Goal: Task Accomplishment & Management: Manage account settings

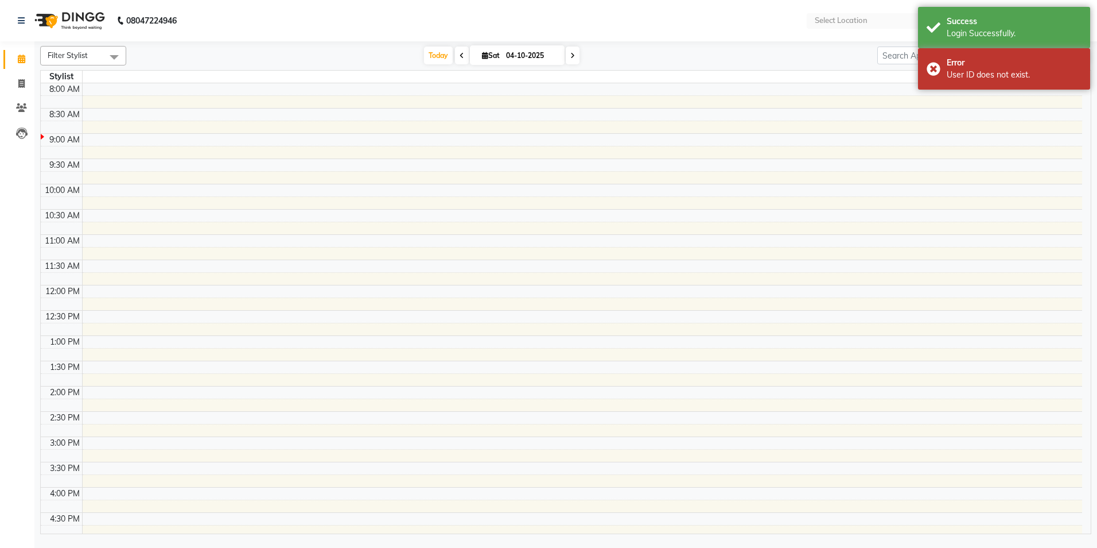
select select "en"
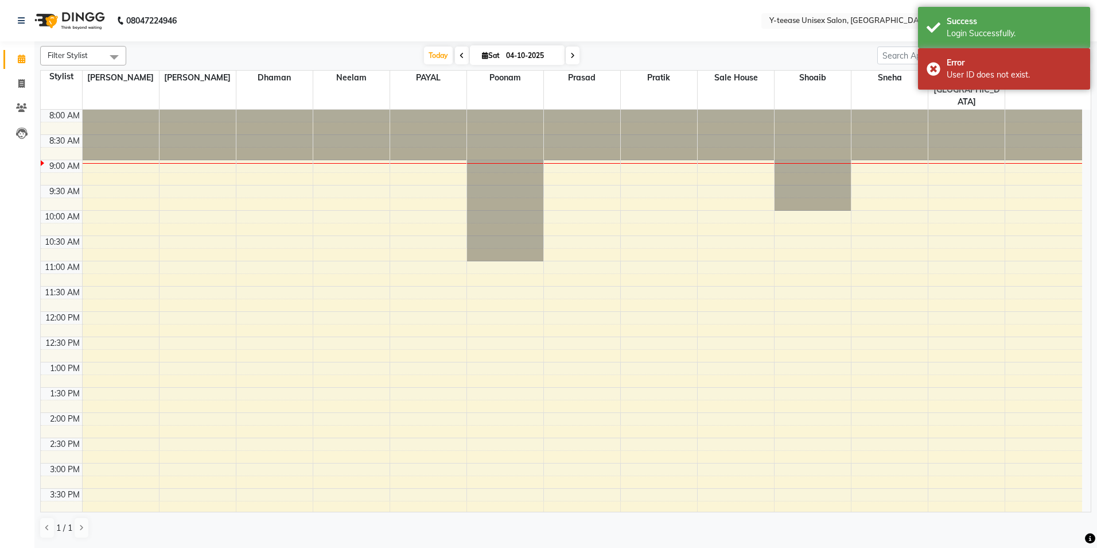
click at [821, 55] on div "[DATE] [DATE]" at bounding box center [502, 55] width 740 height 17
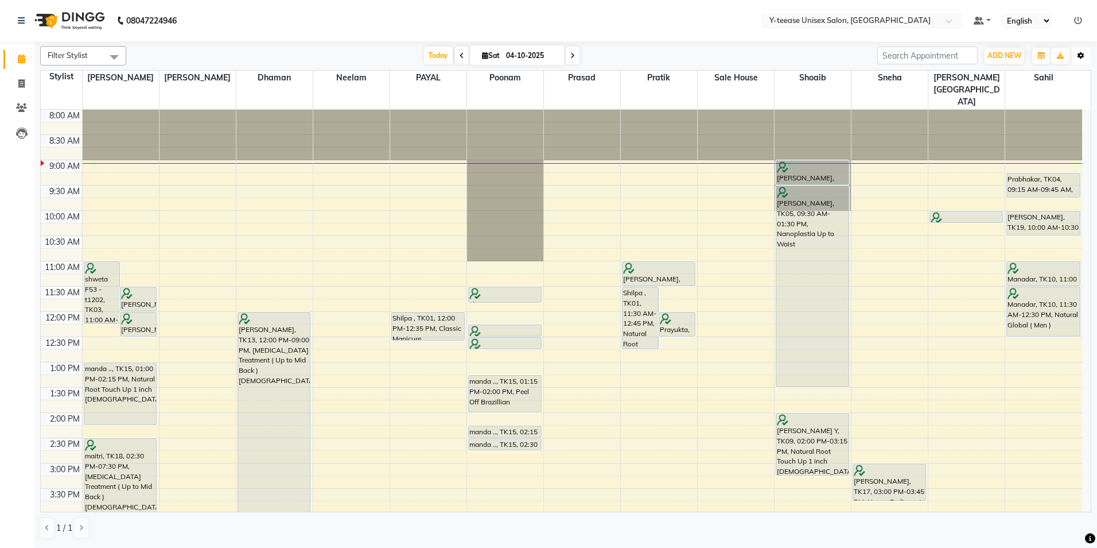
click at [1077, 53] on button "Toggle Dropdown" at bounding box center [1081, 56] width 18 height 16
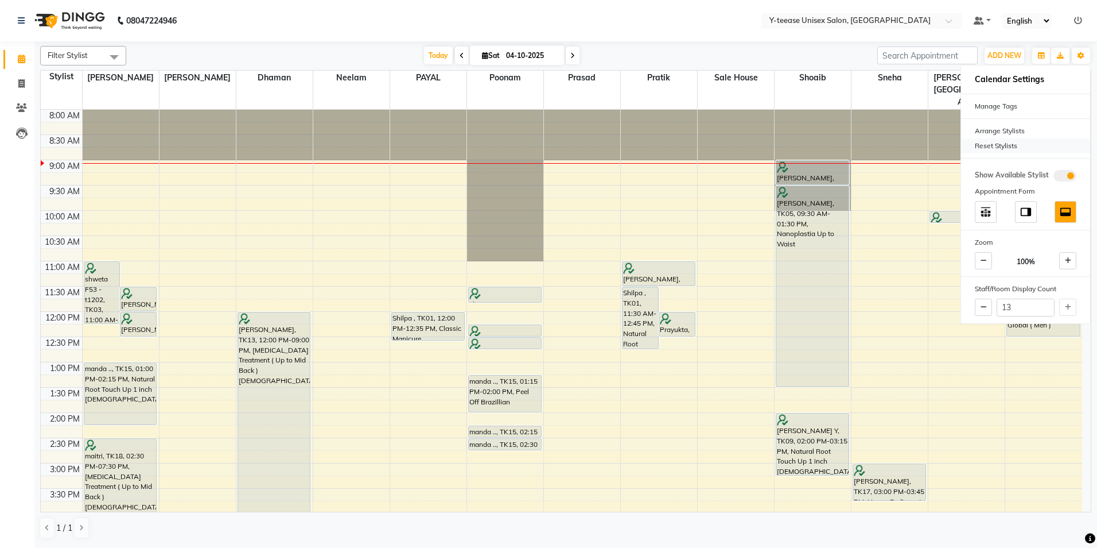
click at [980, 146] on div "Reset Stylists" at bounding box center [1025, 145] width 129 height 15
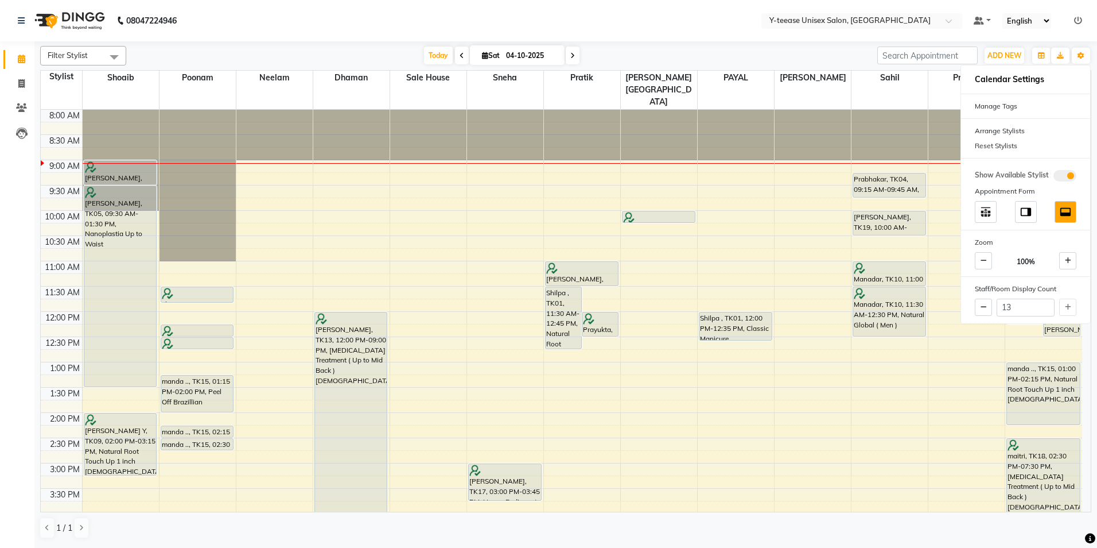
click at [544, 11] on nav "08047224946 Select Location × Y-teease Unisex Salon, Amanora Default Panel My P…" at bounding box center [548, 20] width 1097 height 41
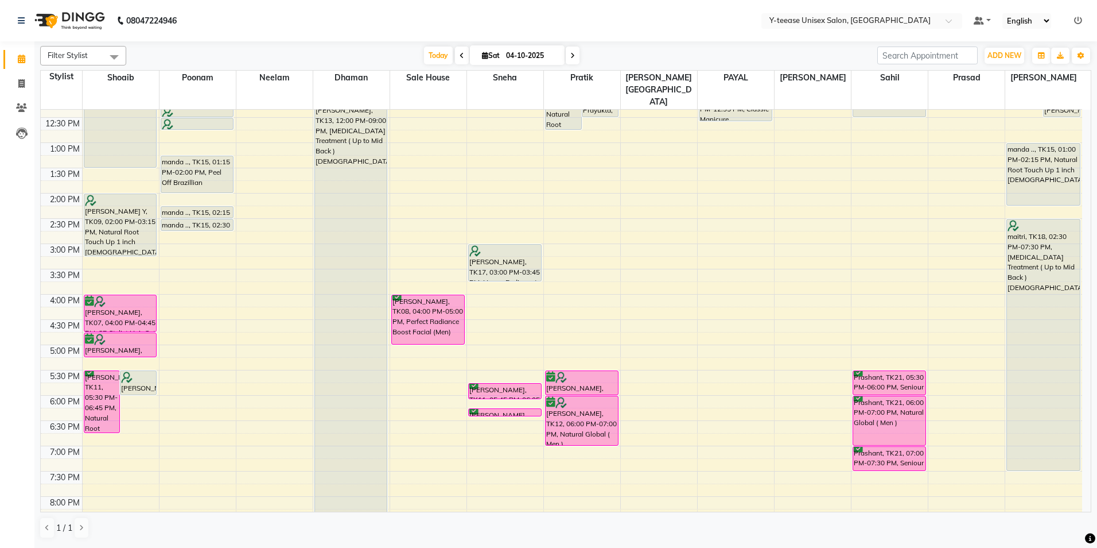
scroll to position [230, 0]
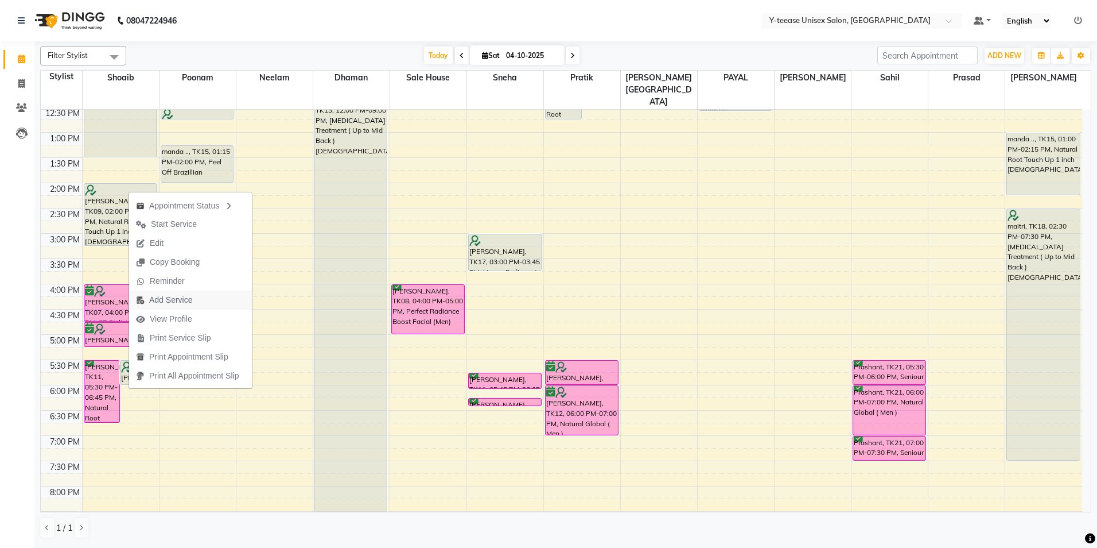
click at [193, 297] on span "Add Service" at bounding box center [164, 299] width 70 height 19
select select "56"
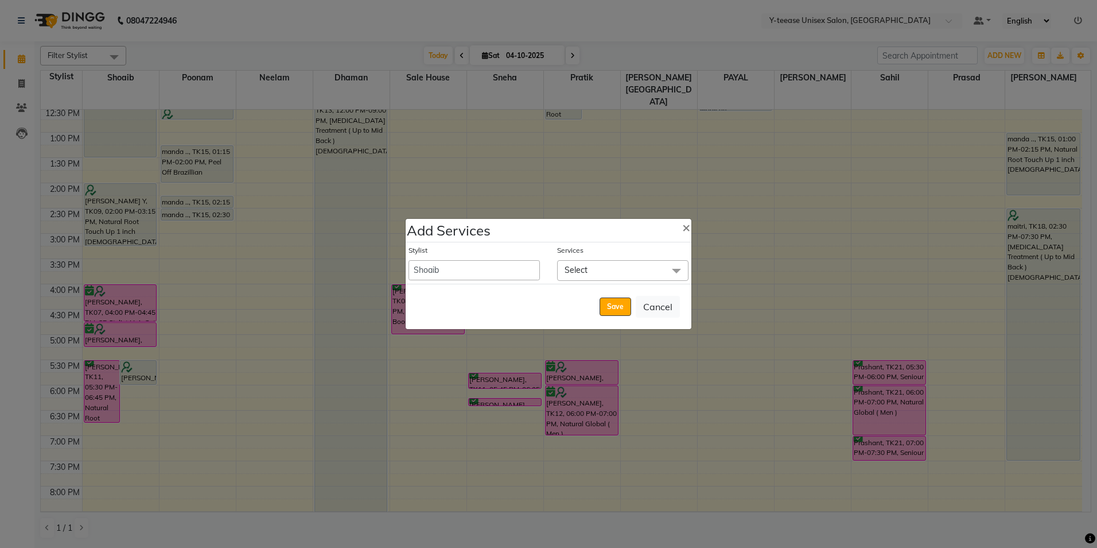
drag, startPoint x: 591, startPoint y: 275, endPoint x: 565, endPoint y: 297, distance: 33.8
click at [590, 275] on span "Select" at bounding box center [622, 270] width 131 height 20
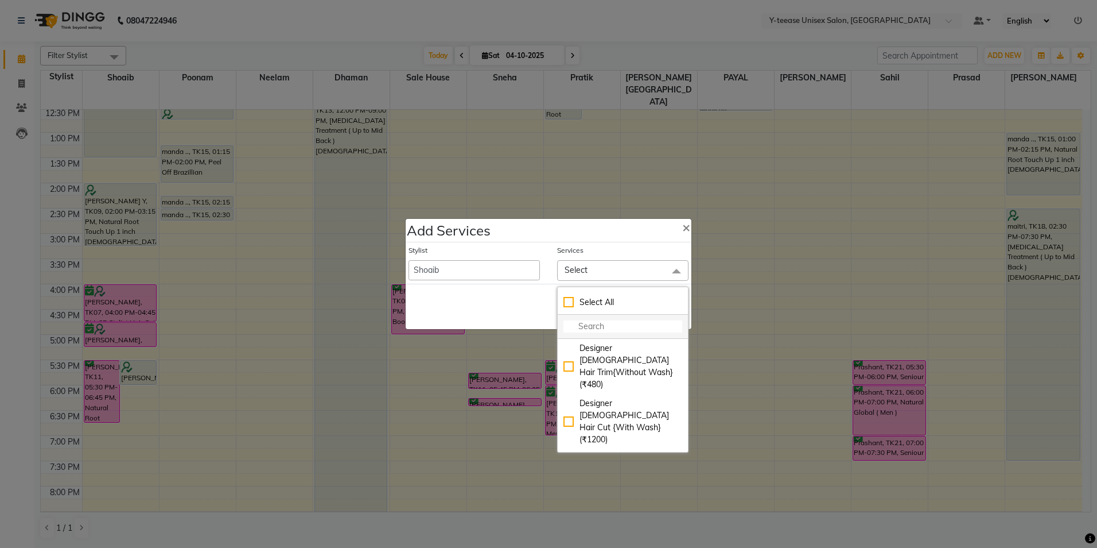
drag, startPoint x: 580, startPoint y: 323, endPoint x: 571, endPoint y: 329, distance: 11.9
click at [579, 325] on input "multiselect-search" at bounding box center [623, 326] width 119 height 12
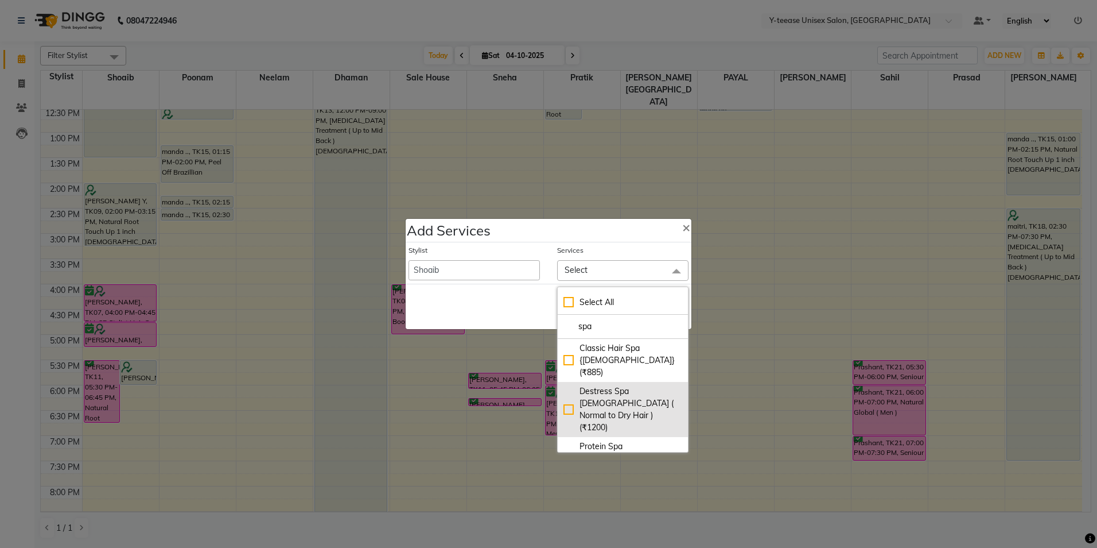
type input "spa"
click at [580, 395] on div "Destress Spa [DEMOGRAPHIC_DATA] ( Normal to Dry Hair ) (₹1200)" at bounding box center [623, 409] width 119 height 48
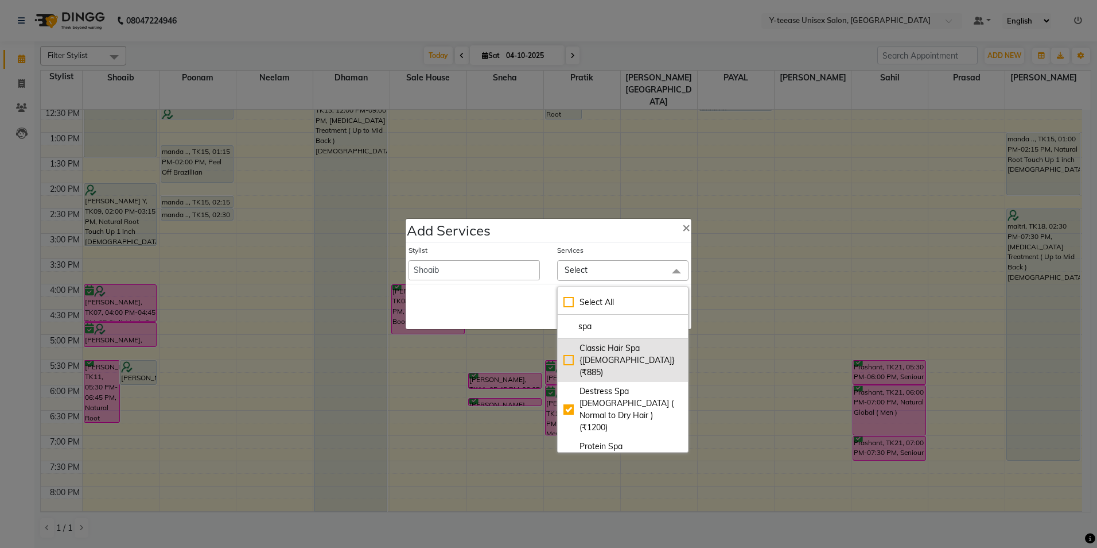
checkbox input "true"
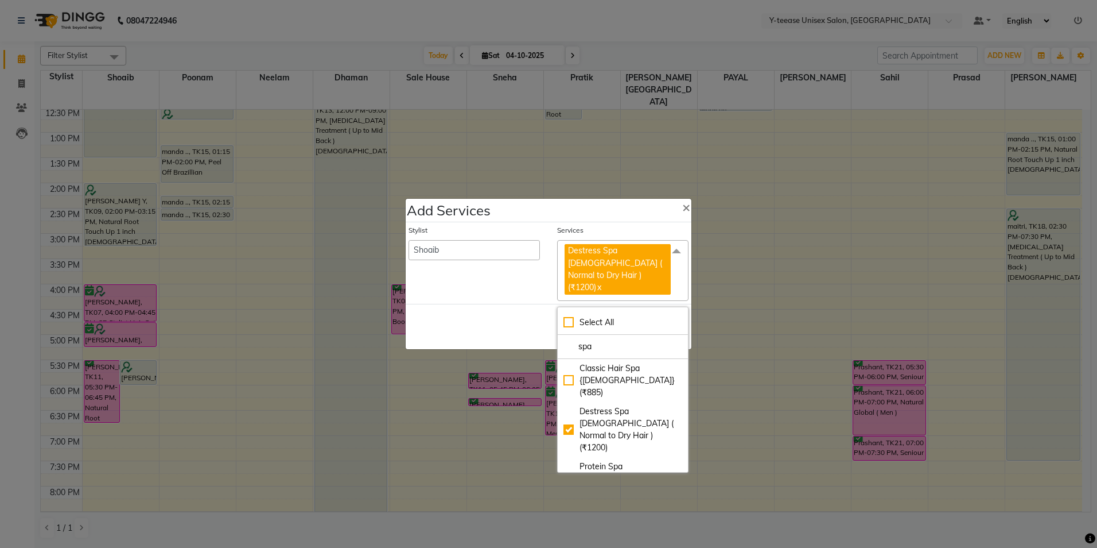
click at [515, 313] on div "Save Cancel" at bounding box center [549, 326] width 286 height 45
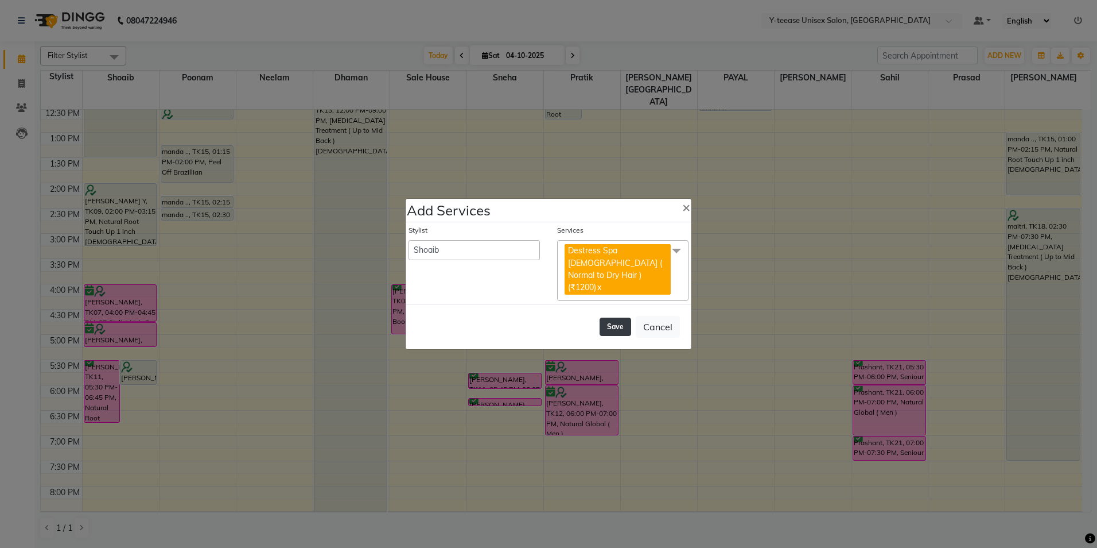
click at [615, 317] on button "Save" at bounding box center [616, 326] width 32 height 18
select select "91937"
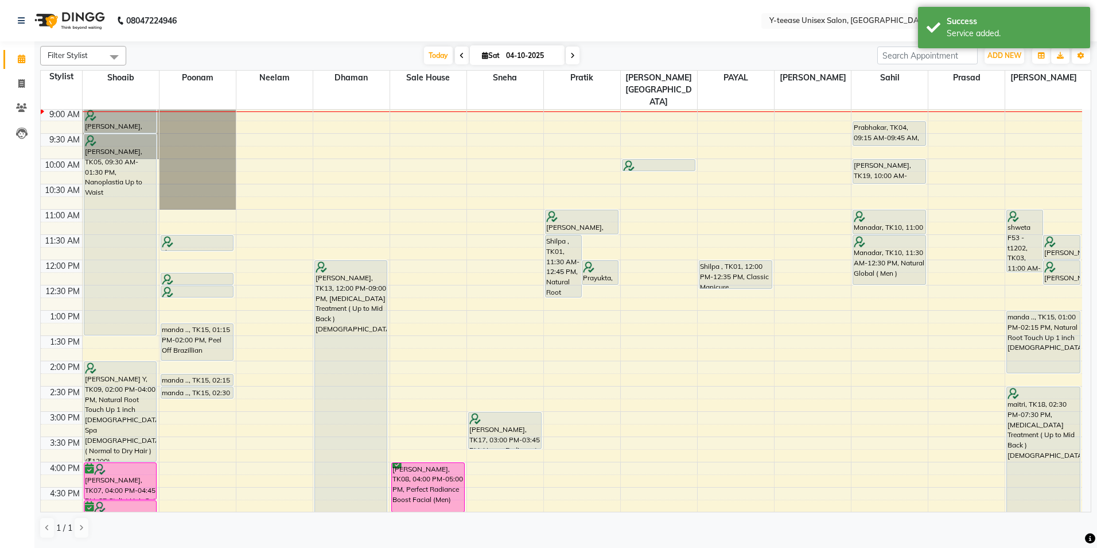
scroll to position [44, 0]
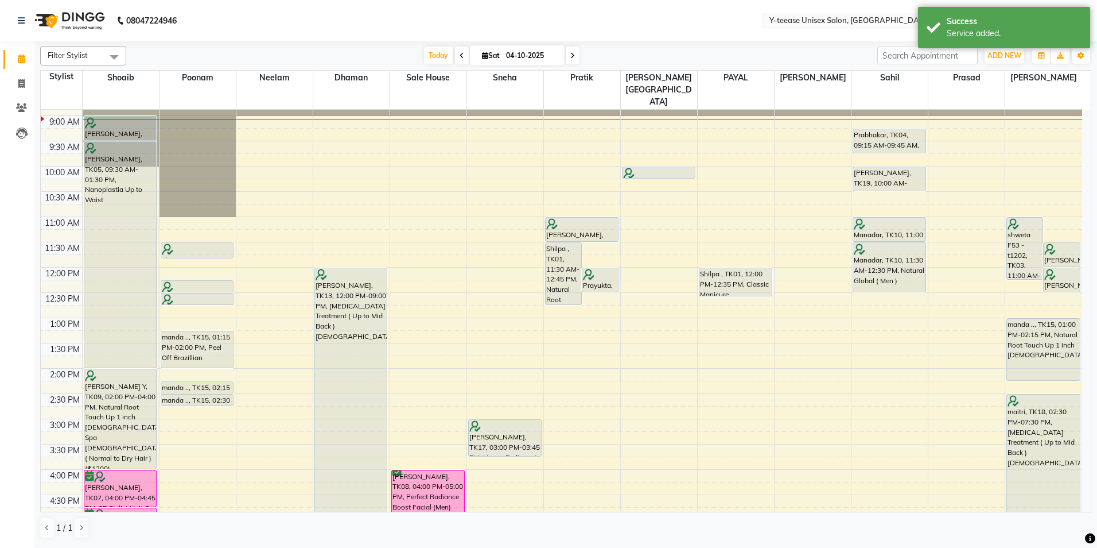
drag, startPoint x: 149, startPoint y: 319, endPoint x: 152, endPoint y: 338, distance: 19.7
click at [152, 338] on div "[PERSON_NAME], TK11, 05:30 PM-06:45 PM, Natural Root Touch Up 1 inch [DEMOGRAPH…" at bounding box center [121, 443] width 76 height 757
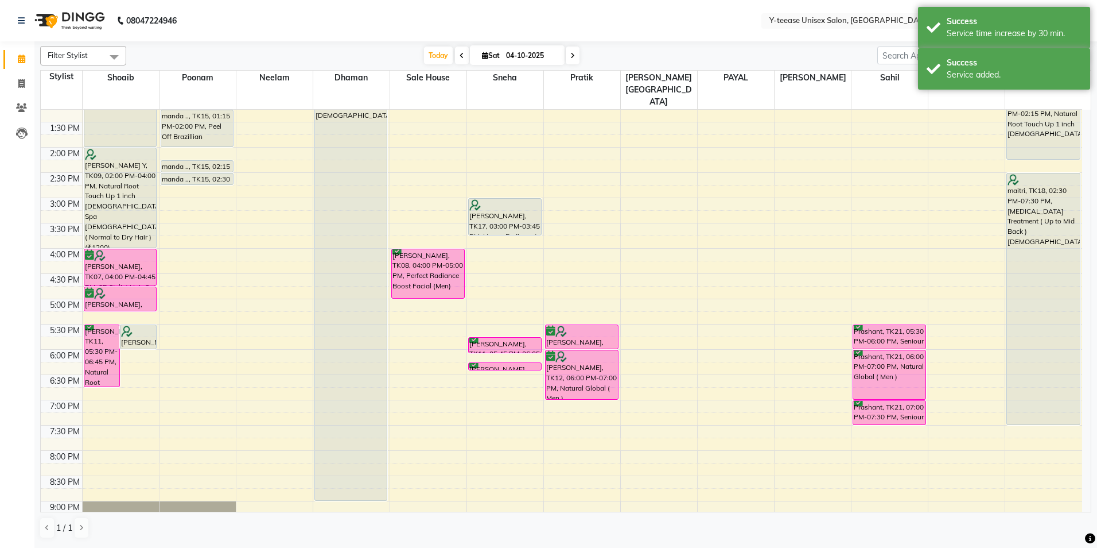
scroll to position [287, 0]
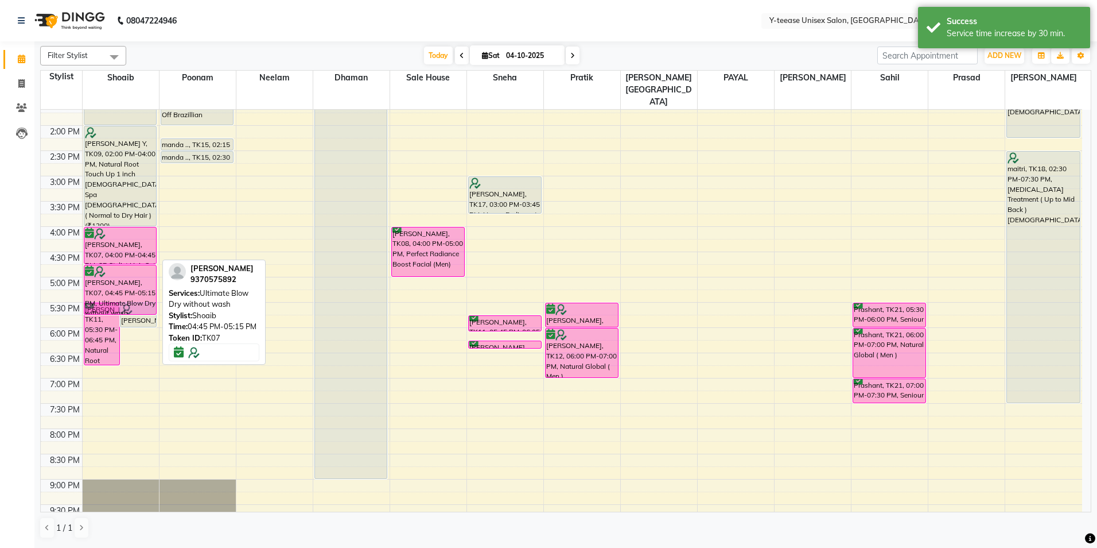
drag, startPoint x: 107, startPoint y: 263, endPoint x: 107, endPoint y: 280, distance: 16.6
click at [107, 282] on div "[PERSON_NAME], TK11, 05:30 PM-06:45 PM, Natural Root Touch Up 1 inch [DEMOGRAPH…" at bounding box center [121, 201] width 76 height 757
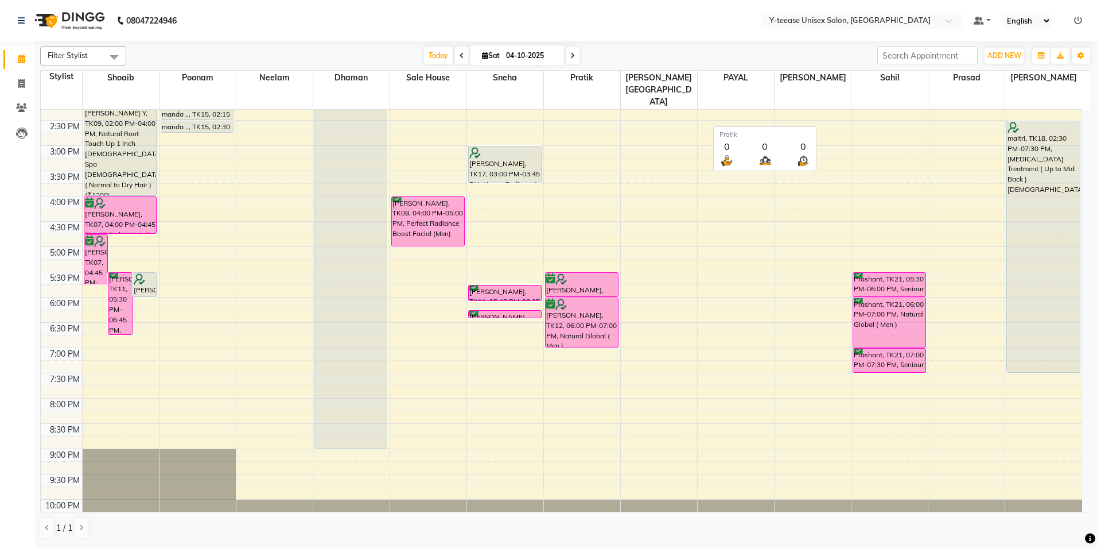
scroll to position [331, 0]
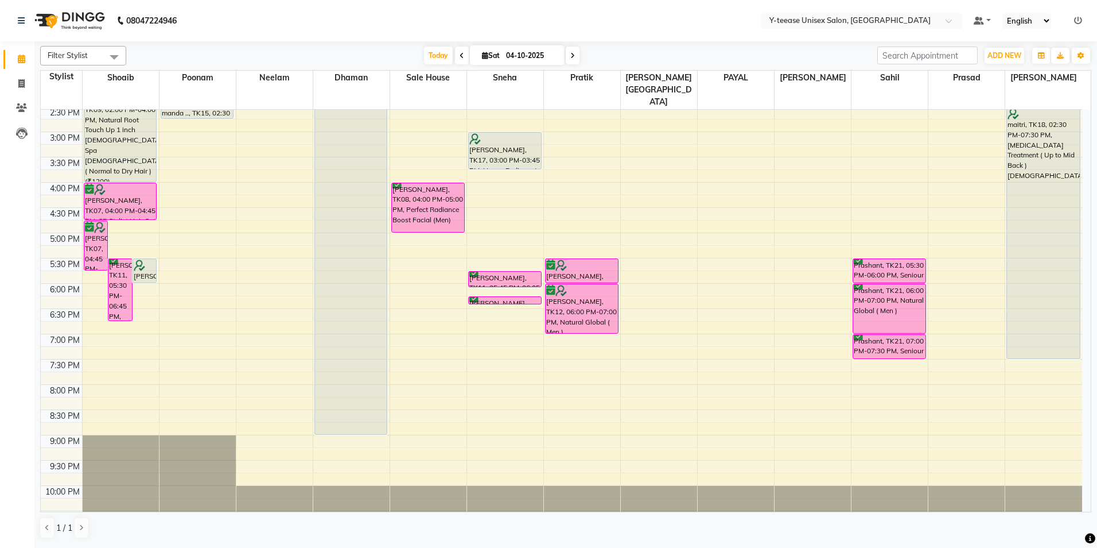
click at [574, 56] on span at bounding box center [573, 55] width 14 height 18
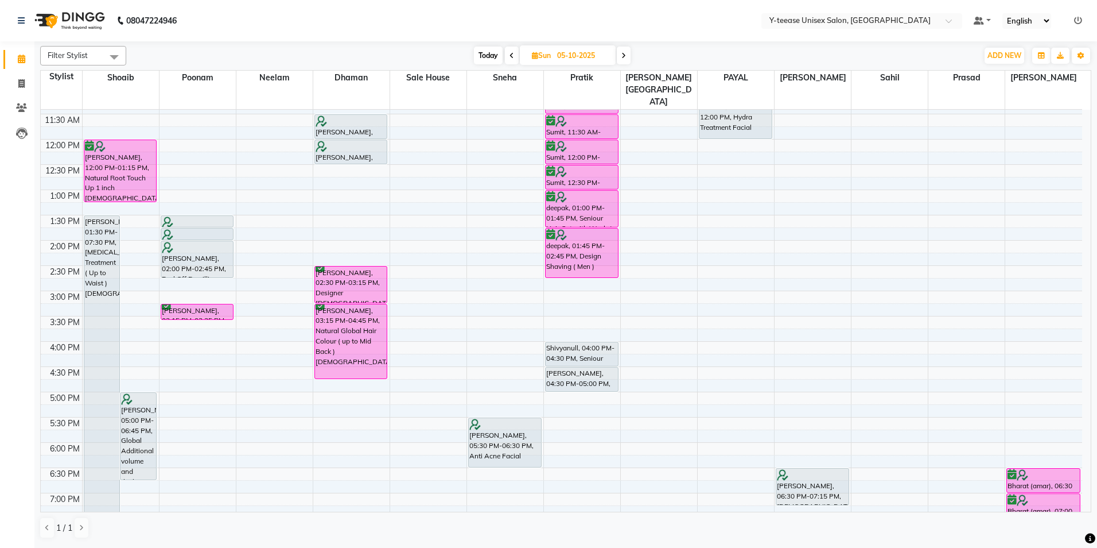
scroll to position [0, 0]
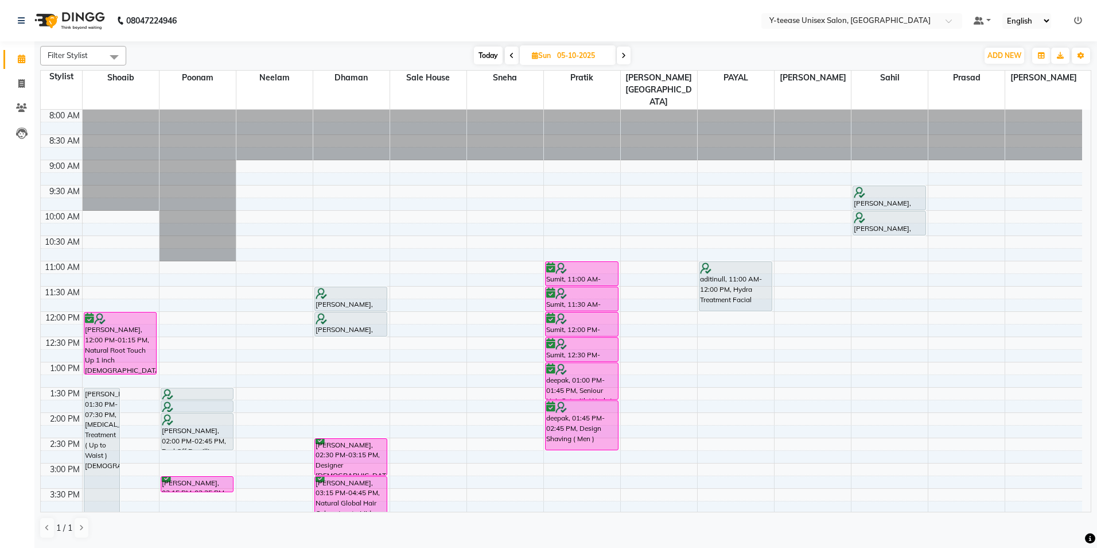
click at [623, 54] on span at bounding box center [624, 55] width 14 height 18
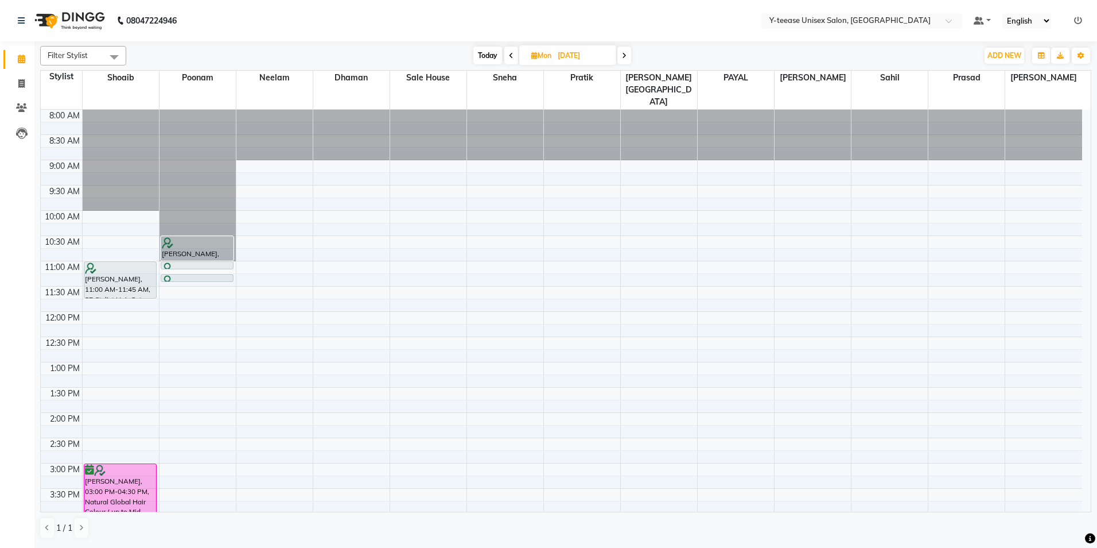
click at [628, 57] on span at bounding box center [625, 55] width 14 height 18
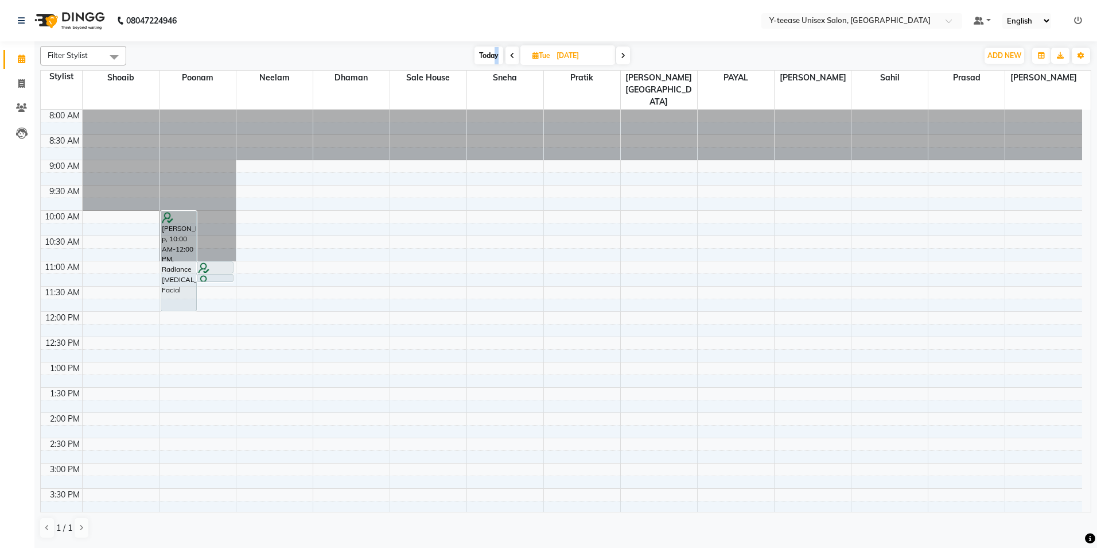
click at [496, 52] on span "Today" at bounding box center [489, 55] width 29 height 18
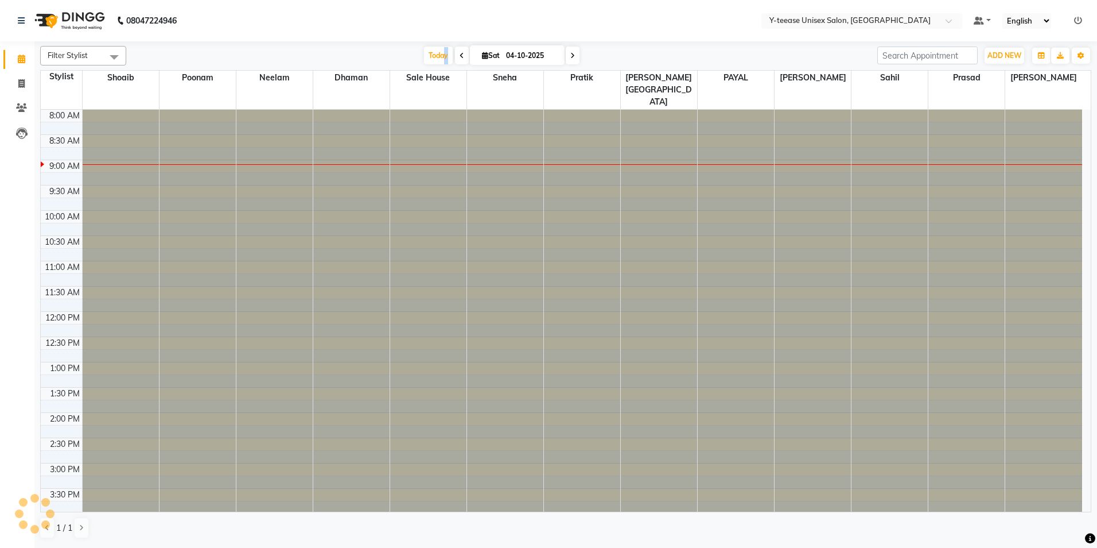
scroll to position [51, 0]
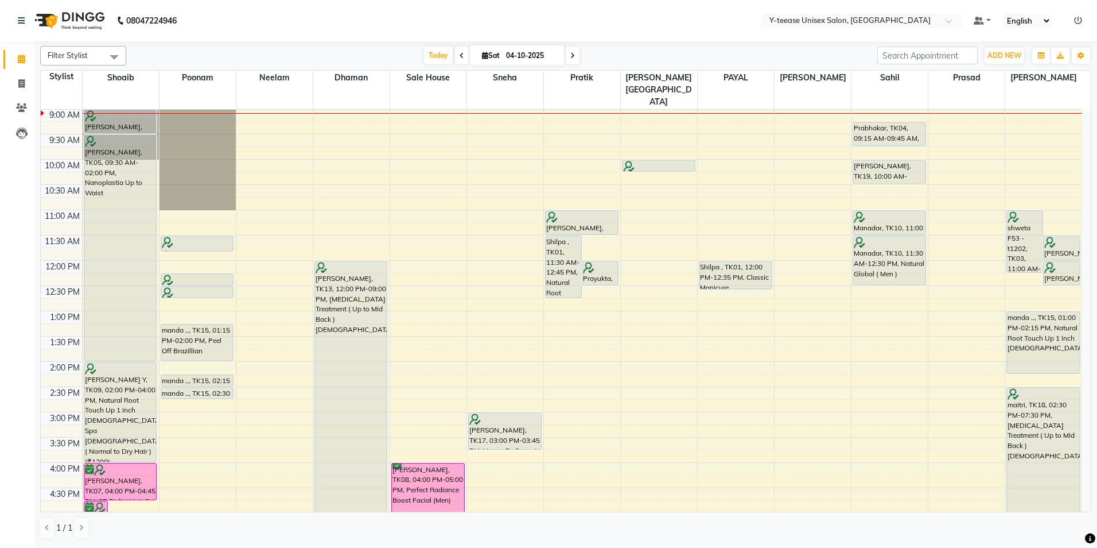
drag, startPoint x: 465, startPoint y: 61, endPoint x: 457, endPoint y: 74, distance: 15.2
click at [465, 61] on span at bounding box center [462, 55] width 14 height 18
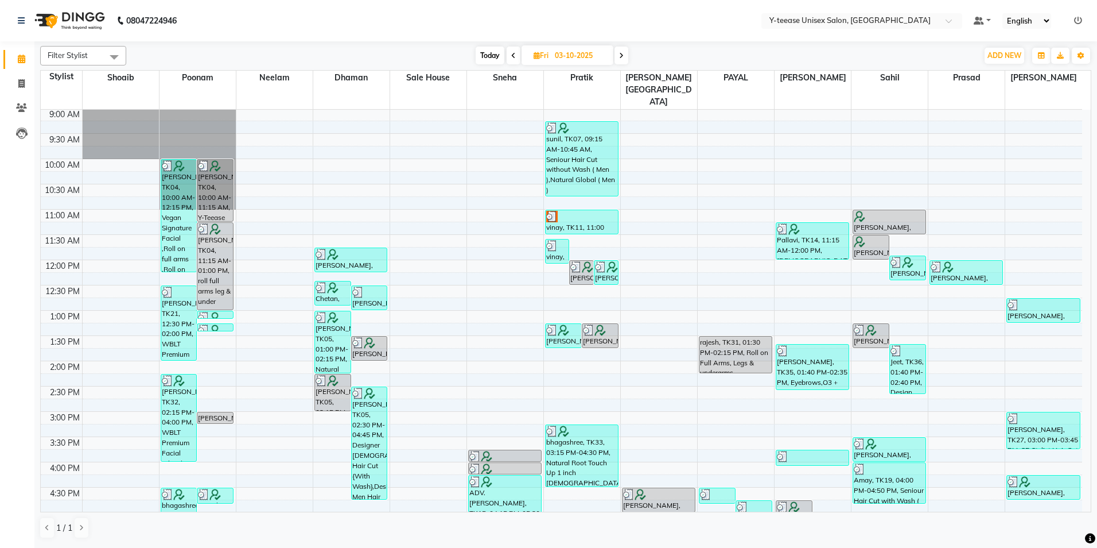
scroll to position [44, 0]
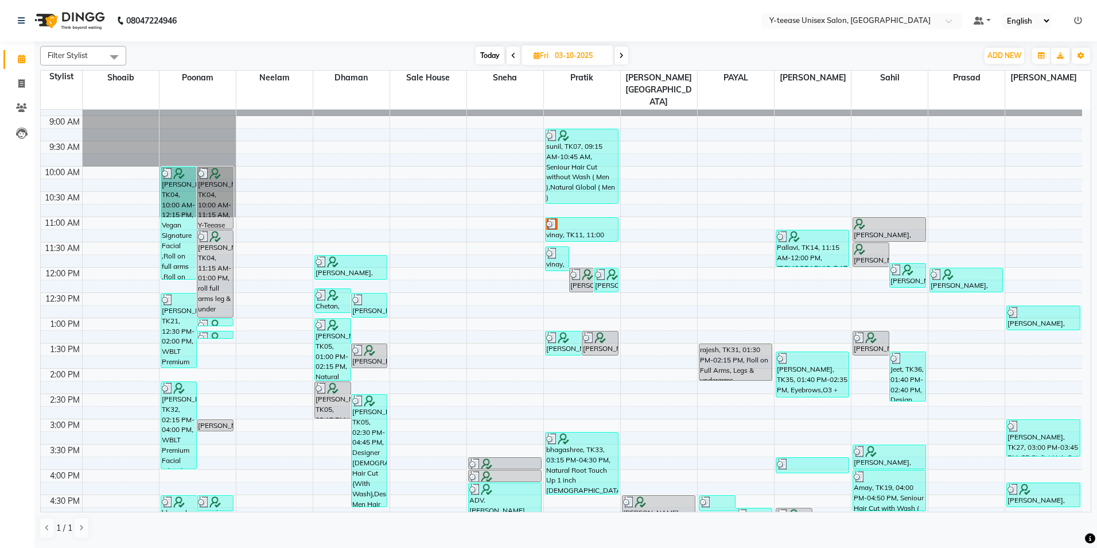
click at [489, 56] on span "Today" at bounding box center [490, 55] width 29 height 18
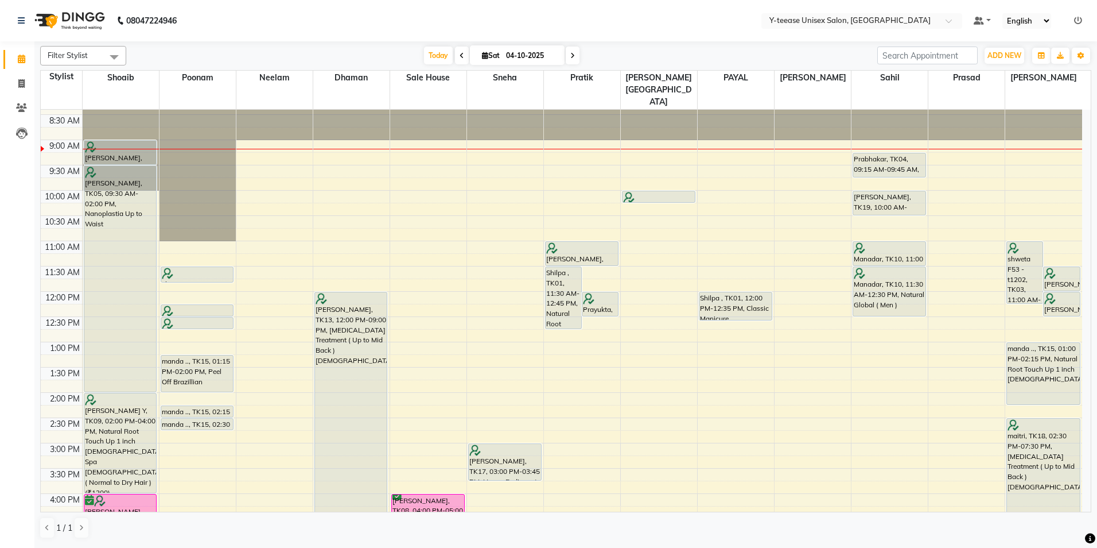
scroll to position [0, 0]
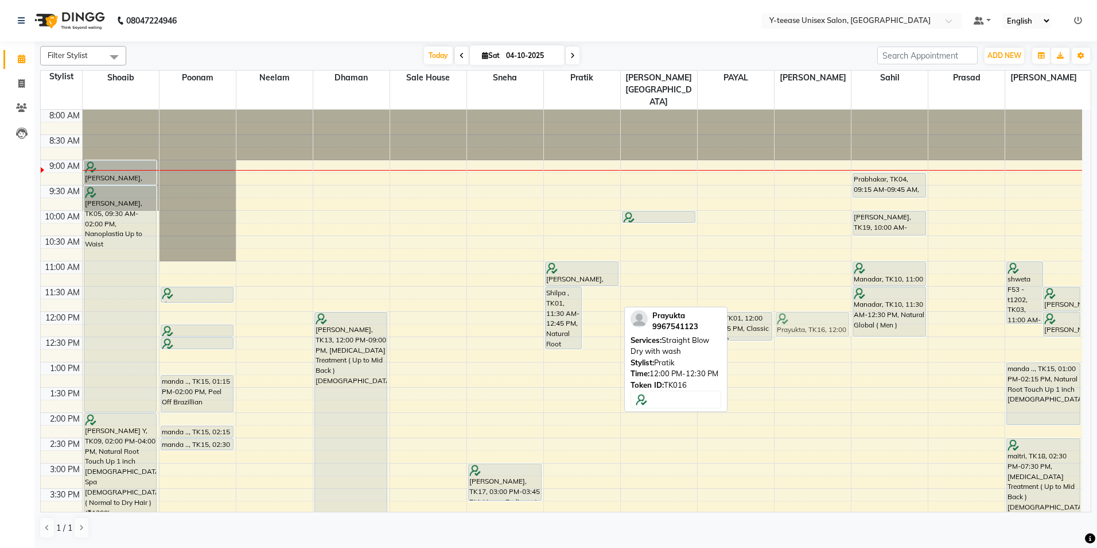
drag, startPoint x: 603, startPoint y: 300, endPoint x: 833, endPoint y: 296, distance: 230.2
click at [833, 296] on tr "[PERSON_NAME], TK07, 04:45 PM-05:45 PM, Ultimate Blow Dry without wash [PERSON_…" at bounding box center [562, 488] width 1042 height 757
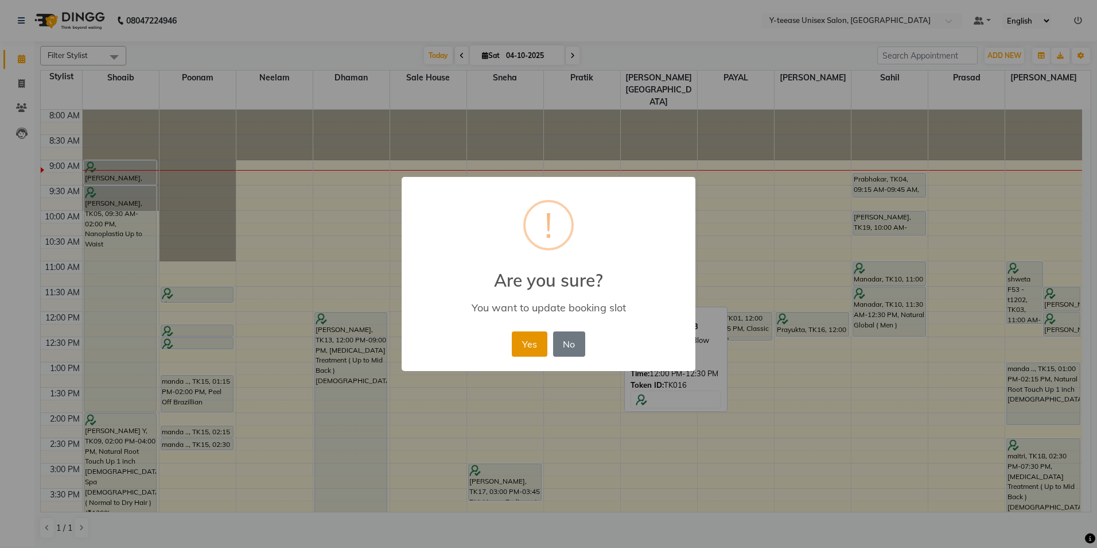
click at [538, 339] on button "Yes" at bounding box center [529, 343] width 35 height 25
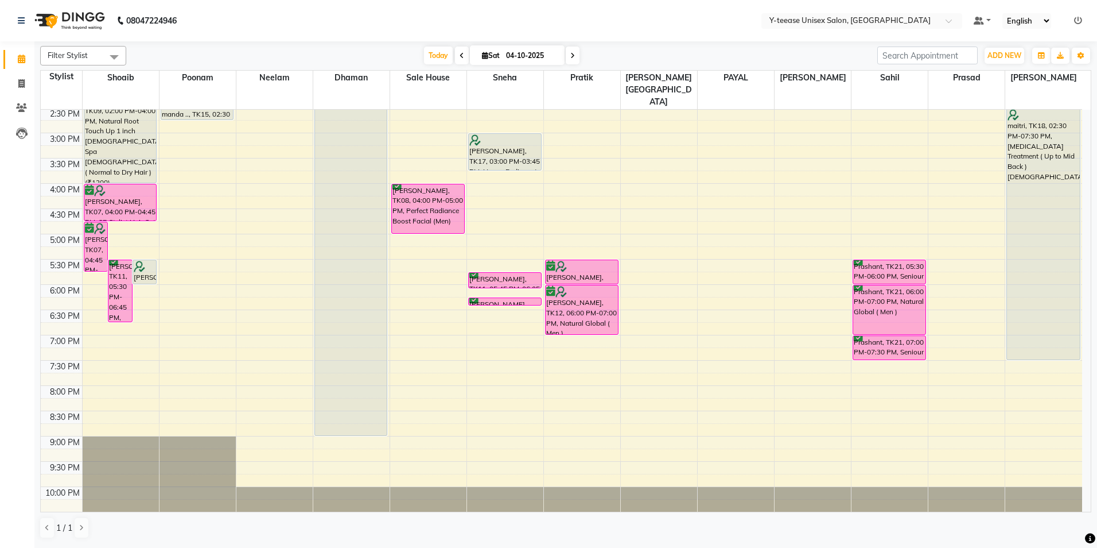
scroll to position [331, 0]
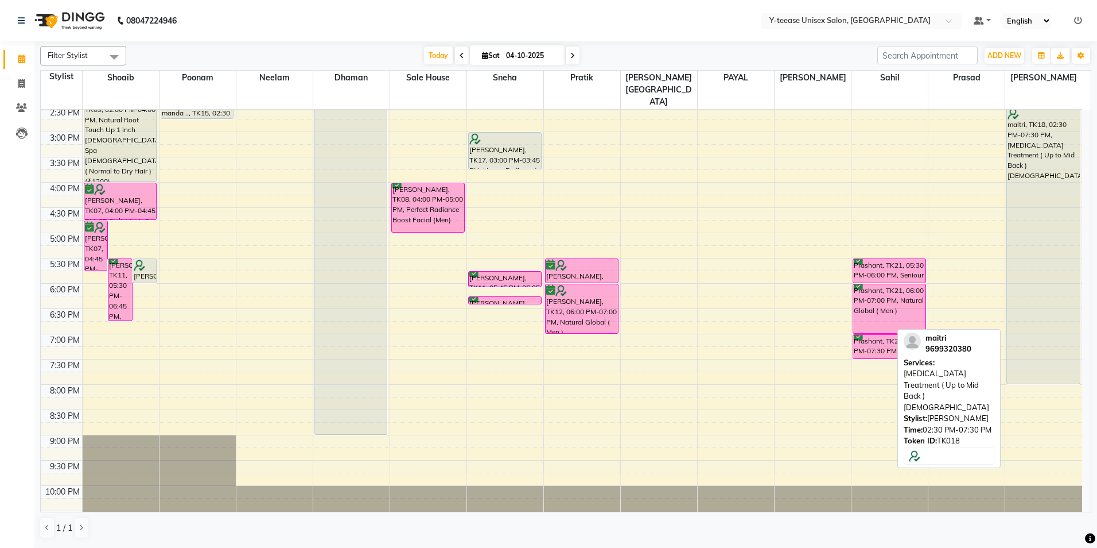
drag, startPoint x: 1043, startPoint y: 332, endPoint x: 1042, endPoint y: 355, distance: 23.5
click at [1042, 355] on div "shweta F53 - t1202, TK03, 11:00 AM-12:15 PM, Natural Root Touch Up 1 inch [DEMO…" at bounding box center [1044, 156] width 77 height 757
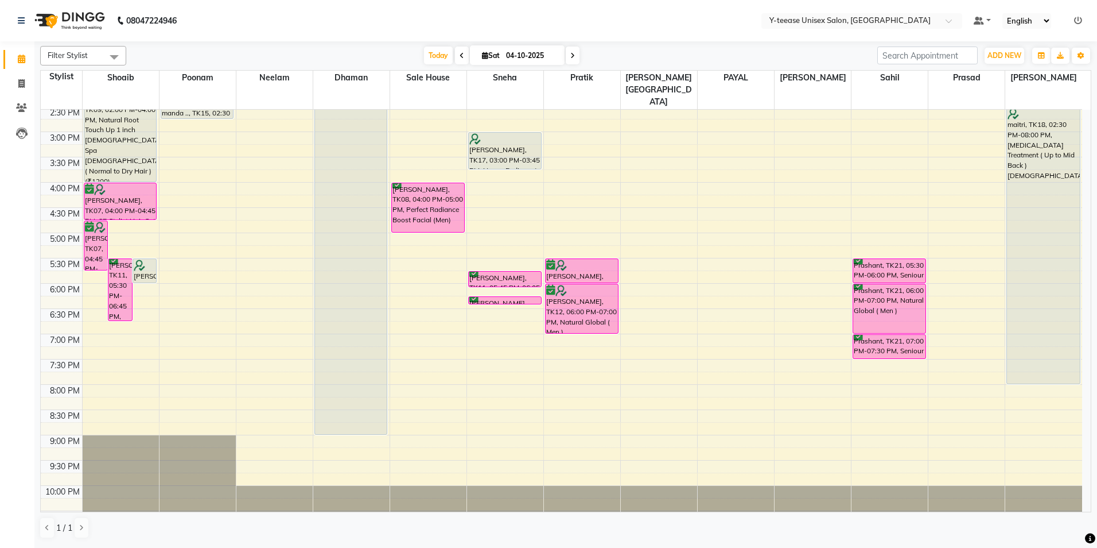
click at [573, 46] on span at bounding box center [573, 55] width 14 height 18
type input "05-10-2025"
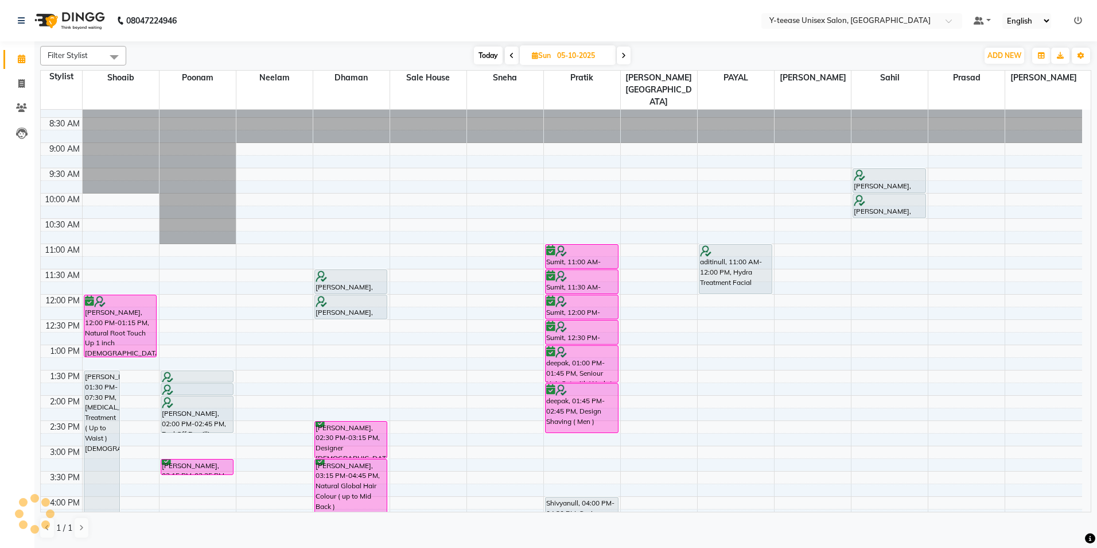
scroll to position [0, 0]
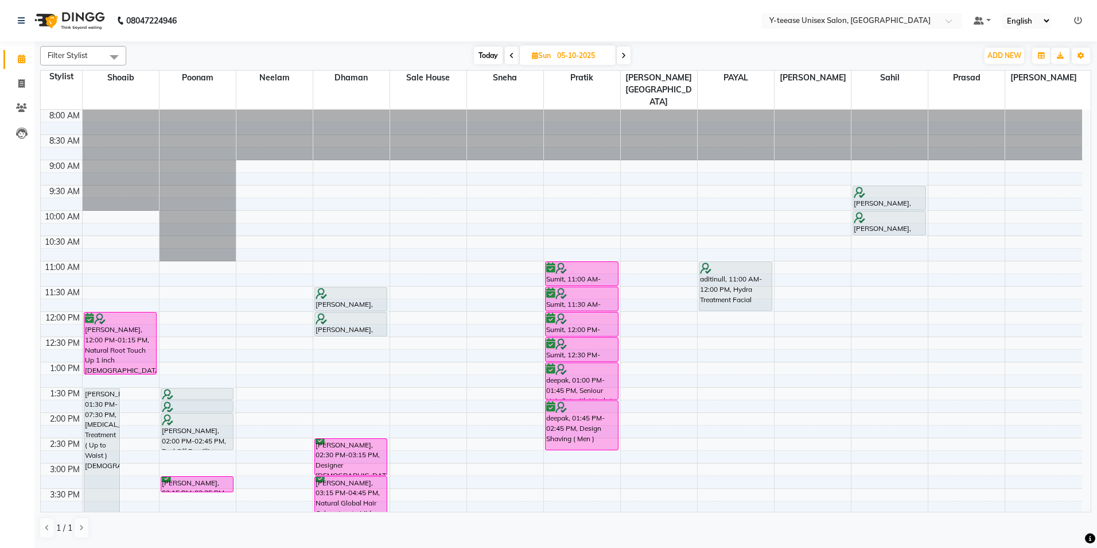
click at [889, 142] on div "8:00 AM 8:30 AM 9:00 AM 9:30 AM 10:00 AM 10:30 AM 11:00 AM 11:30 AM 12:00 PM 12…" at bounding box center [562, 488] width 1042 height 757
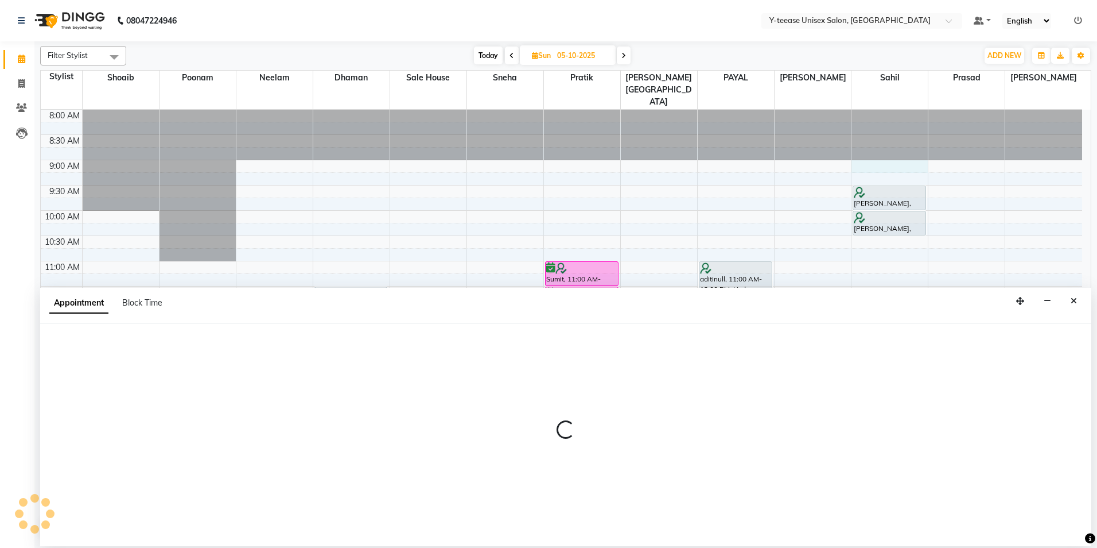
select select "88015"
select select "540"
select select "tentative"
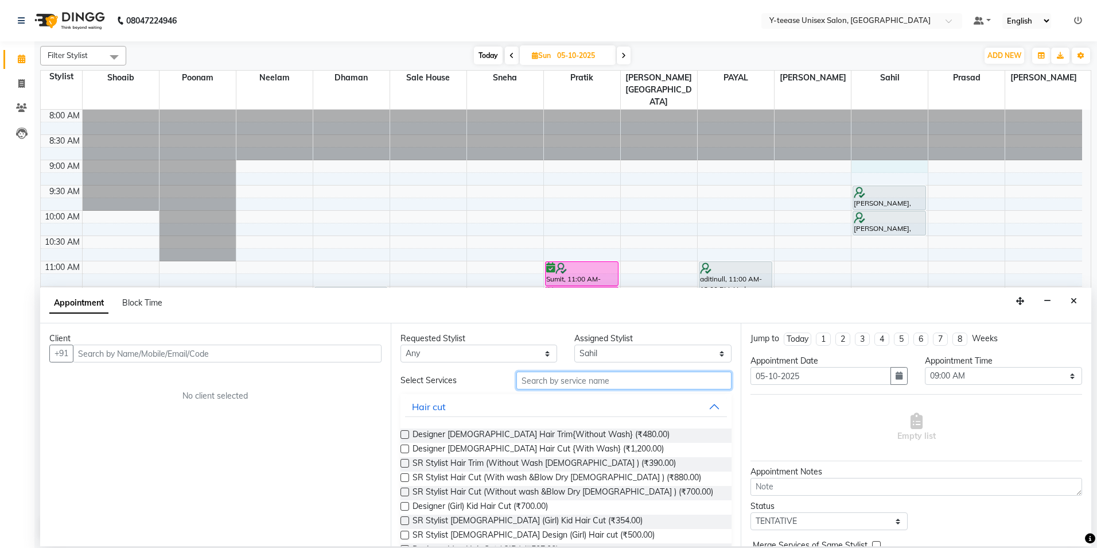
click at [619, 379] on input "text" at bounding box center [624, 380] width 215 height 18
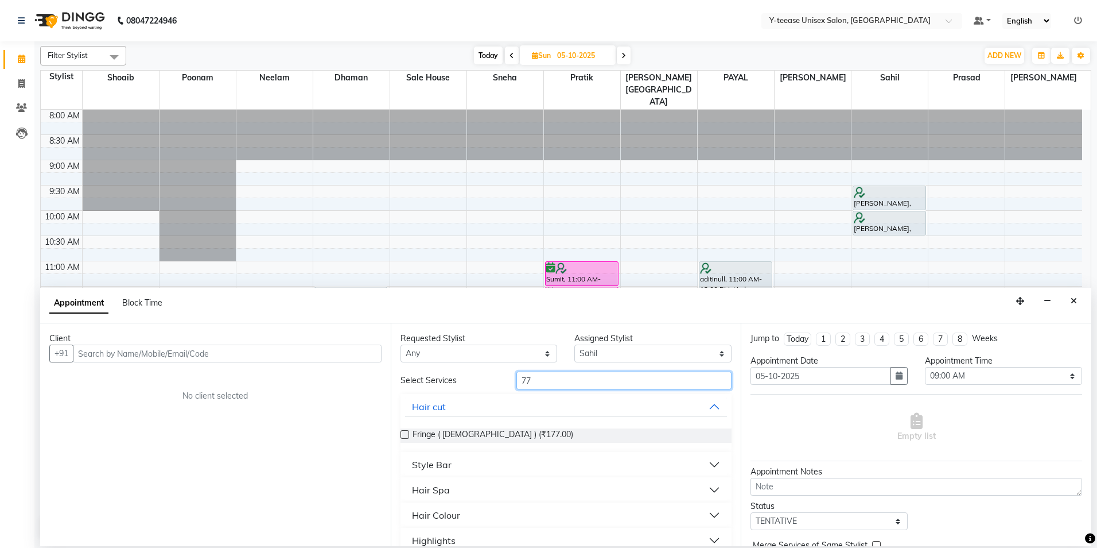
type input "7"
type input "sen"
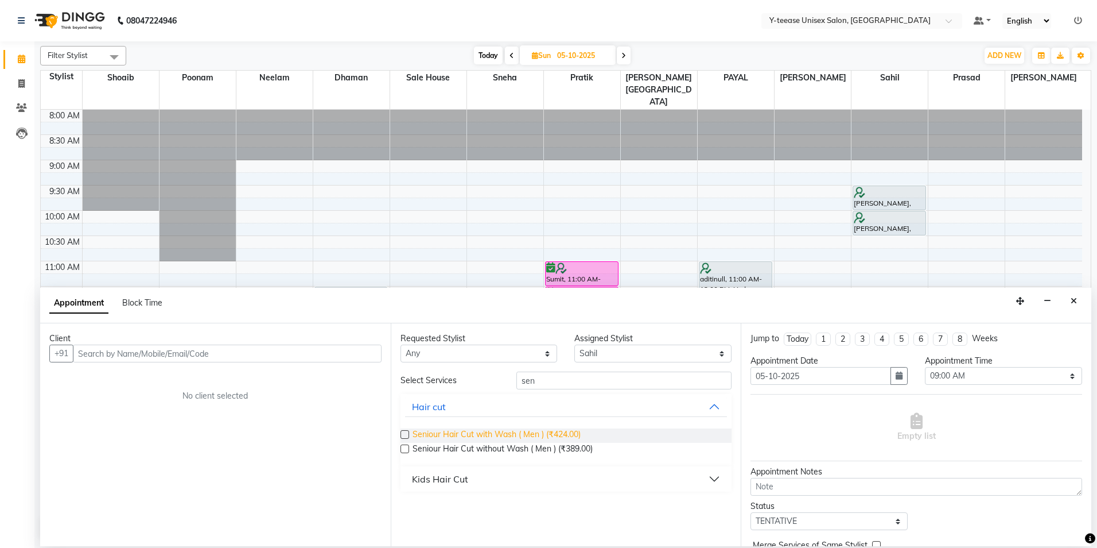
click at [566, 442] on span "Seniour Hair Cut with Wash ( Men ) (₹424.00)" at bounding box center [497, 435] width 168 height 14
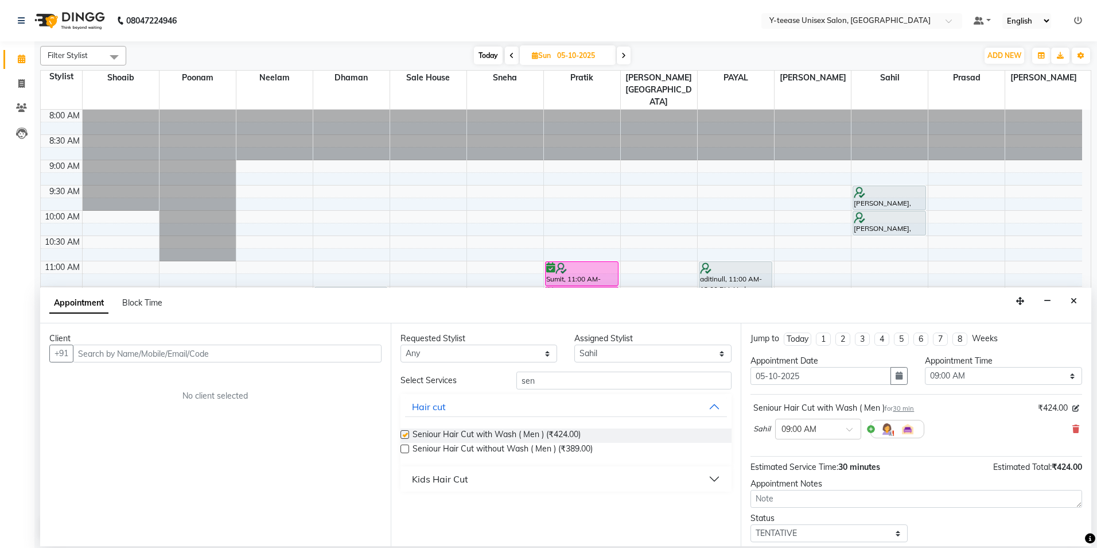
checkbox input "false"
click at [336, 359] on input "text" at bounding box center [227, 353] width 309 height 18
click at [336, 352] on input "text" at bounding box center [227, 353] width 309 height 18
click at [987, 377] on select "Select 09:00 AM 09:15 AM 09:30 AM 09:45 AM 10:00 AM 10:15 AM 10:30 AM 10:45 AM …" at bounding box center [1003, 376] width 157 height 18
click at [925, 367] on select "Select 09:00 AM 09:15 AM 09:30 AM 09:45 AM 10:00 AM 10:15 AM 10:30 AM 10:45 AM …" at bounding box center [1003, 376] width 157 height 18
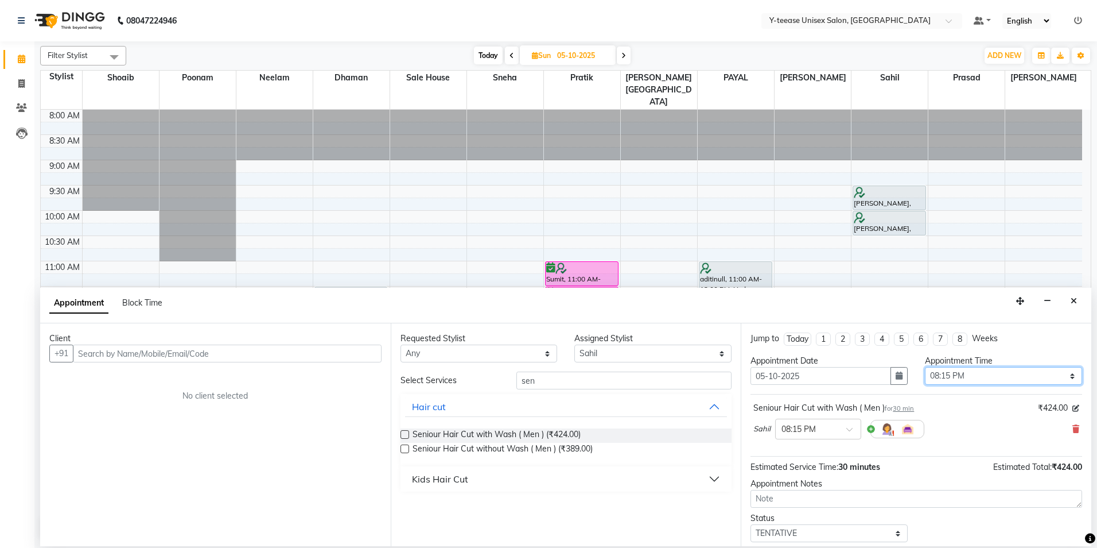
drag, startPoint x: 953, startPoint y: 372, endPoint x: 949, endPoint y: 365, distance: 8.2
click at [953, 372] on select "Select 09:00 AM 09:15 AM 09:30 AM 09:45 AM 10:00 AM 10:15 AM 10:30 AM 10:45 AM …" at bounding box center [1003, 376] width 157 height 18
select select "1200"
click at [925, 367] on select "Select 09:00 AM 09:15 AM 09:30 AM 09:45 AM 10:00 AM 10:15 AM 10:30 AM 10:45 AM …" at bounding box center [1003, 376] width 157 height 18
drag, startPoint x: 677, startPoint y: 364, endPoint x: 675, endPoint y: 355, distance: 9.3
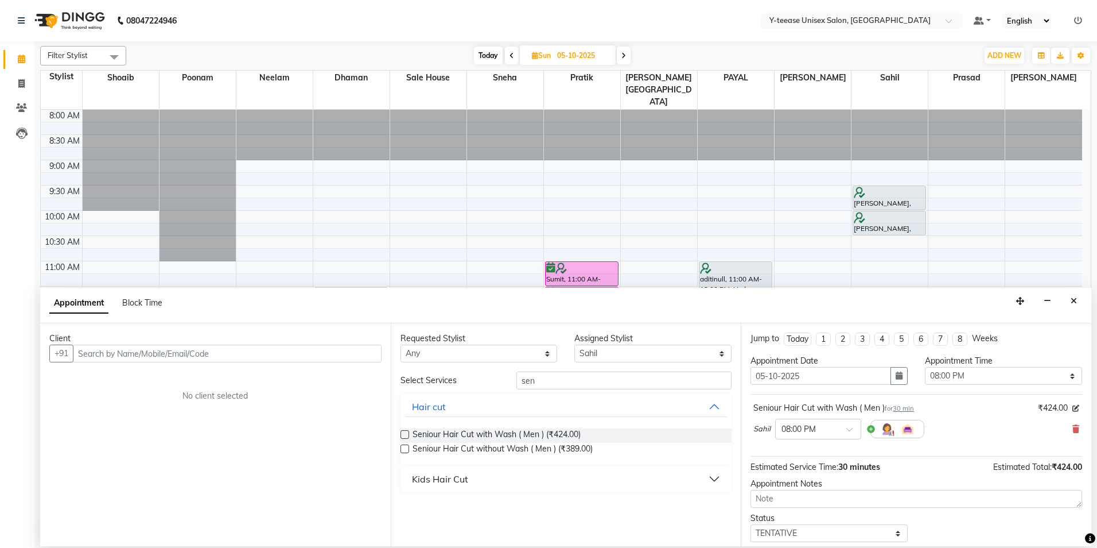
click at [676, 364] on div "Requested Stylist Any [PERSON_NAME] Dhaman [PERSON_NAME][GEOGRAPHIC_DATA] [PERS…" at bounding box center [566, 434] width 351 height 223
click at [675, 355] on select "Select [PERSON_NAME] Dhaman [PERSON_NAME][GEOGRAPHIC_DATA][PERSON_NAME] No Pref…" at bounding box center [653, 353] width 157 height 18
select select "92975"
click at [575, 344] on select "Select [PERSON_NAME] Dhaman [PERSON_NAME][GEOGRAPHIC_DATA][PERSON_NAME] No Pref…" at bounding box center [653, 353] width 157 height 18
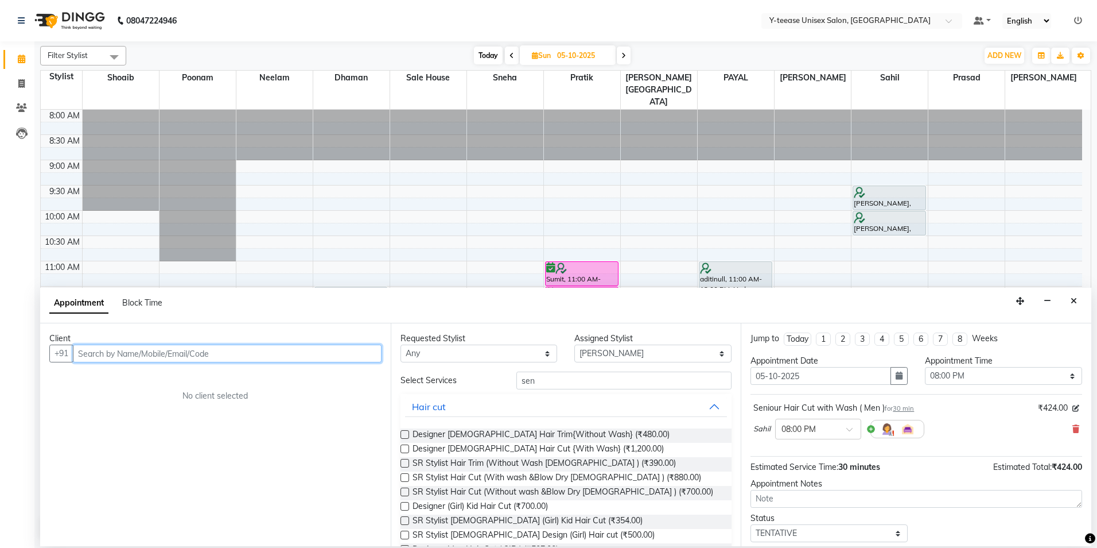
click at [347, 352] on input "text" at bounding box center [227, 353] width 309 height 18
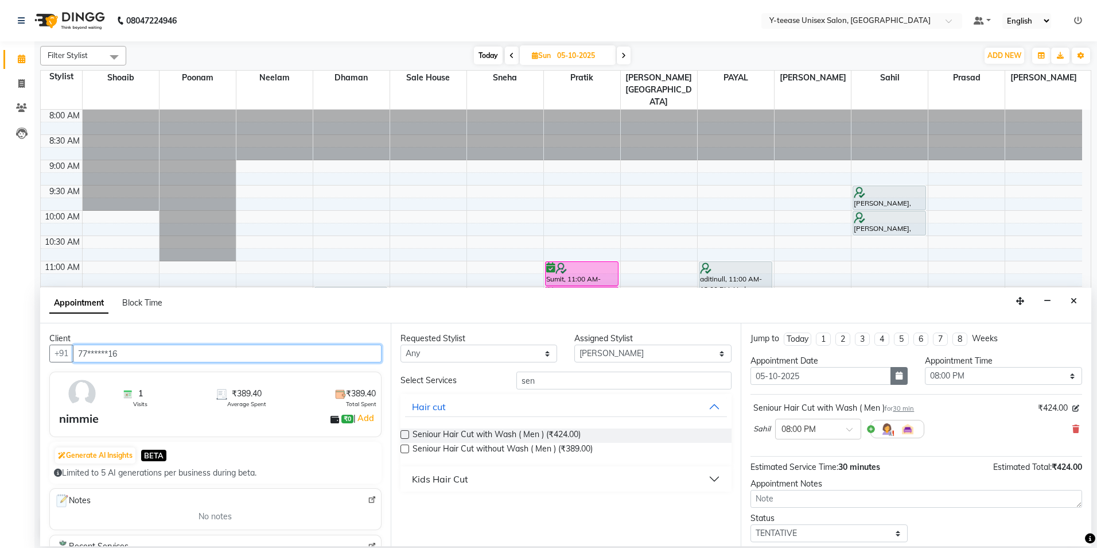
type input "77******16"
click at [896, 376] on icon "button" at bounding box center [899, 375] width 7 height 8
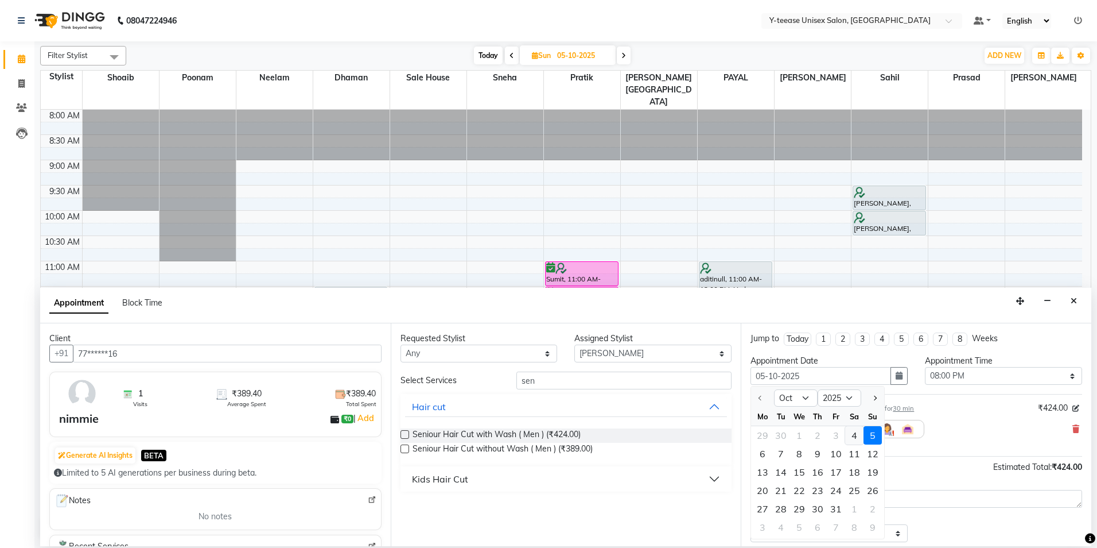
click at [857, 434] on div "4" at bounding box center [854, 435] width 18 height 18
type input "04-10-2025"
select select "1200"
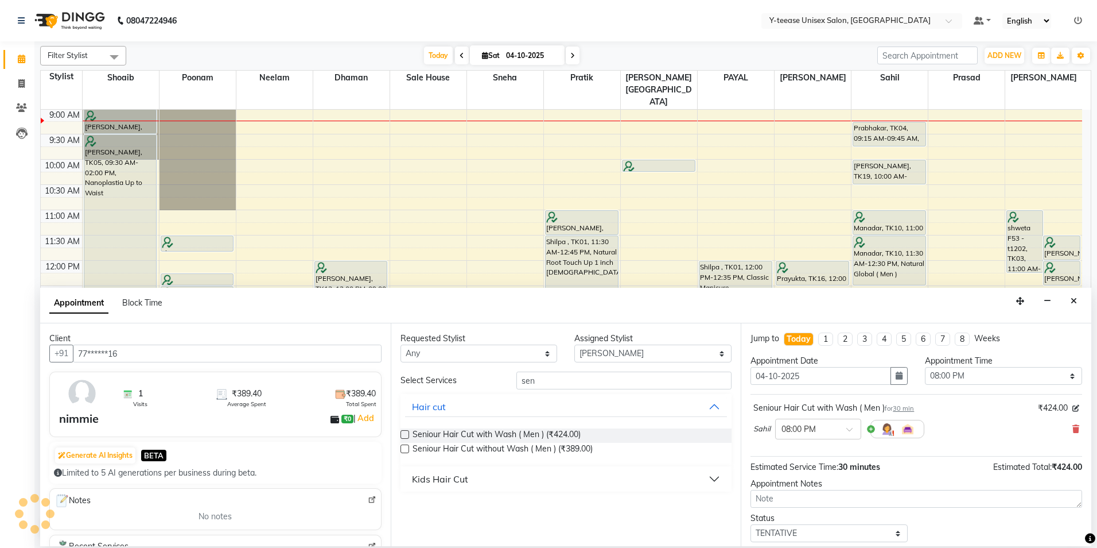
scroll to position [68, 0]
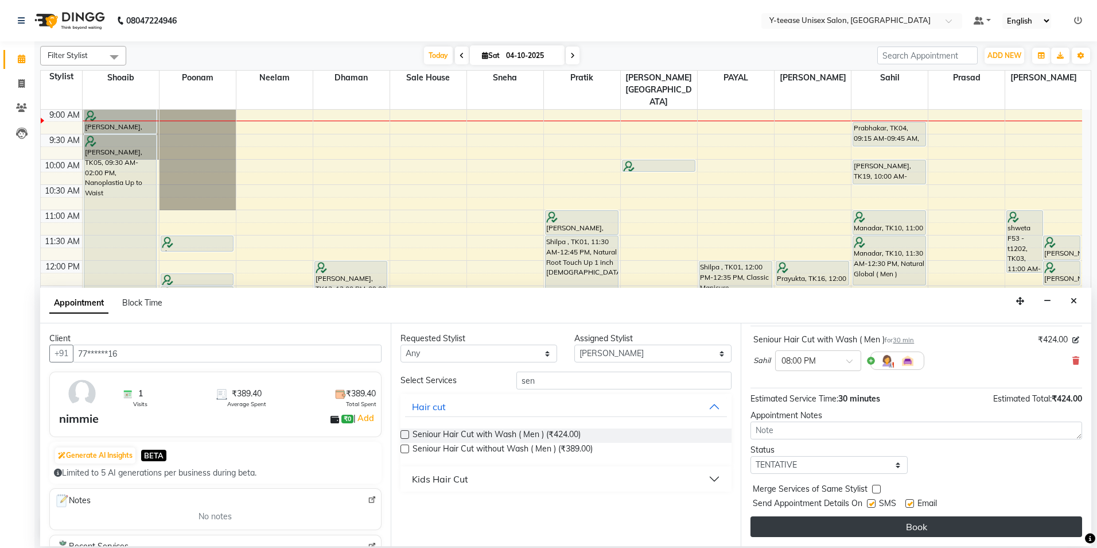
click at [932, 519] on button "Book" at bounding box center [917, 526] width 332 height 21
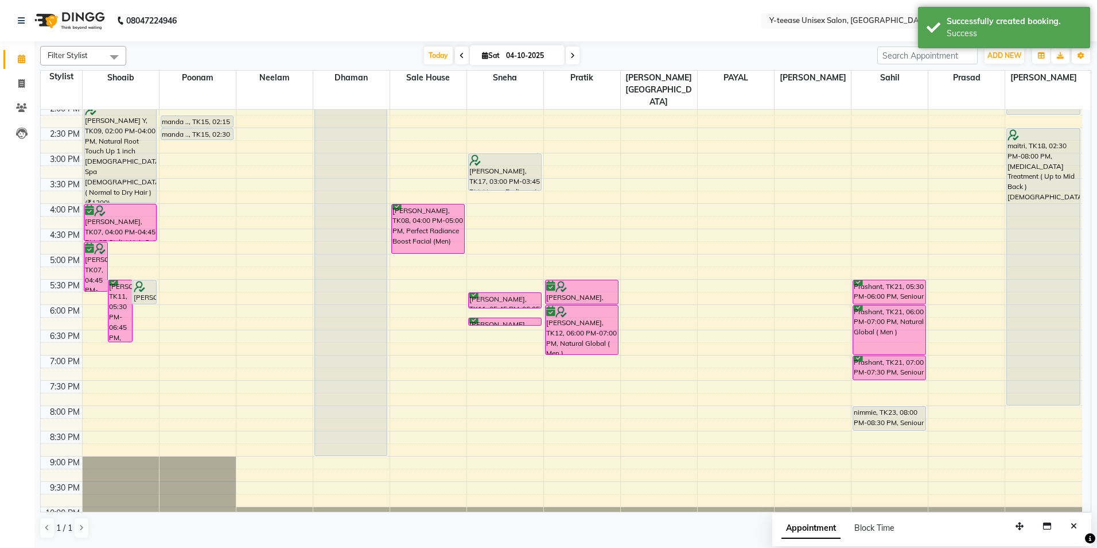
scroll to position [331, 0]
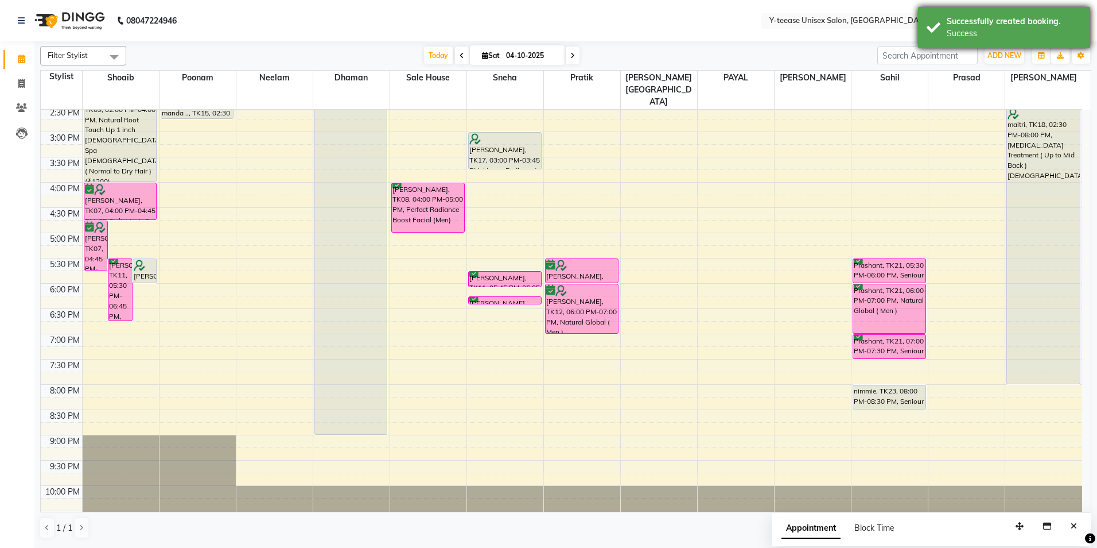
click at [995, 27] on div "Successfully created booking." at bounding box center [1014, 21] width 135 height 12
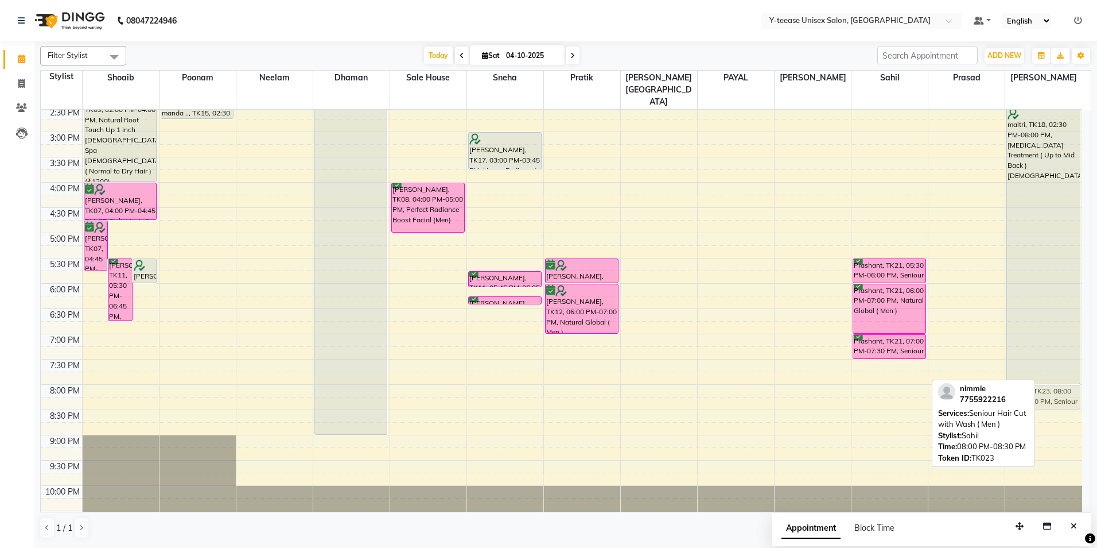
drag, startPoint x: 906, startPoint y: 375, endPoint x: 1037, endPoint y: 378, distance: 130.9
click at [1037, 378] on tr "[PERSON_NAME], TK07, 04:45 PM-05:45 PM, Ultimate Blow Dry without wash [PERSON_…" at bounding box center [562, 156] width 1042 height 757
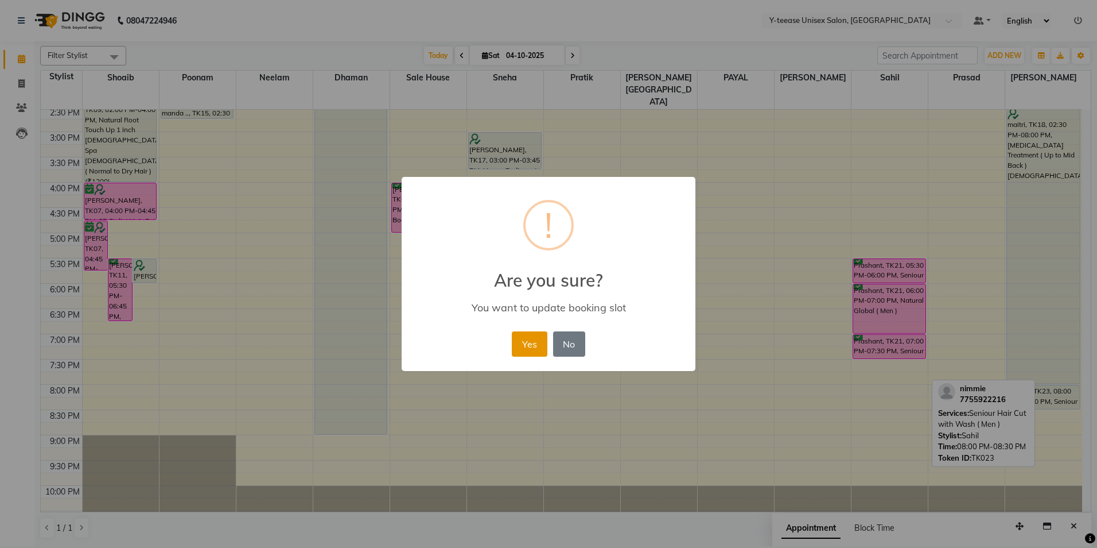
click at [536, 347] on button "Yes" at bounding box center [529, 343] width 35 height 25
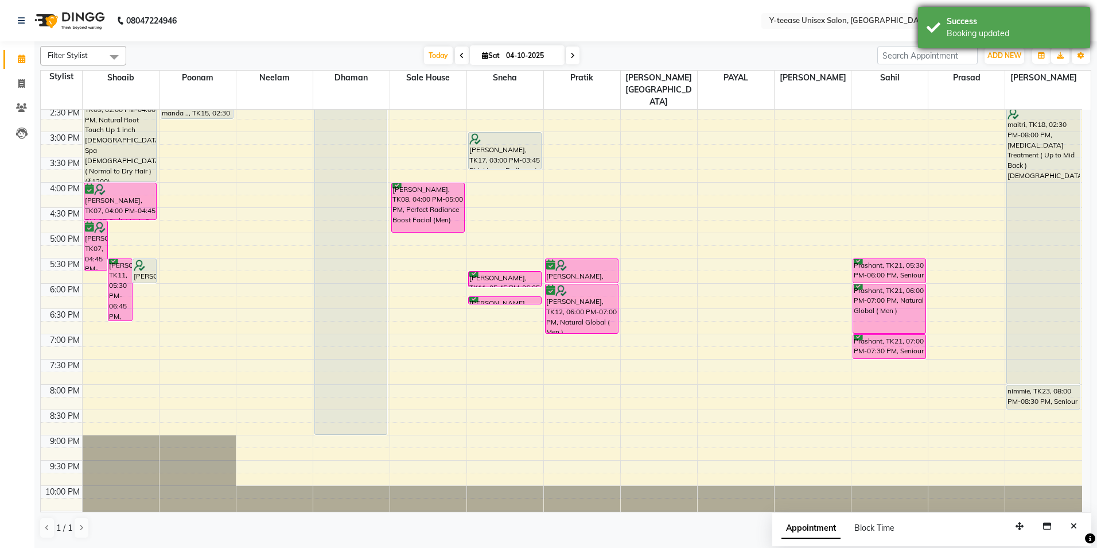
click at [1086, 21] on div "Success Booking updated" at bounding box center [1004, 27] width 172 height 41
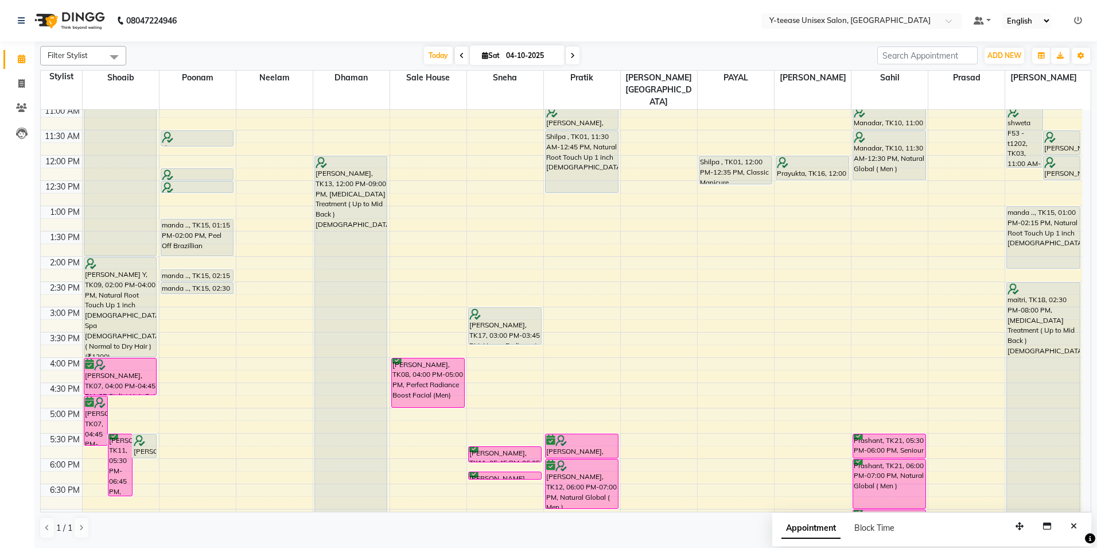
scroll to position [0, 0]
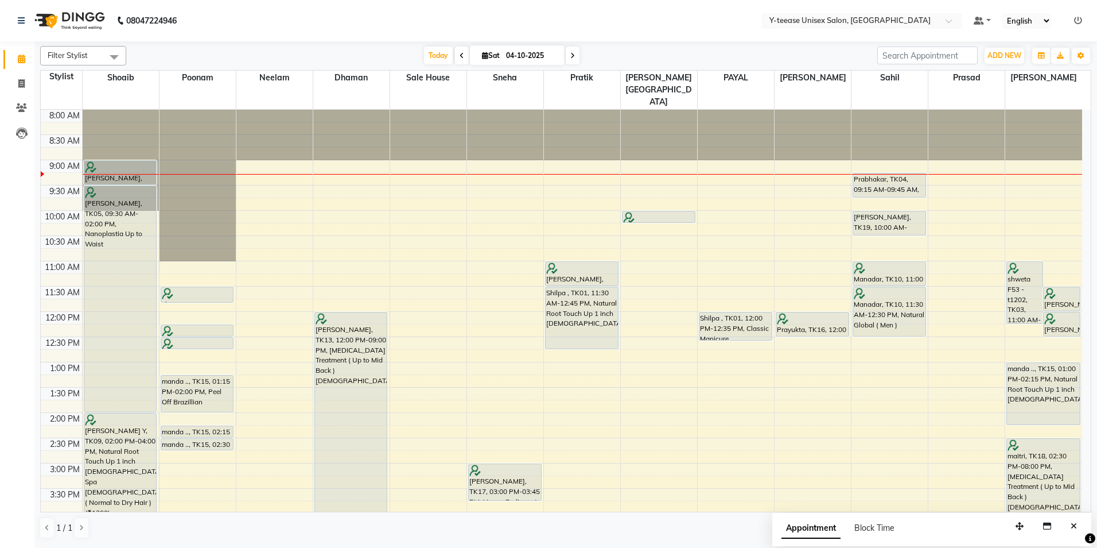
click at [464, 53] on span at bounding box center [462, 55] width 14 height 18
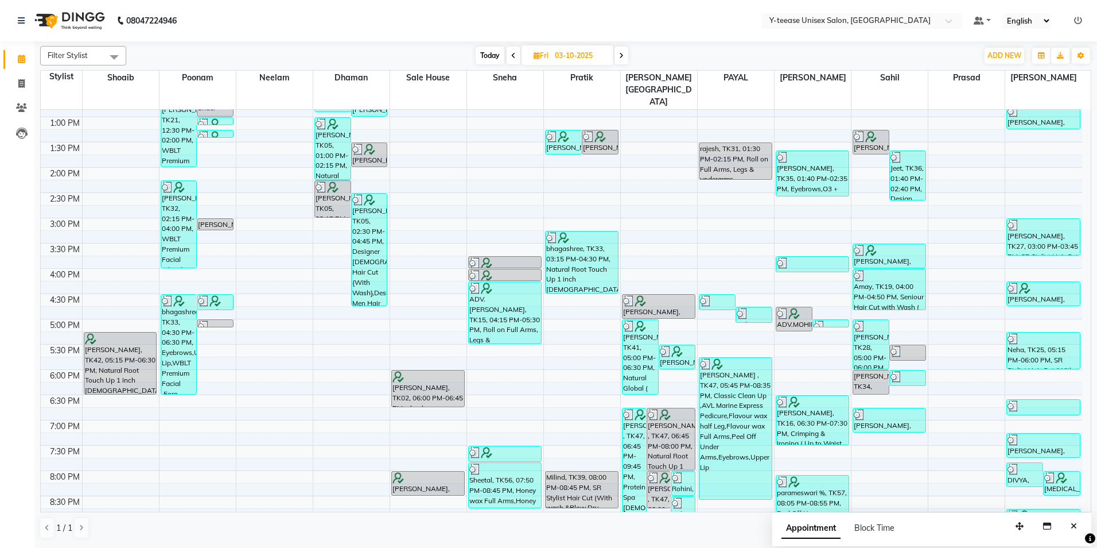
scroll to position [331, 0]
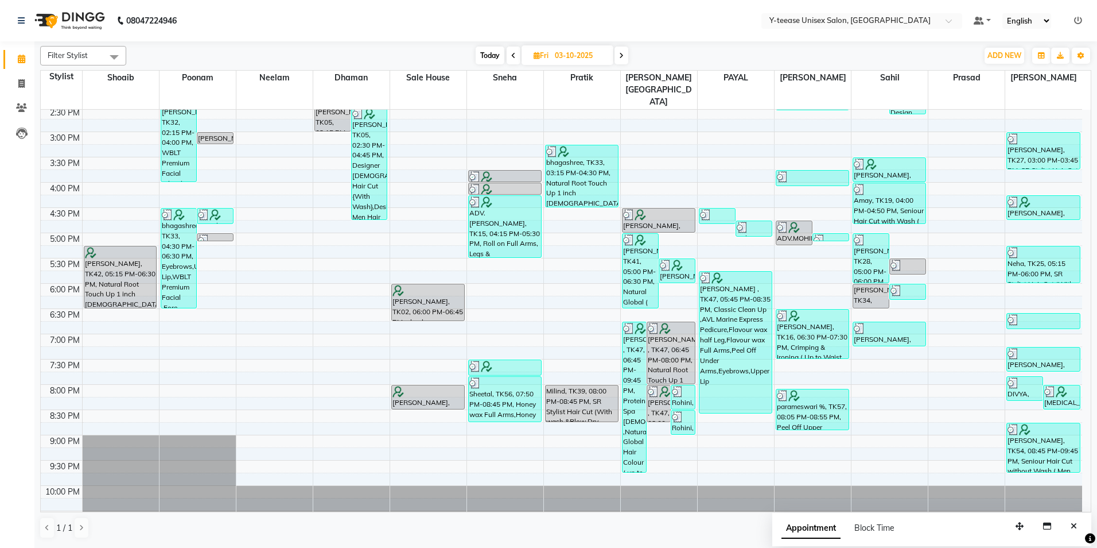
click at [486, 48] on span "Today" at bounding box center [490, 55] width 29 height 18
type input "04-10-2025"
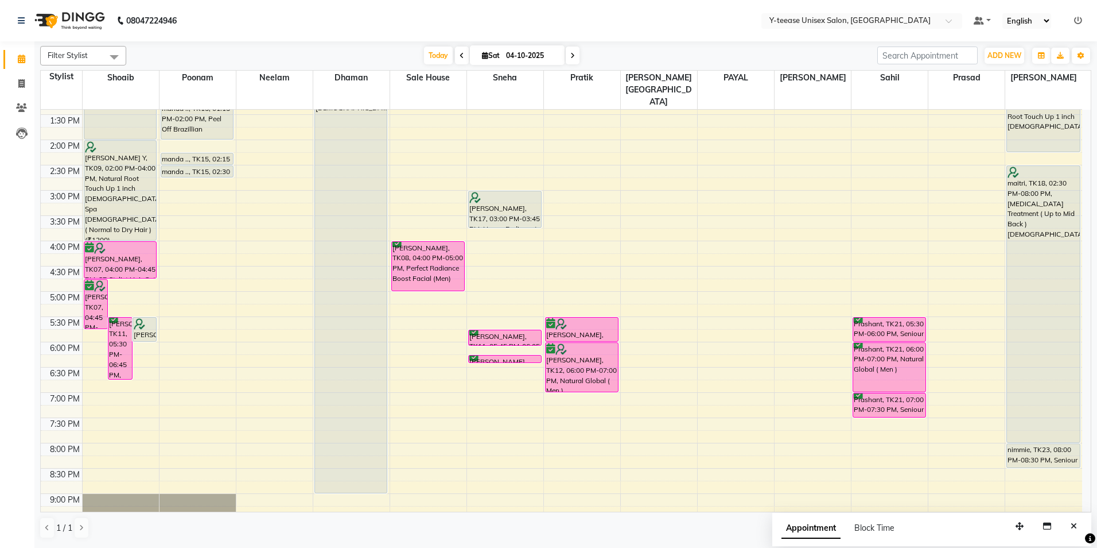
scroll to position [281, 0]
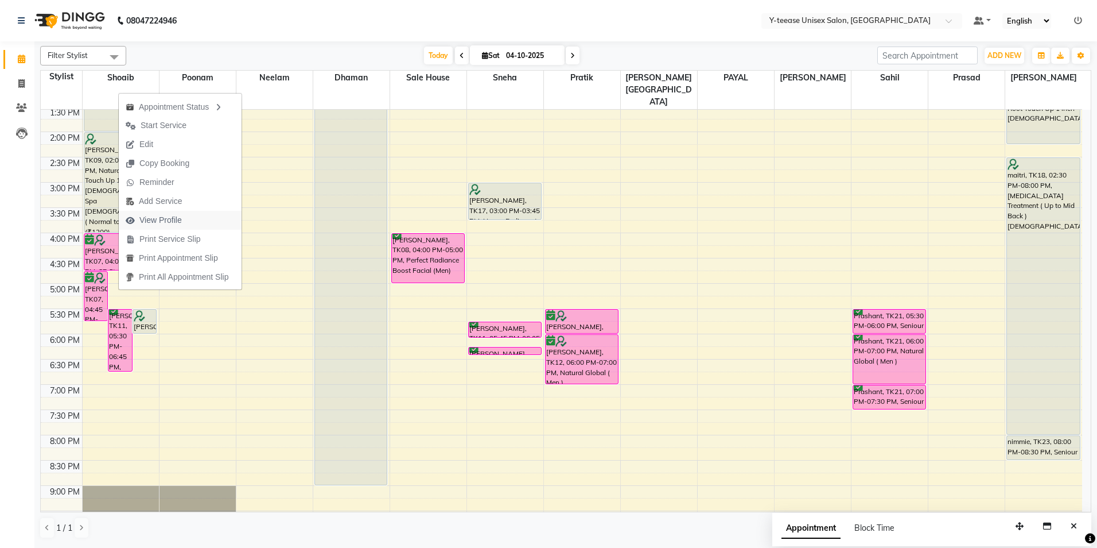
click at [165, 223] on span "View Profile" at bounding box center [160, 220] width 42 height 12
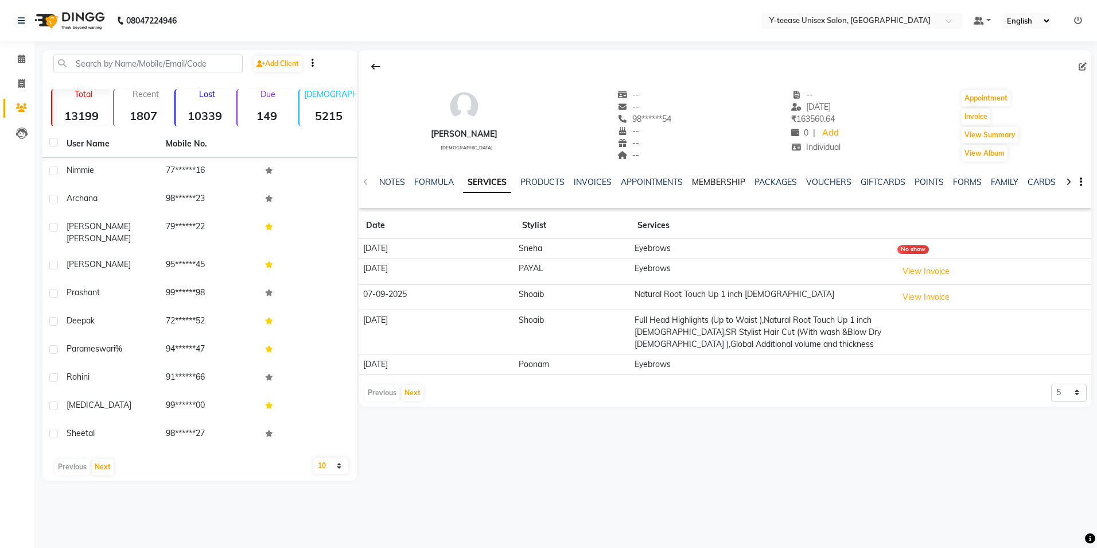
click at [732, 178] on link "MEMBERSHIP" at bounding box center [718, 182] width 53 height 10
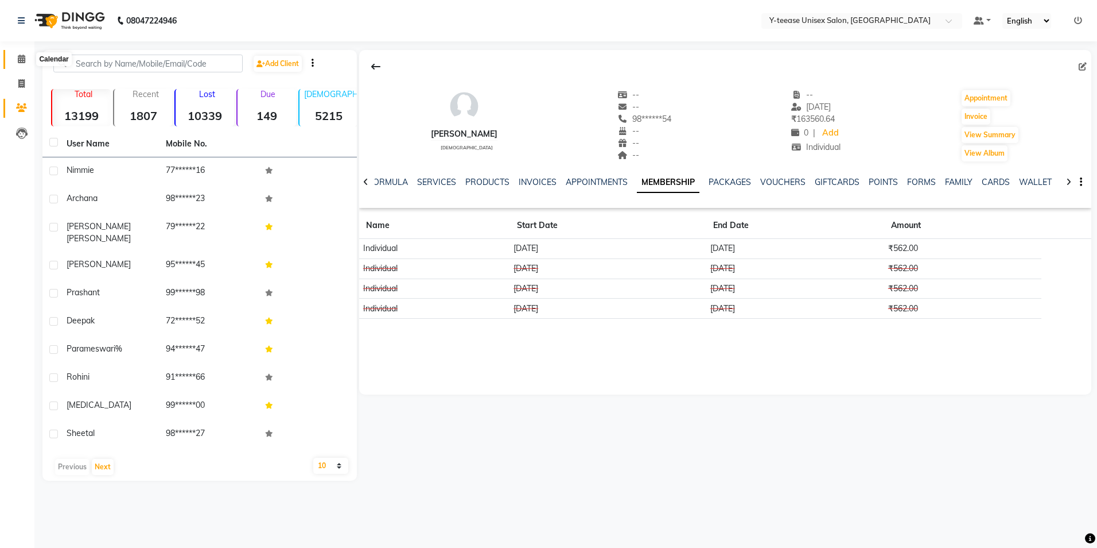
click at [17, 53] on span at bounding box center [21, 59] width 20 height 13
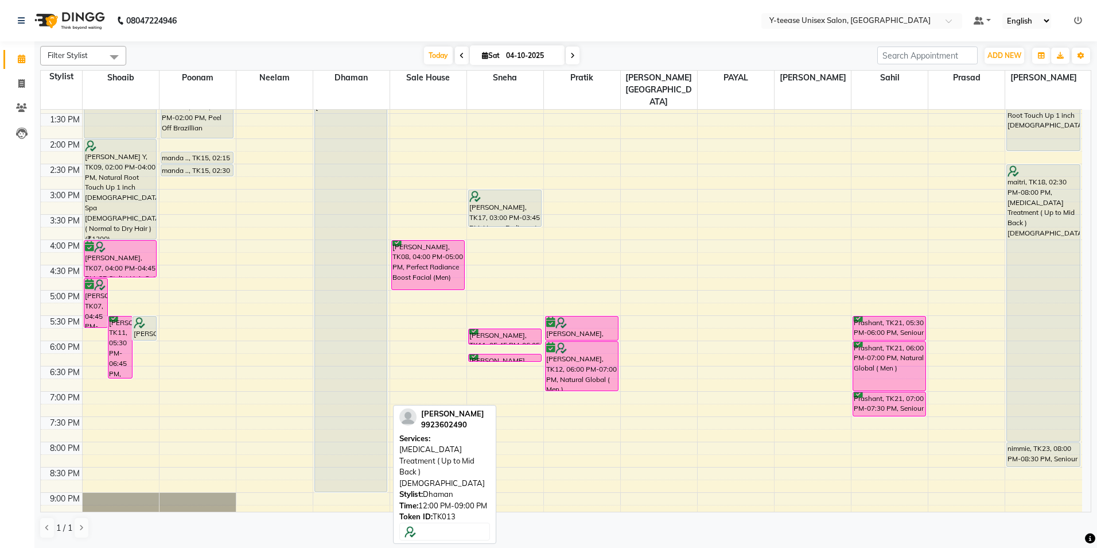
scroll to position [331, 0]
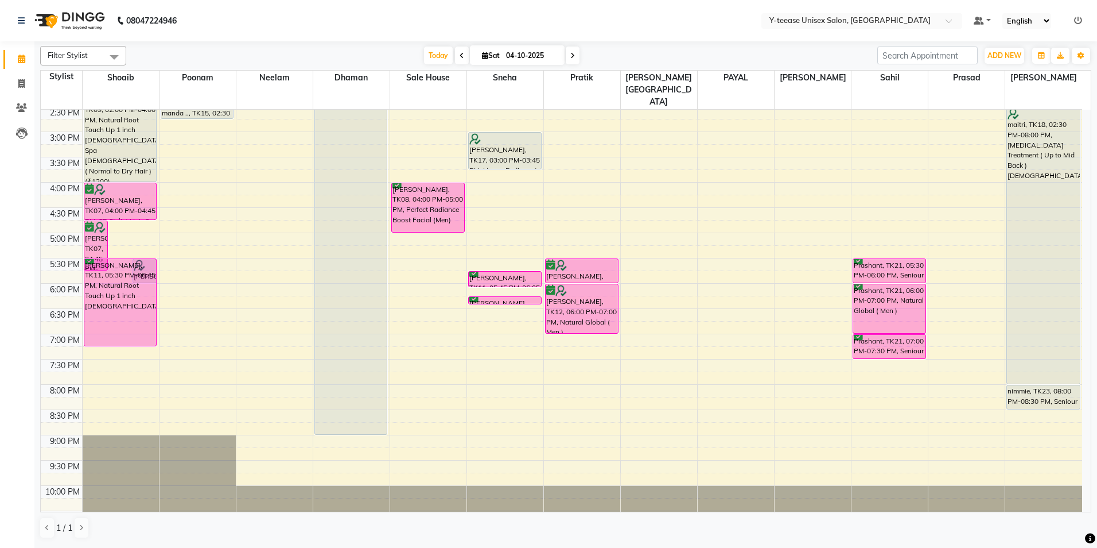
drag, startPoint x: 120, startPoint y: 296, endPoint x: 133, endPoint y: 267, distance: 31.4
click at [126, 319] on div "[PERSON_NAME], TK07, 04:45 PM-05:45 PM, Ultimate Blow Dry without wash [PERSON_…" at bounding box center [121, 156] width 76 height 757
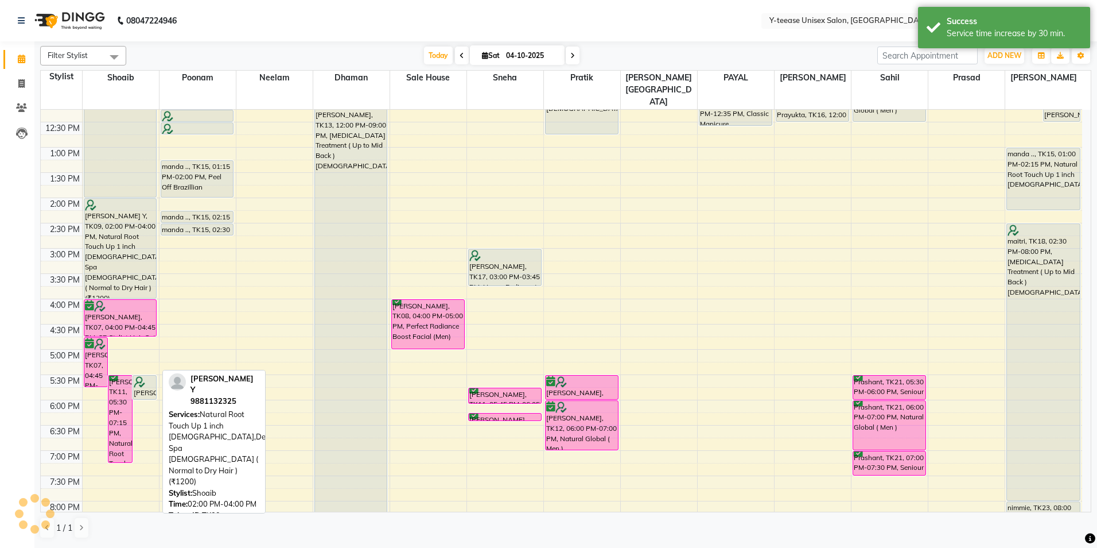
scroll to position [102, 0]
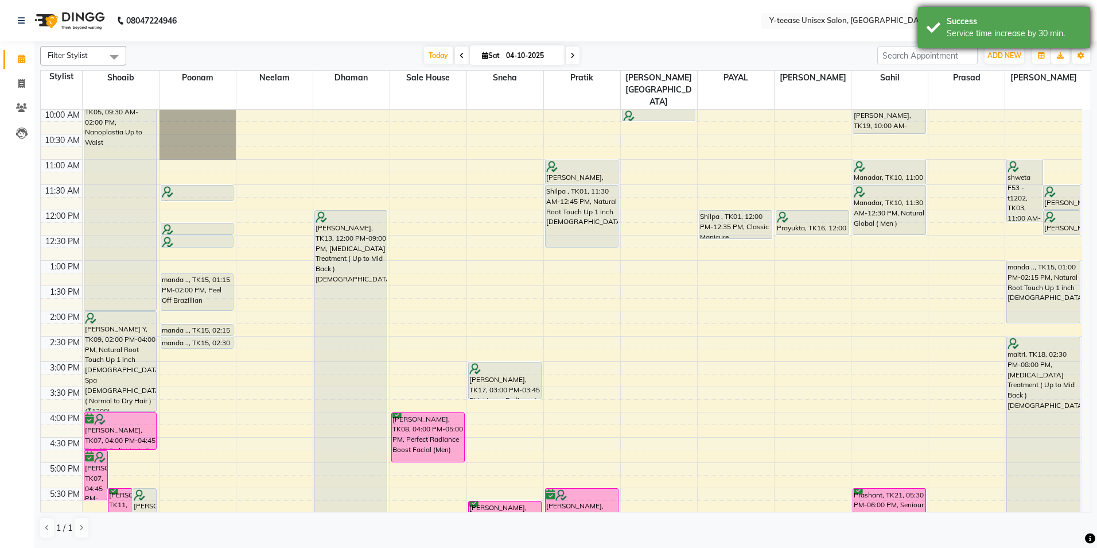
click at [952, 29] on div "Service time increase by 30 min." at bounding box center [1014, 34] width 135 height 12
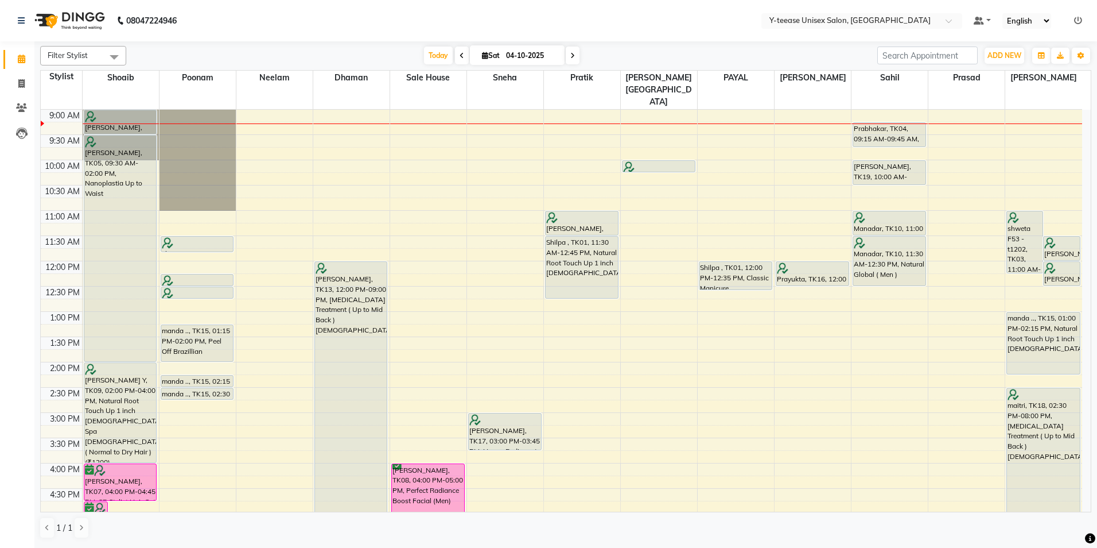
scroll to position [0, 0]
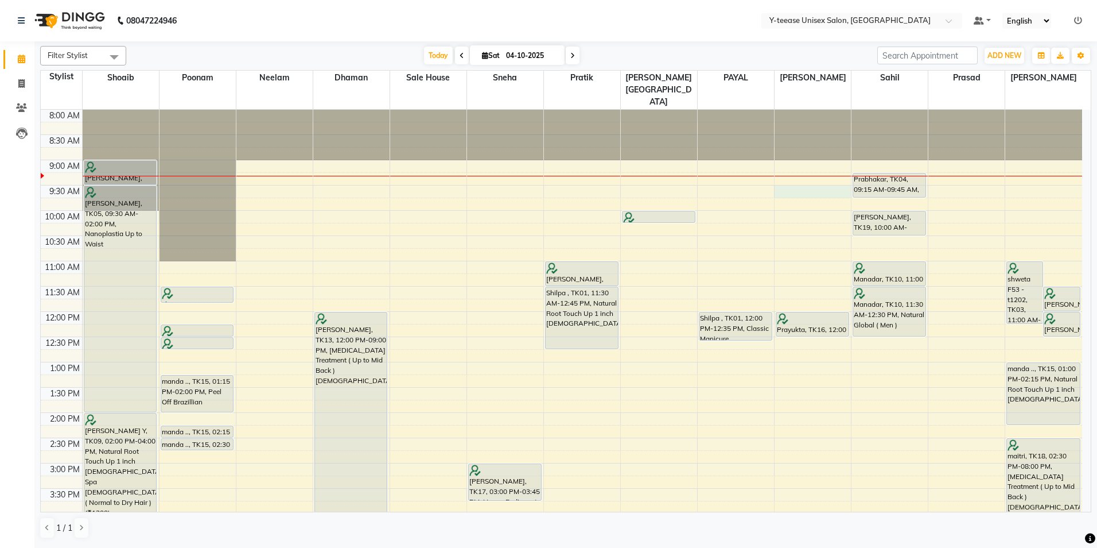
click at [825, 170] on div "8:00 AM 8:30 AM 9:00 AM 9:30 AM 10:00 AM 10:30 AM 11:00 AM 11:30 AM 12:00 PM 12…" at bounding box center [562, 488] width 1042 height 757
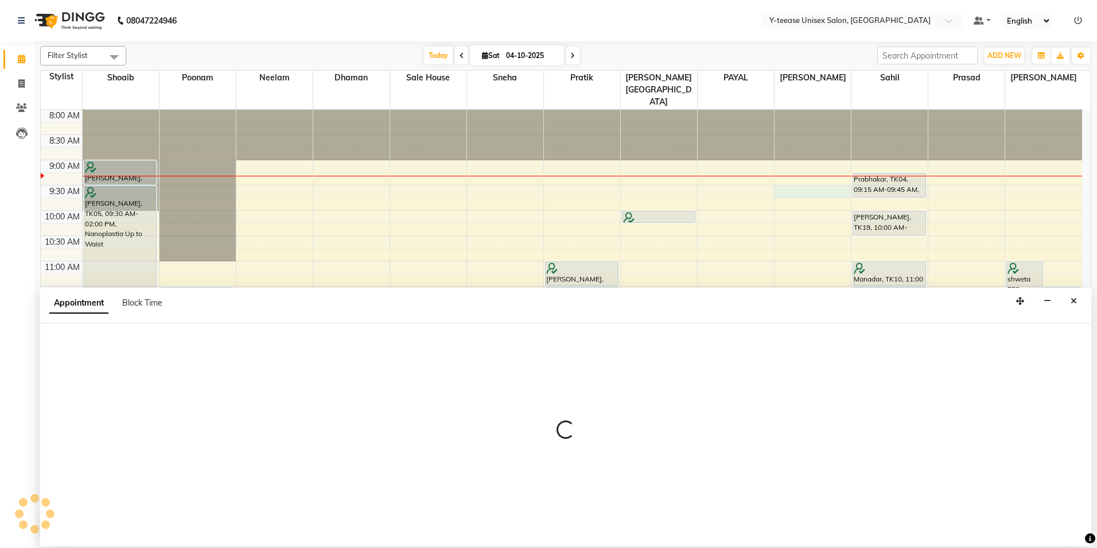
select select "86041"
select select "570"
select select "tentative"
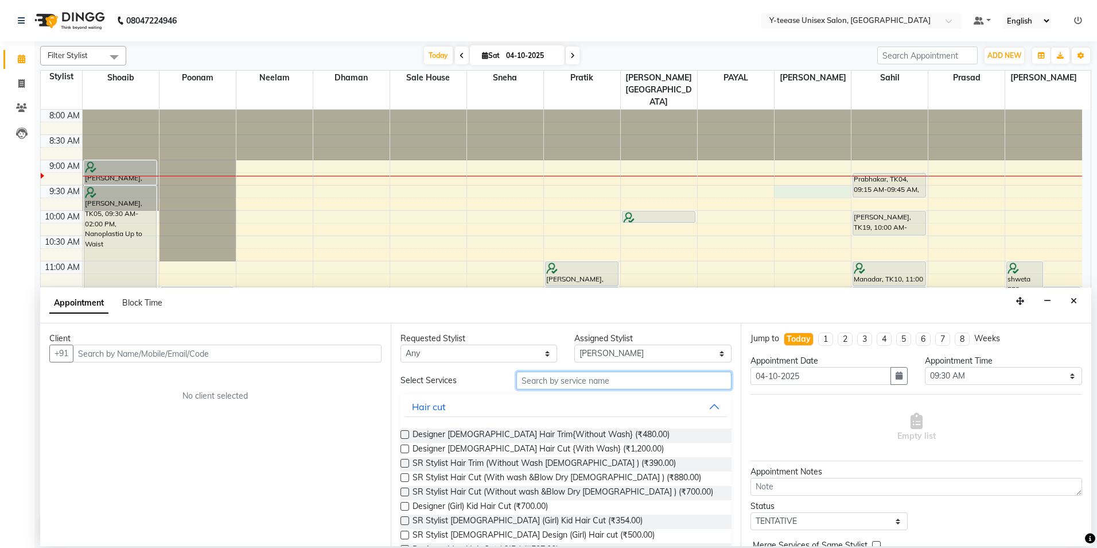
click at [557, 387] on input "text" at bounding box center [624, 380] width 215 height 18
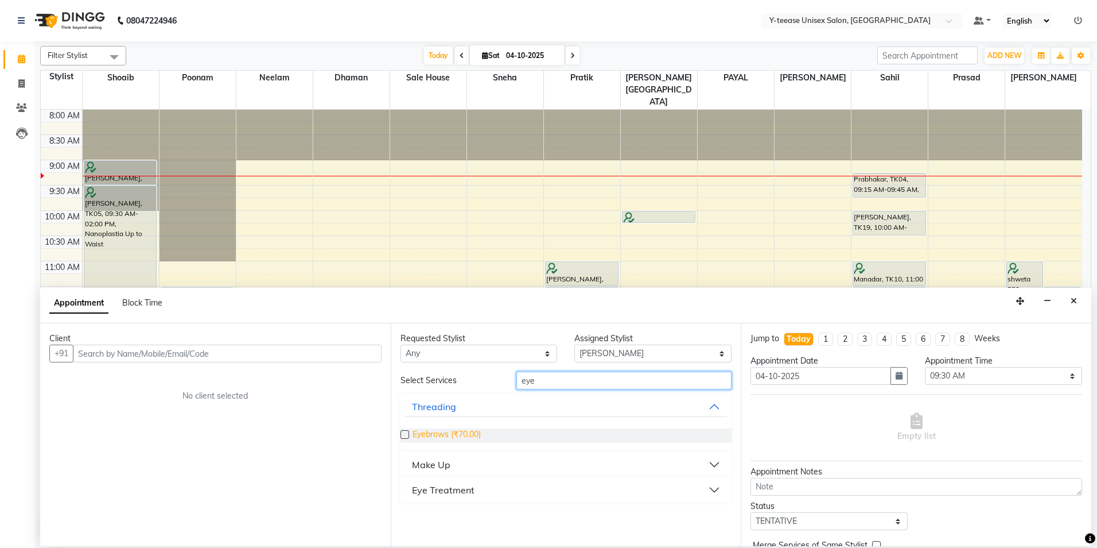
type input "eye"
click at [436, 431] on span "Eyebrows (₹70.00)" at bounding box center [447, 435] width 68 height 14
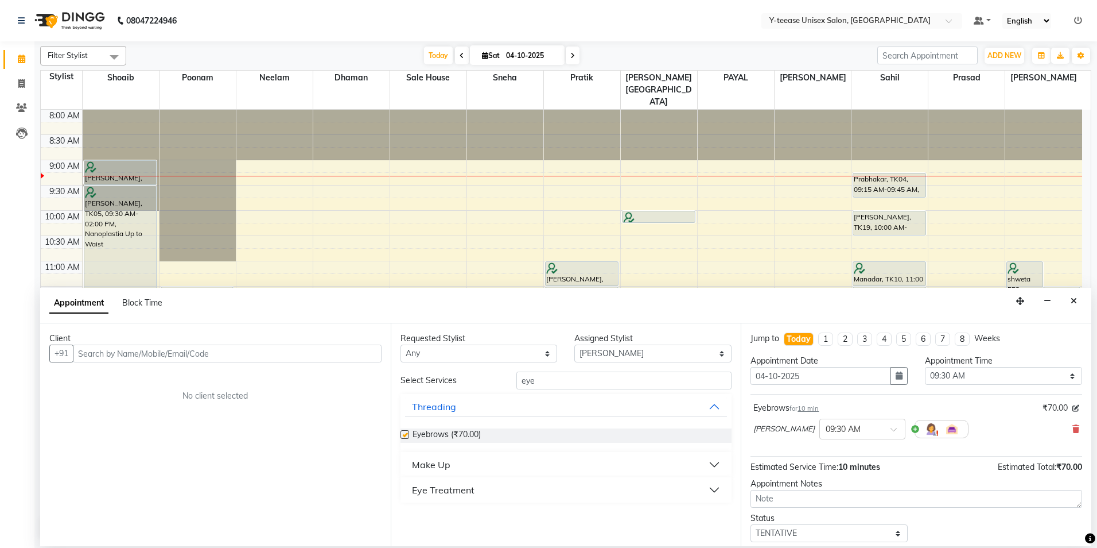
checkbox input "false"
click at [544, 382] on input "eye" at bounding box center [624, 380] width 215 height 18
type input "upp"
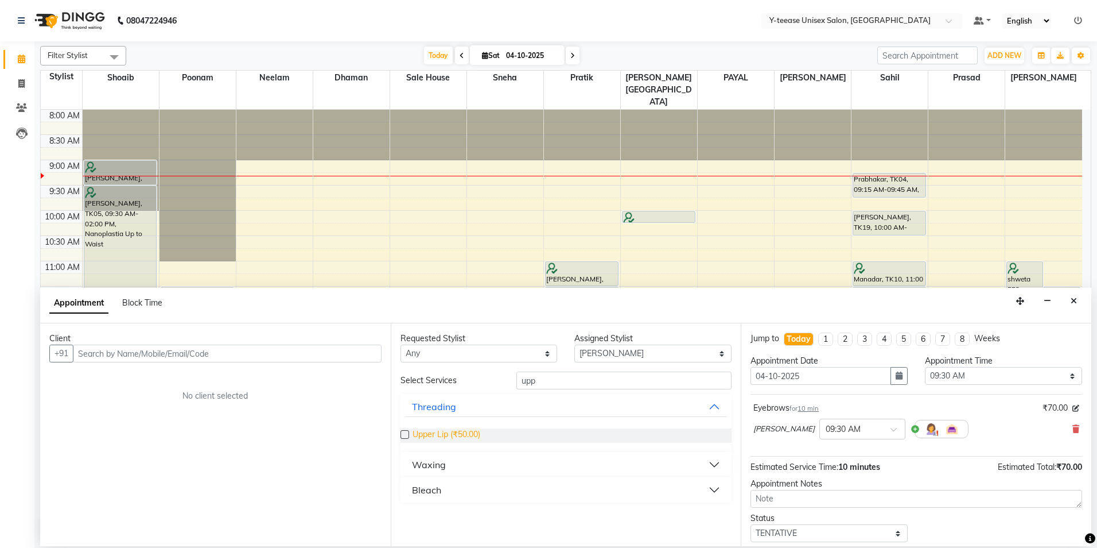
click at [430, 434] on span "Upper Lip (₹50.00)" at bounding box center [447, 435] width 68 height 14
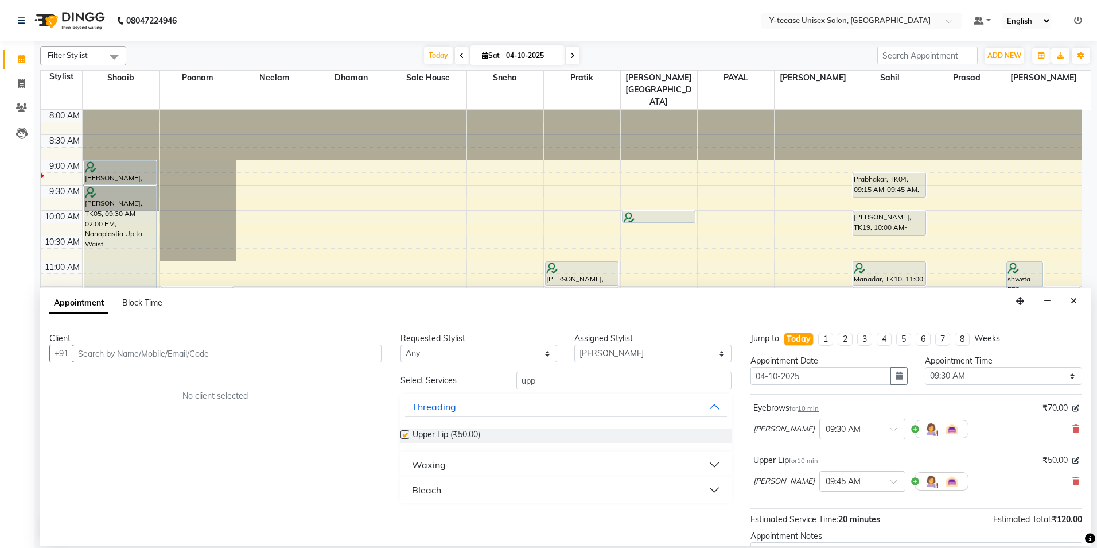
checkbox input "false"
click at [316, 358] on input "text" at bounding box center [227, 353] width 309 height 18
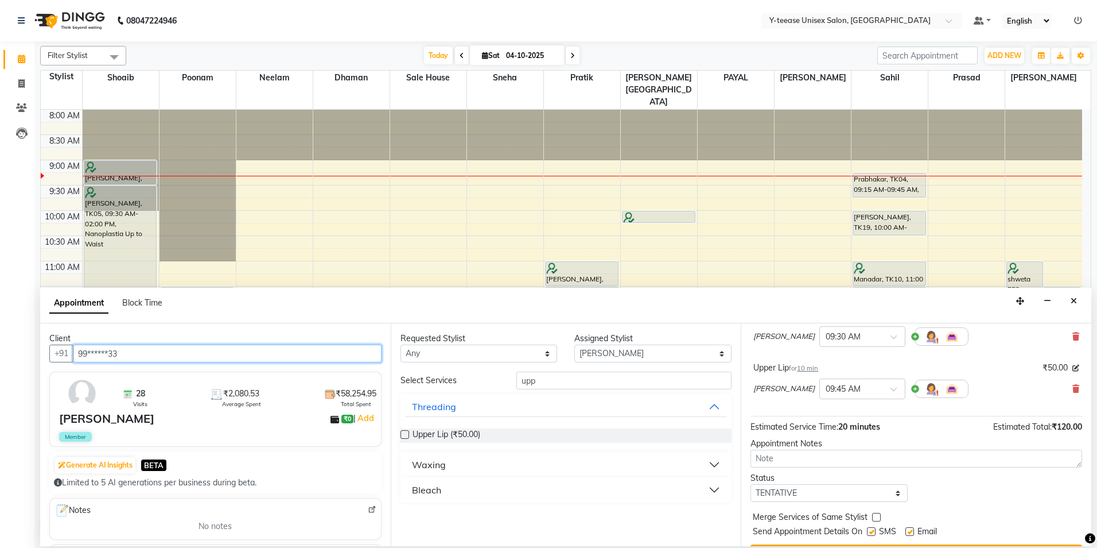
scroll to position [121, 0]
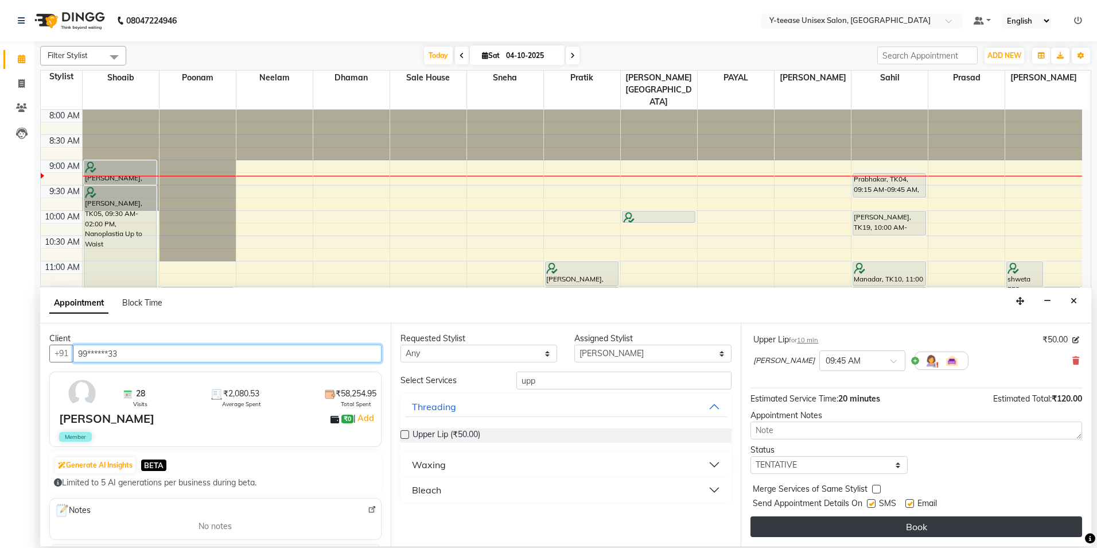
type input "99******33"
click at [862, 518] on button "Book" at bounding box center [917, 526] width 332 height 21
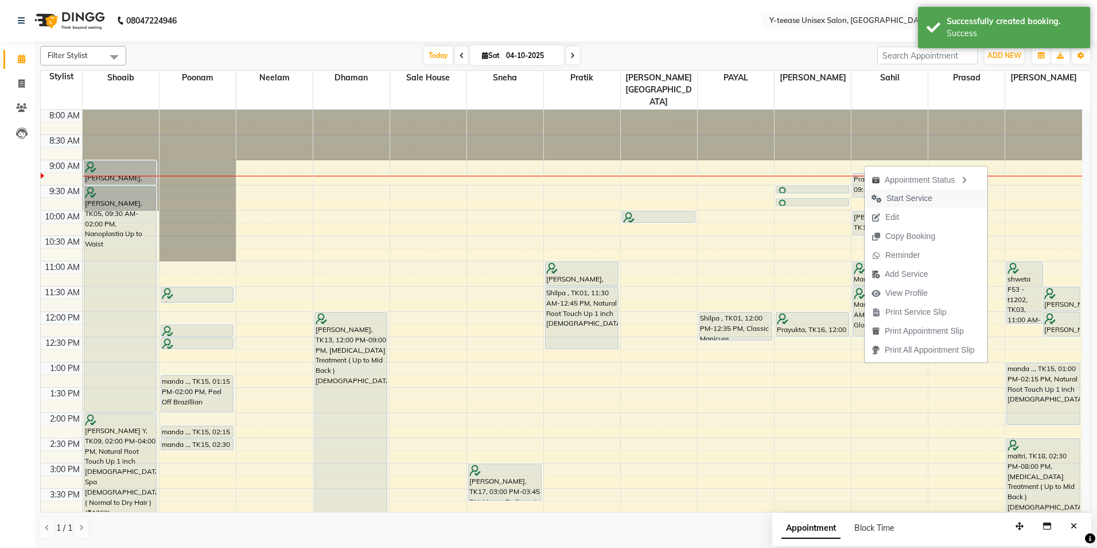
click at [894, 198] on span "Start Service" at bounding box center [910, 198] width 46 height 12
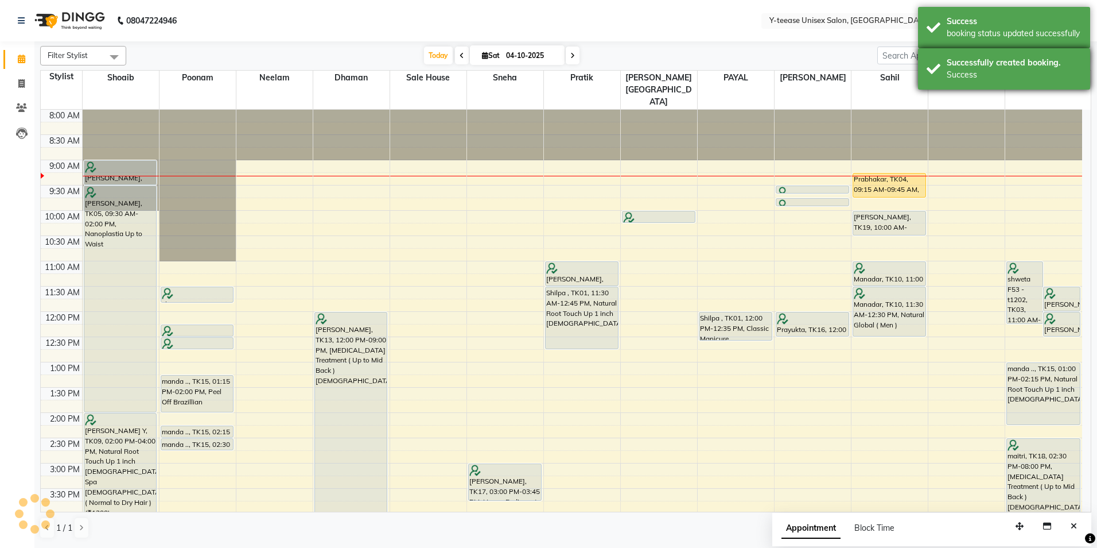
click at [946, 64] on div "Successfully created booking. Success" at bounding box center [1004, 68] width 172 height 41
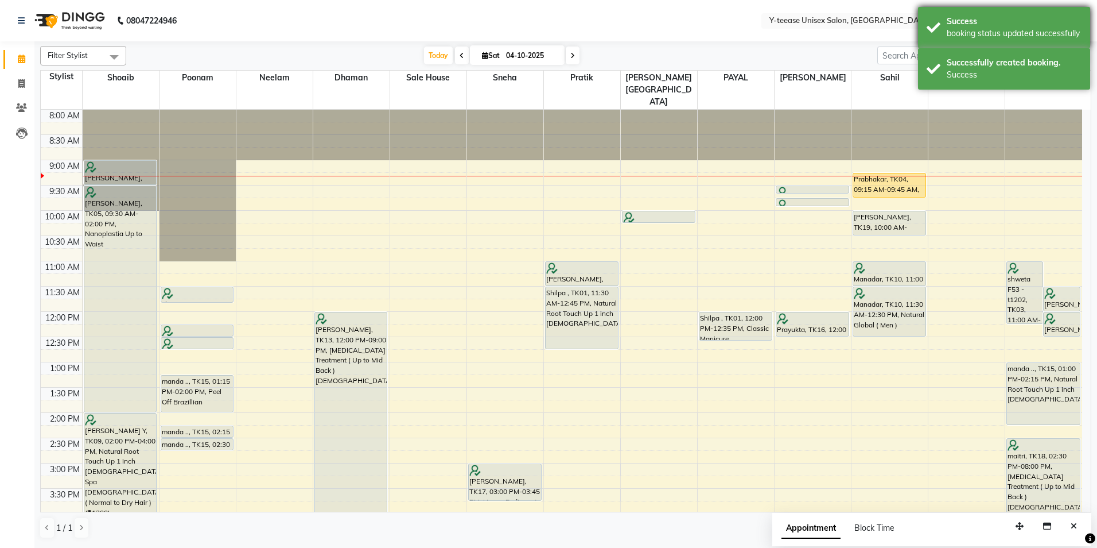
click at [949, 38] on div "booking status updated successfully" at bounding box center [1014, 34] width 135 height 12
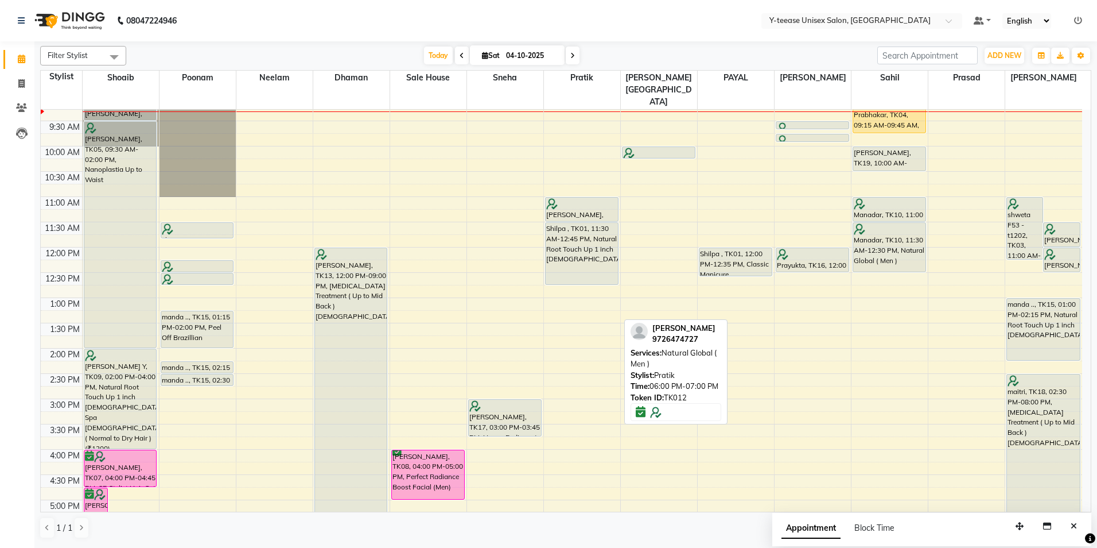
scroll to position [287, 0]
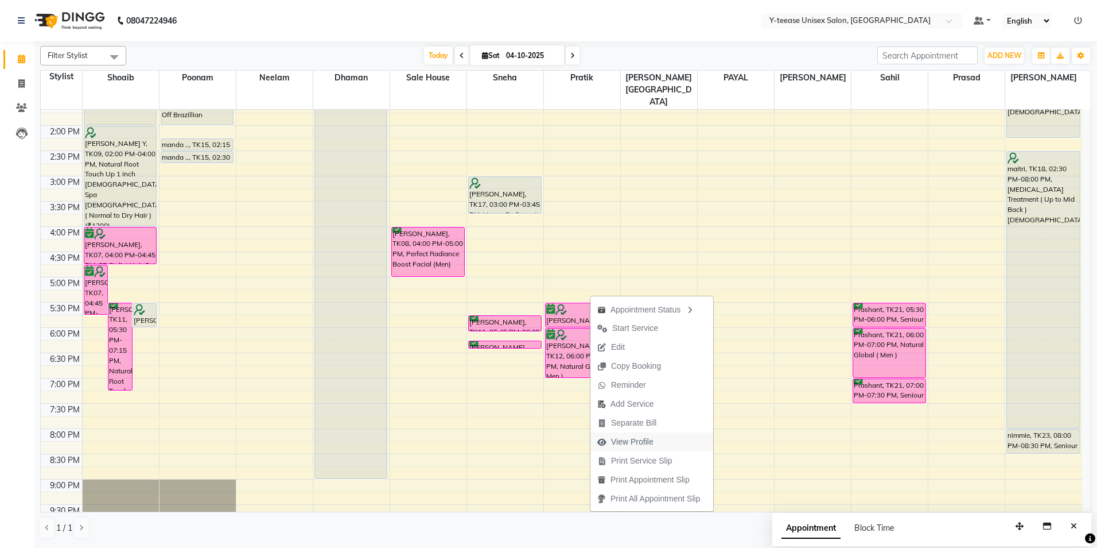
click at [642, 444] on span "View Profile" at bounding box center [632, 442] width 42 height 12
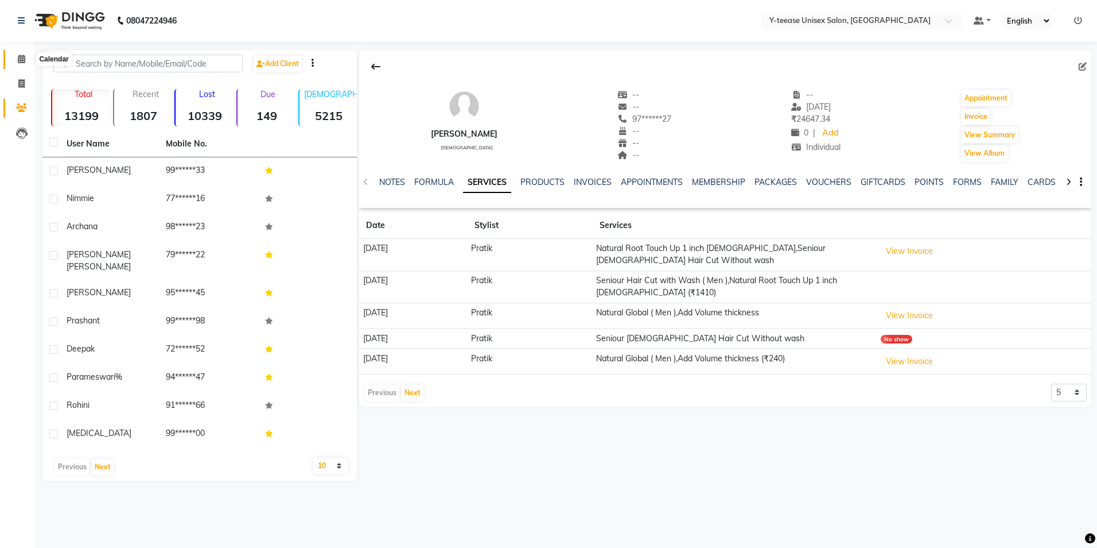
click at [24, 54] on span at bounding box center [21, 59] width 20 height 13
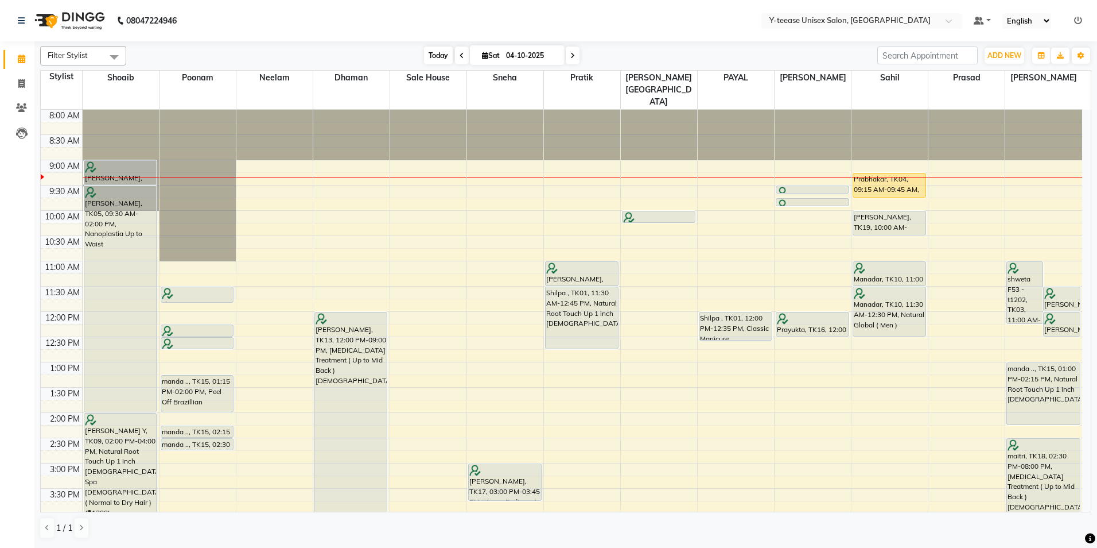
click at [439, 55] on span "Today" at bounding box center [438, 55] width 29 height 18
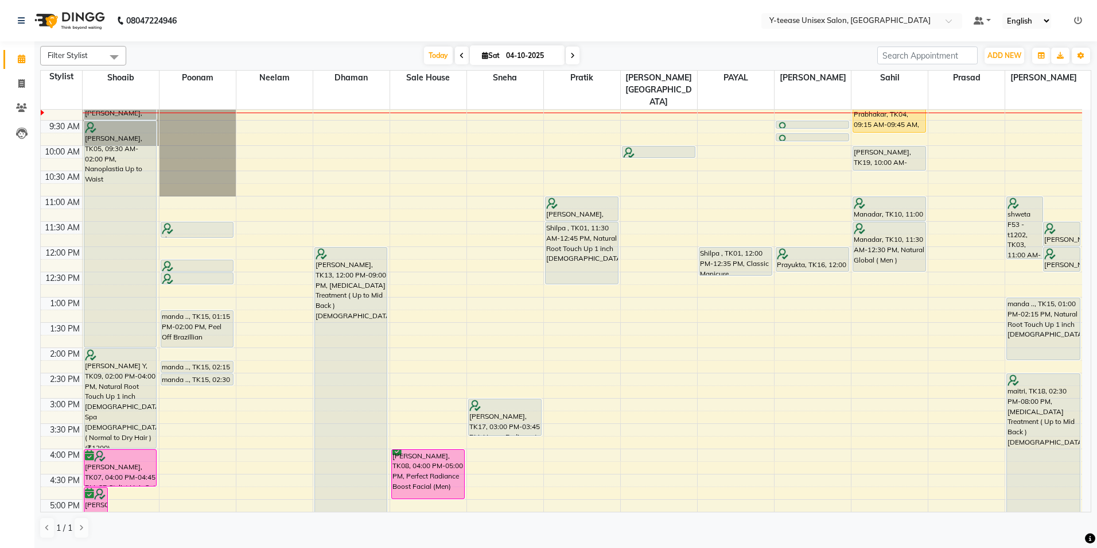
scroll to position [166, 0]
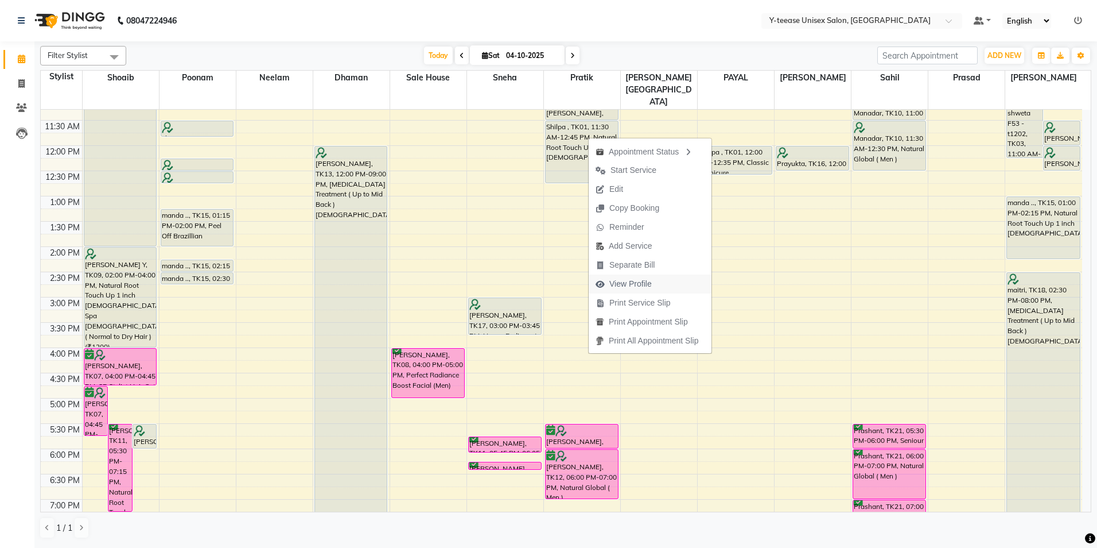
click at [627, 284] on span "View Profile" at bounding box center [631, 284] width 42 height 12
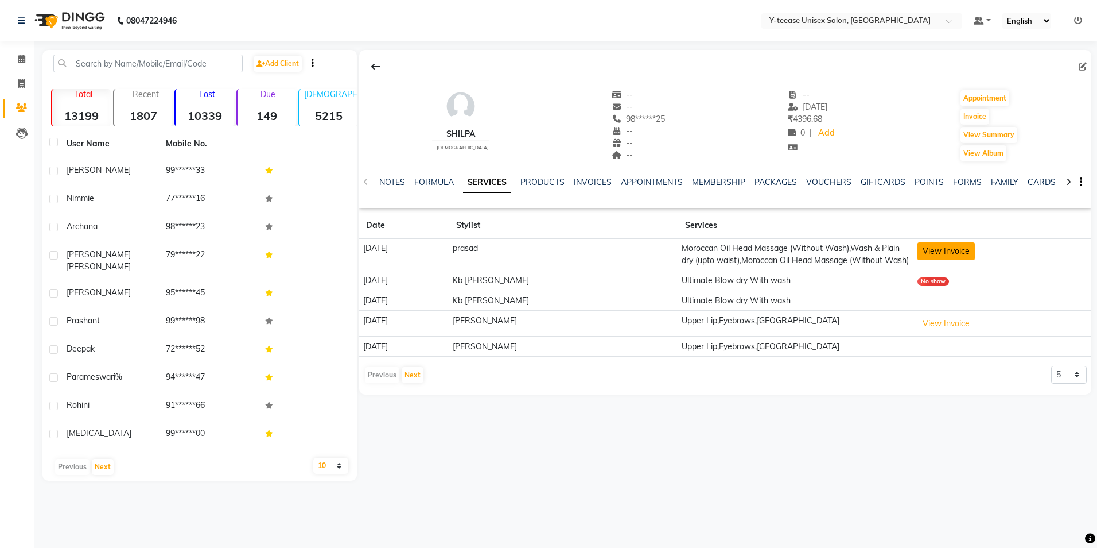
click at [918, 247] on button "View Invoice" at bounding box center [946, 251] width 57 height 18
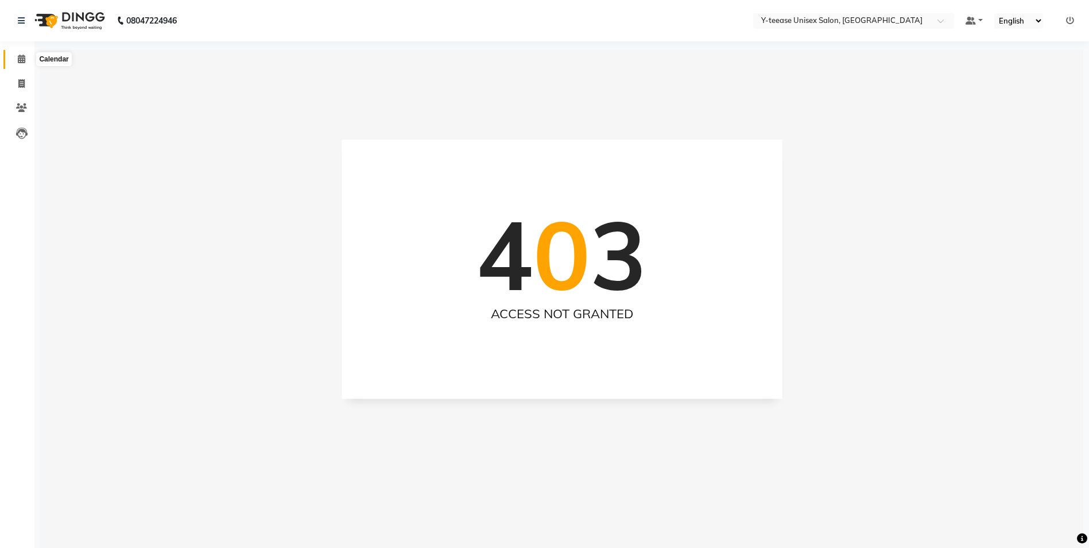
click at [17, 60] on span at bounding box center [21, 59] width 20 height 13
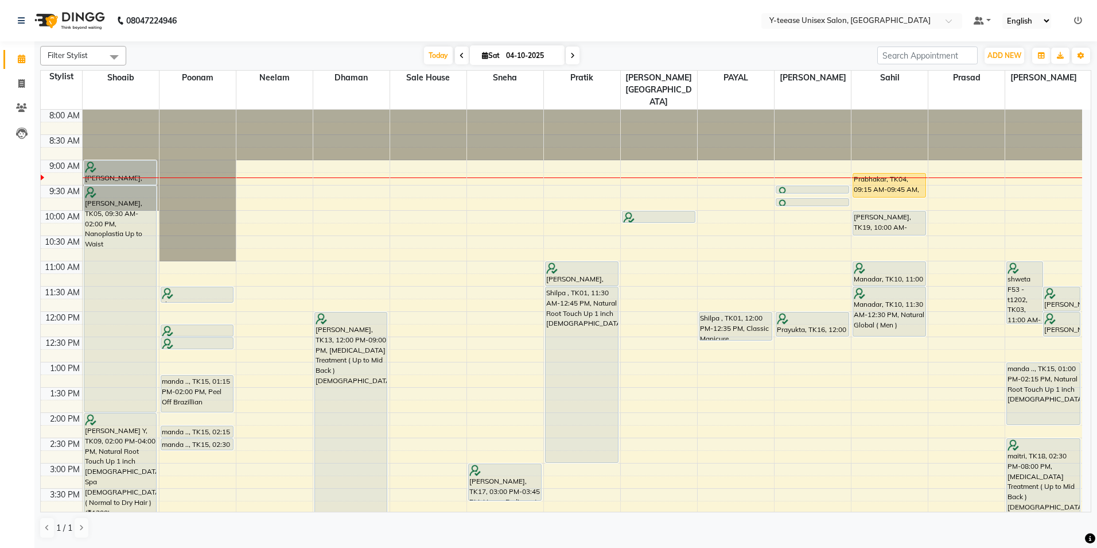
drag, startPoint x: 577, startPoint y: 324, endPoint x: 583, endPoint y: 430, distance: 105.8
click at [583, 430] on div "[PERSON_NAME], TK20, 11:00 AM-11:30 AM, Seniour Hair Cut with Wash ( Men ) Shil…" at bounding box center [582, 488] width 76 height 757
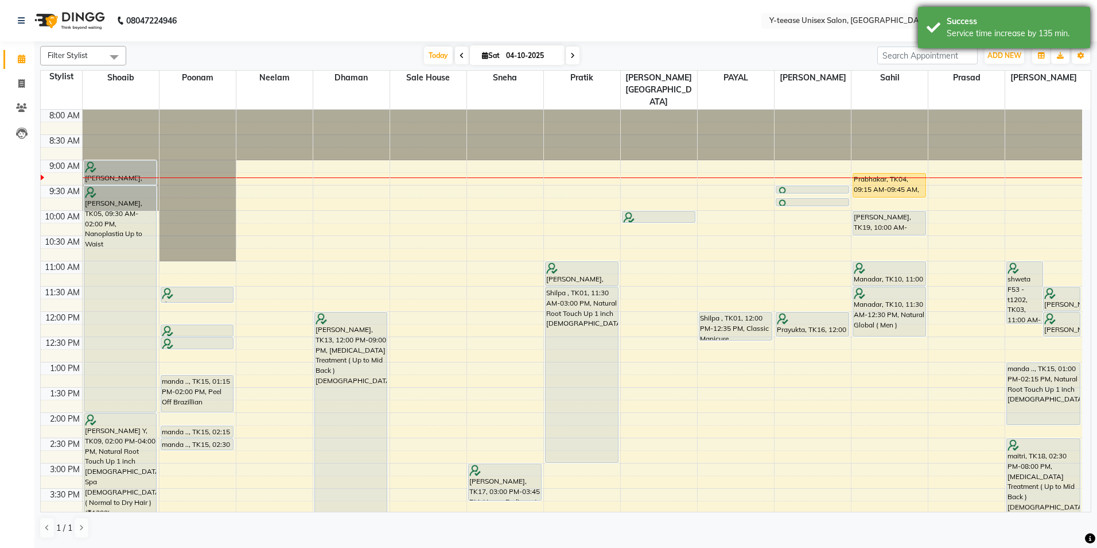
click at [949, 29] on div "Service time increase by 135 min." at bounding box center [1014, 34] width 135 height 12
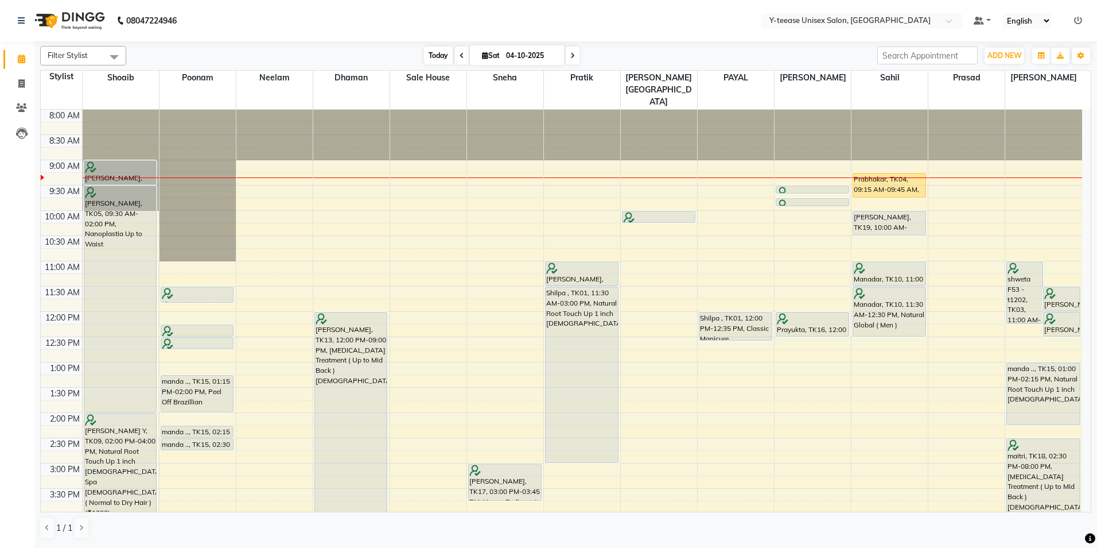
click at [440, 57] on span "Today" at bounding box center [438, 55] width 29 height 18
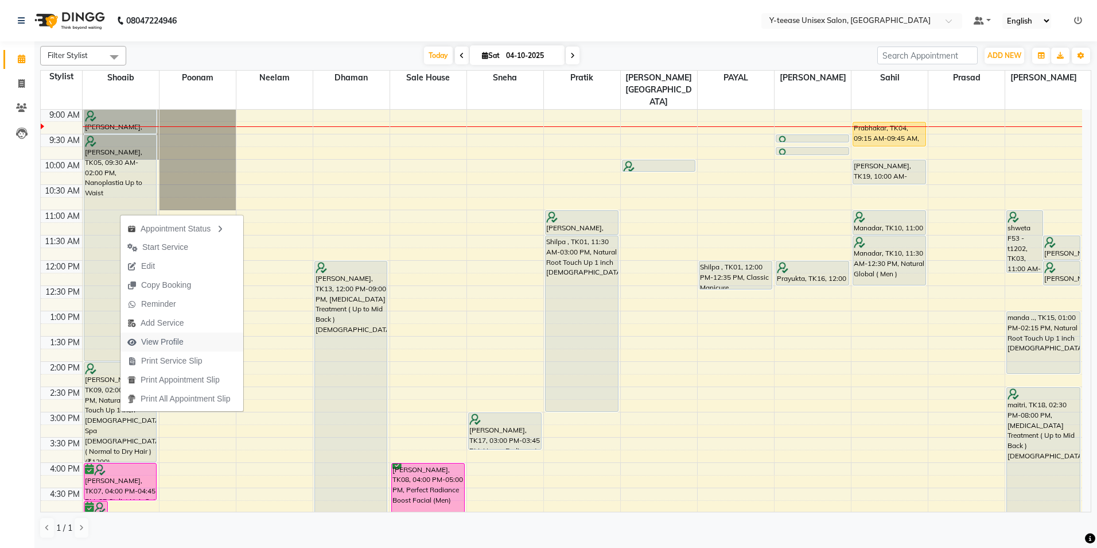
click at [164, 346] on span "View Profile" at bounding box center [162, 342] width 42 height 12
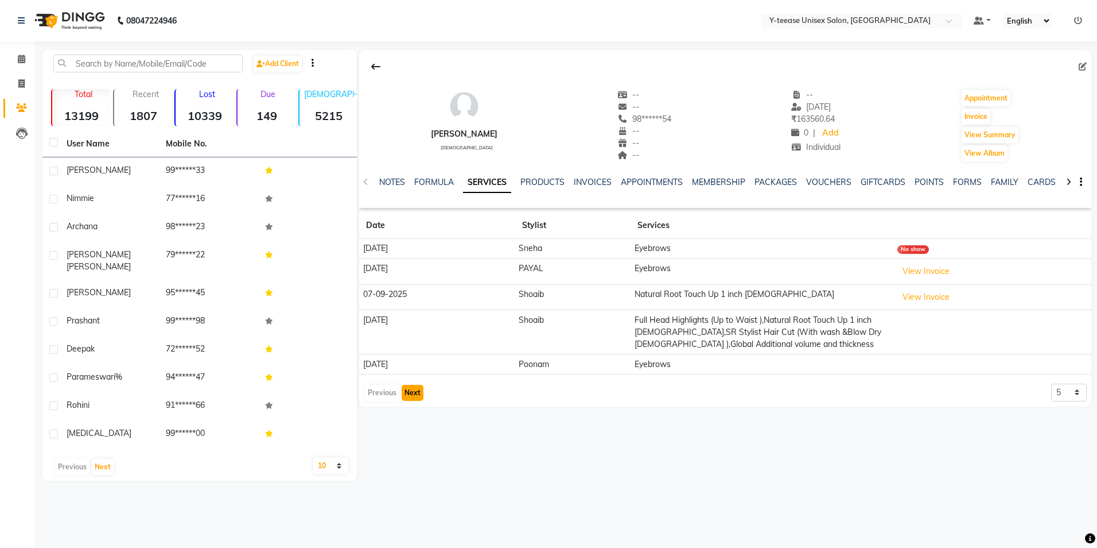
click at [407, 395] on button "Next" at bounding box center [413, 393] width 22 height 16
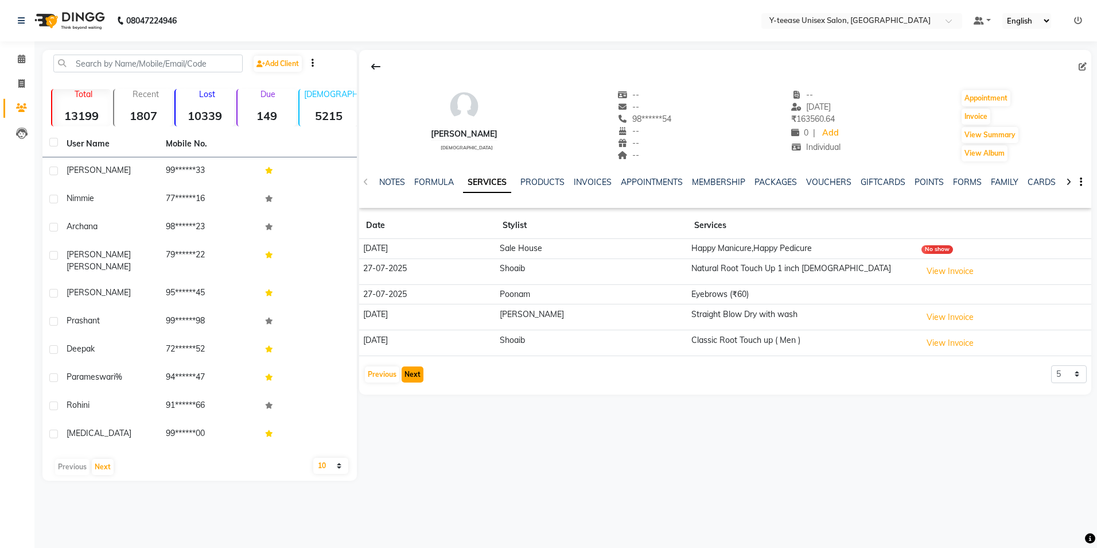
click at [418, 368] on button "Next" at bounding box center [413, 374] width 22 height 16
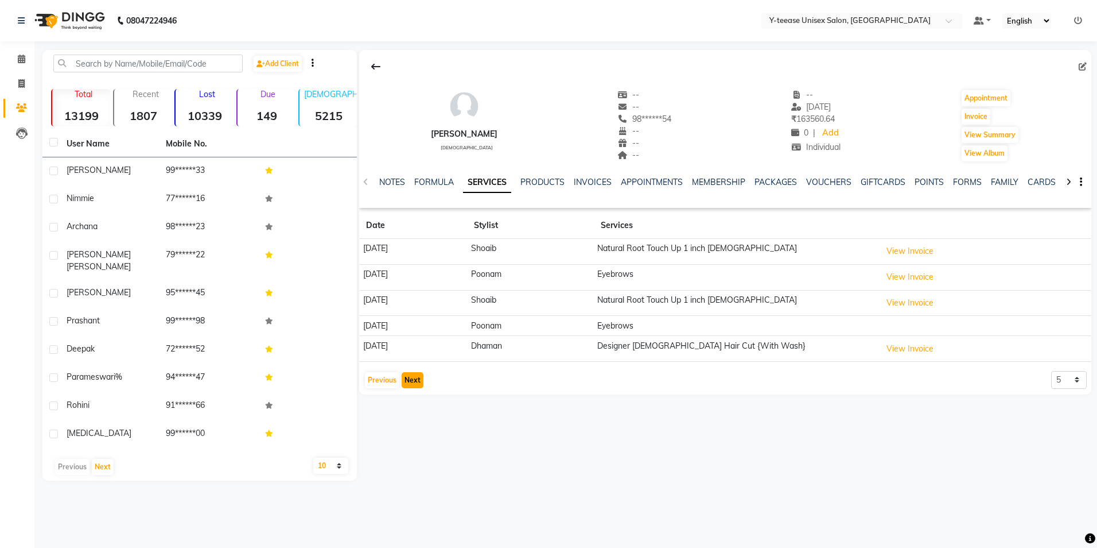
click at [417, 377] on button "Next" at bounding box center [413, 380] width 22 height 16
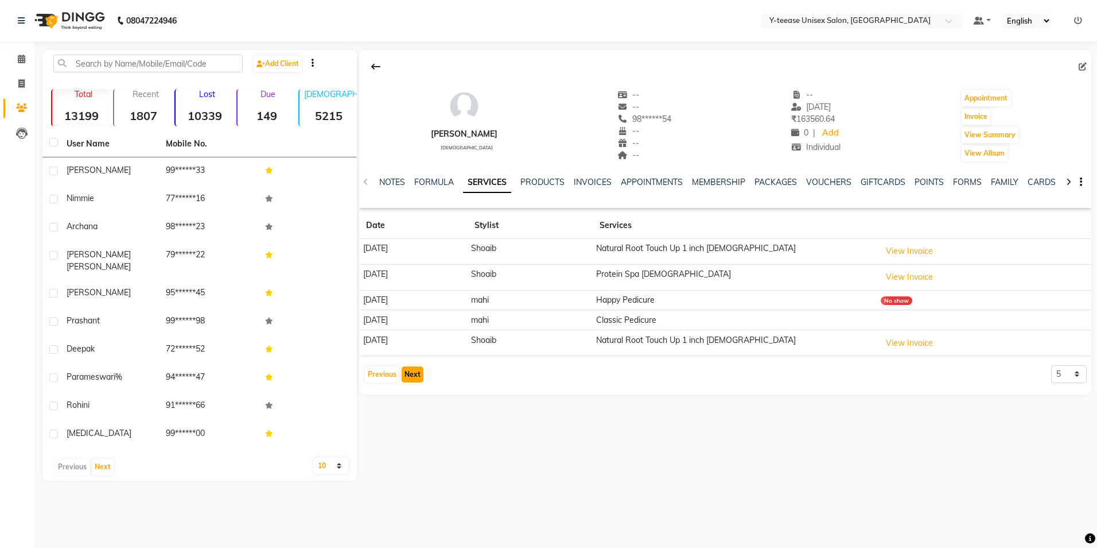
click at [411, 370] on button "Next" at bounding box center [413, 374] width 22 height 16
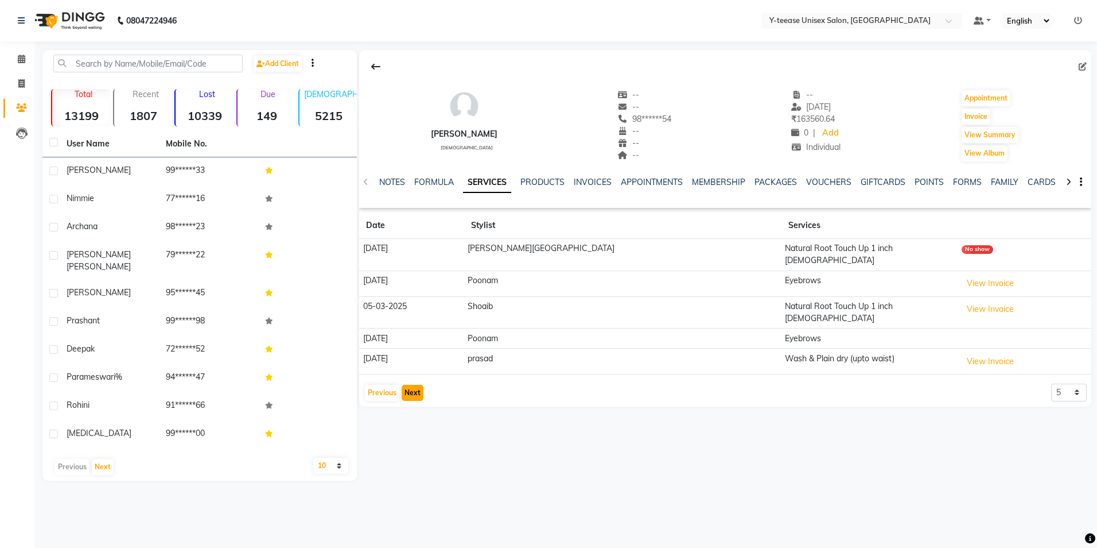
click at [411, 385] on button "Next" at bounding box center [413, 393] width 22 height 16
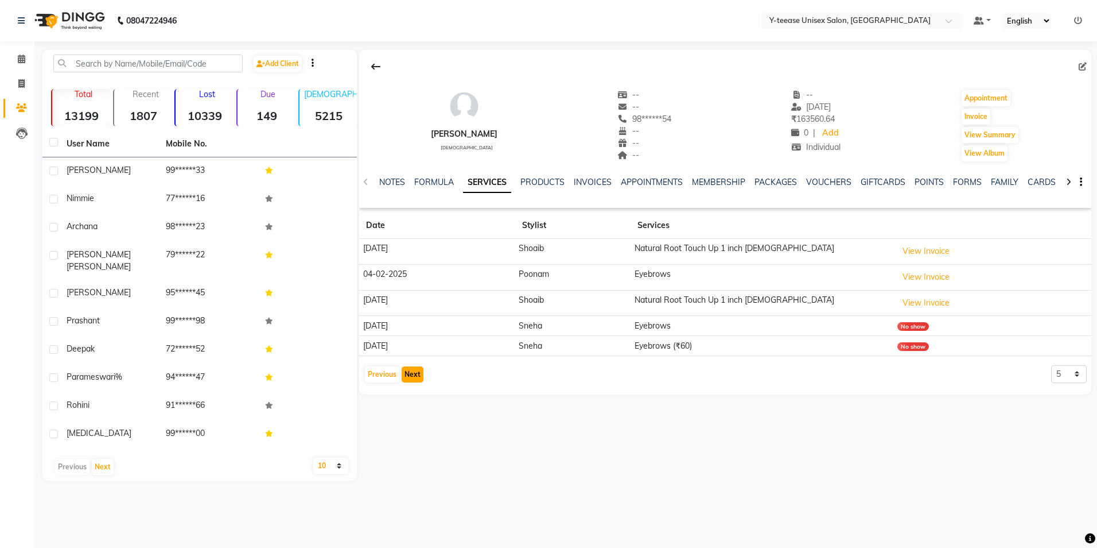
click at [412, 370] on button "Next" at bounding box center [413, 374] width 22 height 16
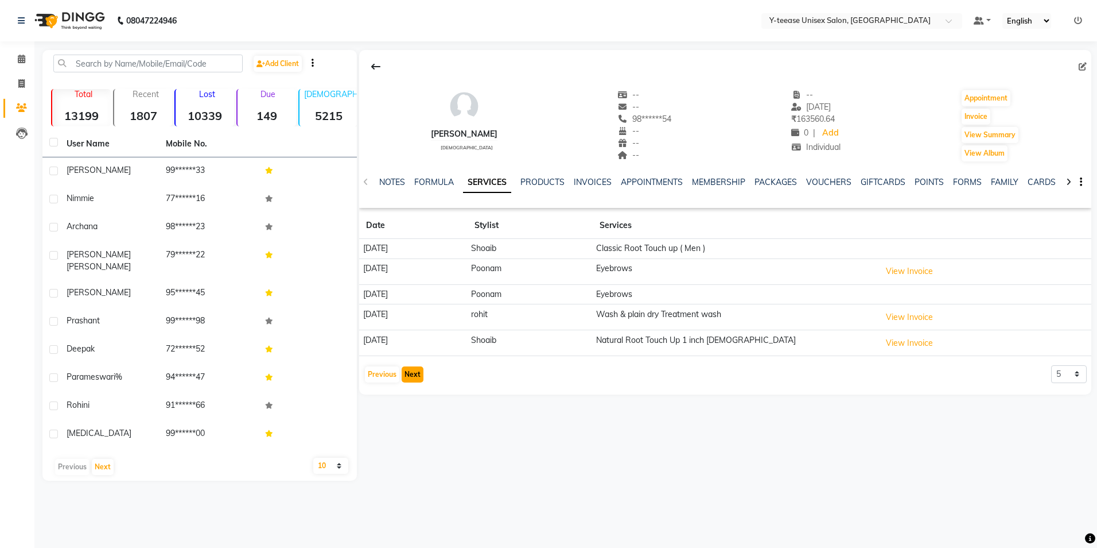
click at [412, 371] on button "Next" at bounding box center [413, 374] width 22 height 16
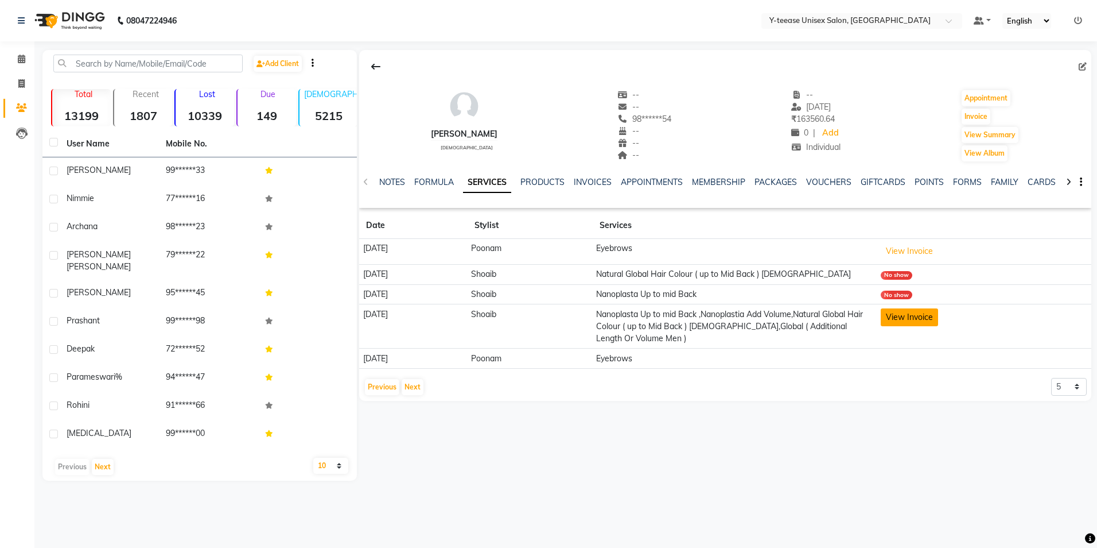
click at [916, 311] on button "View Invoice" at bounding box center [909, 317] width 57 height 18
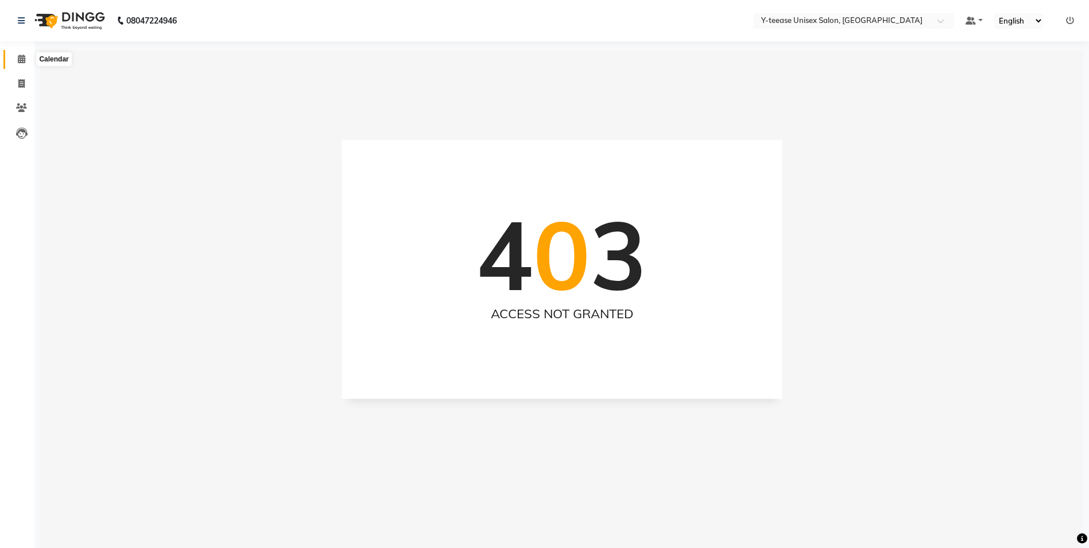
click at [24, 56] on icon at bounding box center [21, 59] width 7 height 9
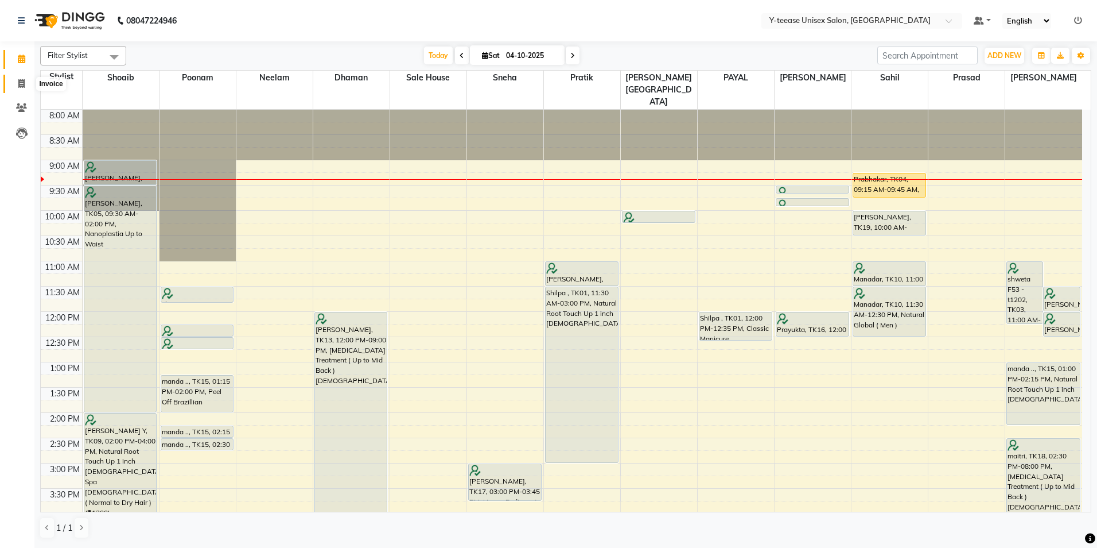
click at [26, 85] on span at bounding box center [21, 83] width 20 height 13
select select "4"
select select "service"
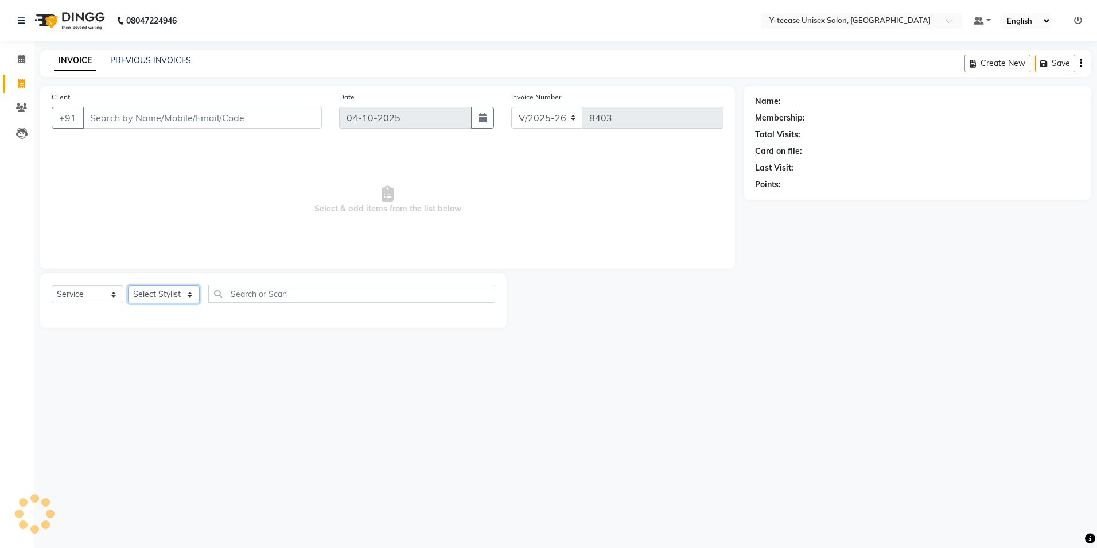
click at [173, 297] on select "Select Stylist" at bounding box center [164, 294] width 72 height 18
click at [175, 296] on select "Select Stylist" at bounding box center [164, 294] width 72 height 18
drag, startPoint x: 103, startPoint y: 289, endPoint x: 111, endPoint y: 292, distance: 8.5
click at [103, 289] on select "Select Service Product Membership Package Voucher Prepaid Gift Card" at bounding box center [88, 294] width 72 height 18
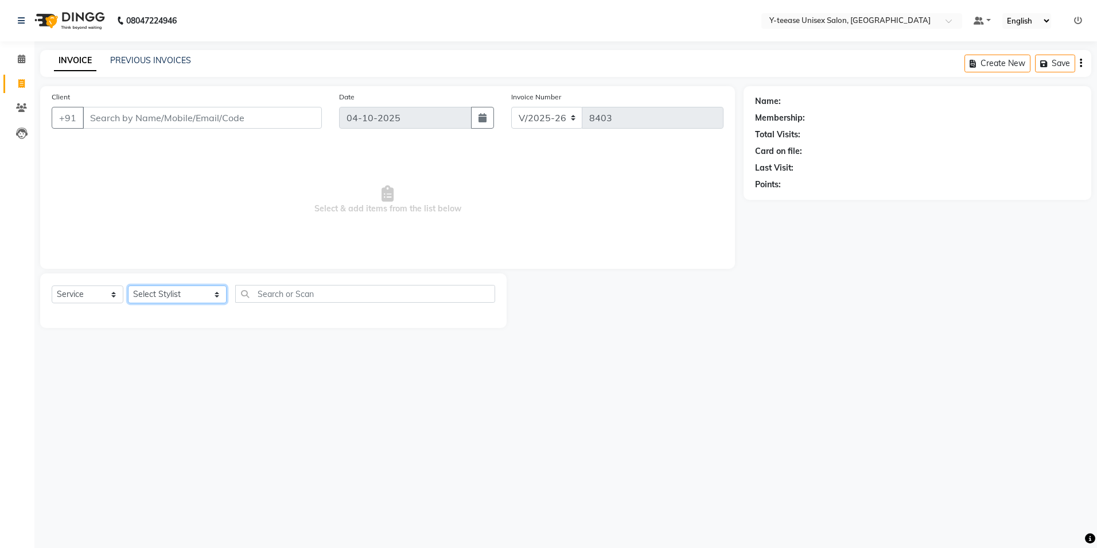
click at [168, 293] on select "Select Stylist [PERSON_NAME] [PERSON_NAME] nagar Manager Mosin [PERSON_NAME] [P…" at bounding box center [177, 294] width 99 height 18
click at [167, 288] on div "Select Service Product Membership Package Voucher Prepaid Gift Card Select Styl…" at bounding box center [273, 300] width 467 height 55
click at [167, 291] on select "Select Stylist [PERSON_NAME] [PERSON_NAME] nagar Manager Mosin [PERSON_NAME] [P…" at bounding box center [177, 294] width 99 height 18
select select "56"
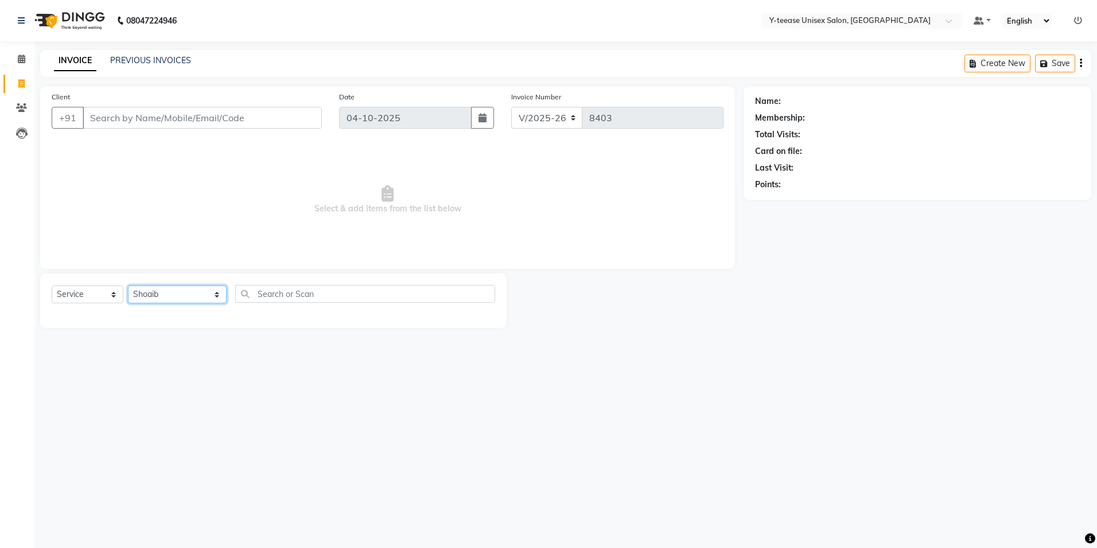
click at [128, 285] on select "Select Stylist [PERSON_NAME] [PERSON_NAME] nagar Manager Mosin [PERSON_NAME] [P…" at bounding box center [177, 294] width 99 height 18
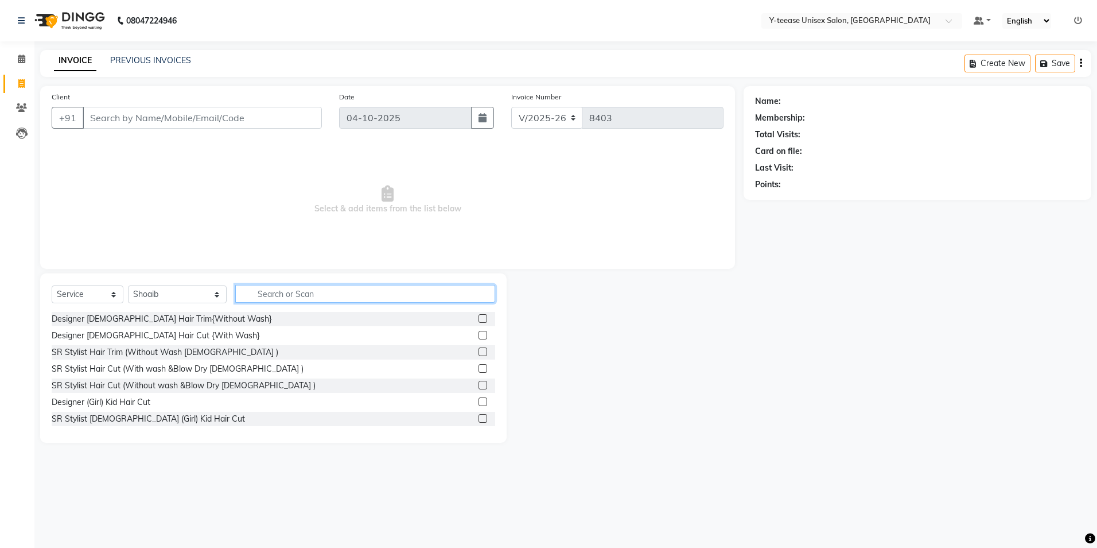
click at [240, 293] on input "text" at bounding box center [365, 294] width 260 height 18
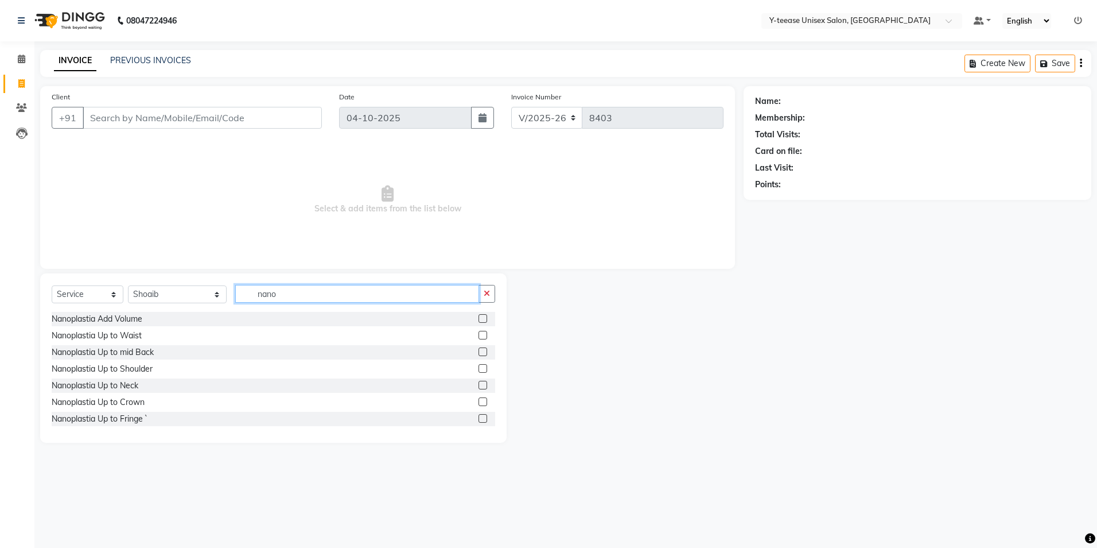
type input "nano"
click at [479, 350] on label at bounding box center [483, 351] width 9 height 9
click at [479, 350] on input "checkbox" at bounding box center [482, 351] width 7 height 7
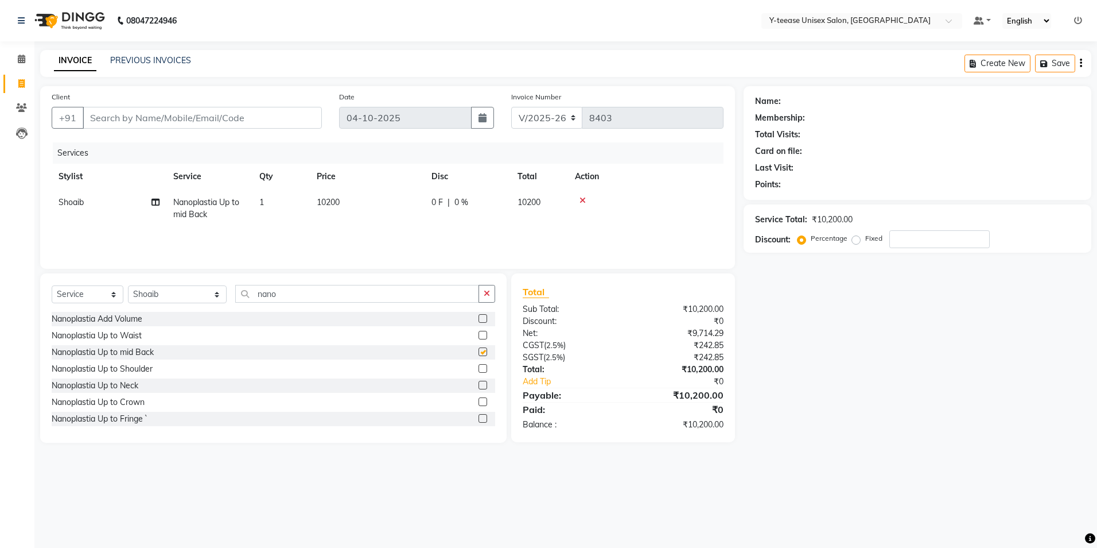
checkbox input "false"
click at [318, 292] on input "nano" at bounding box center [357, 294] width 244 height 18
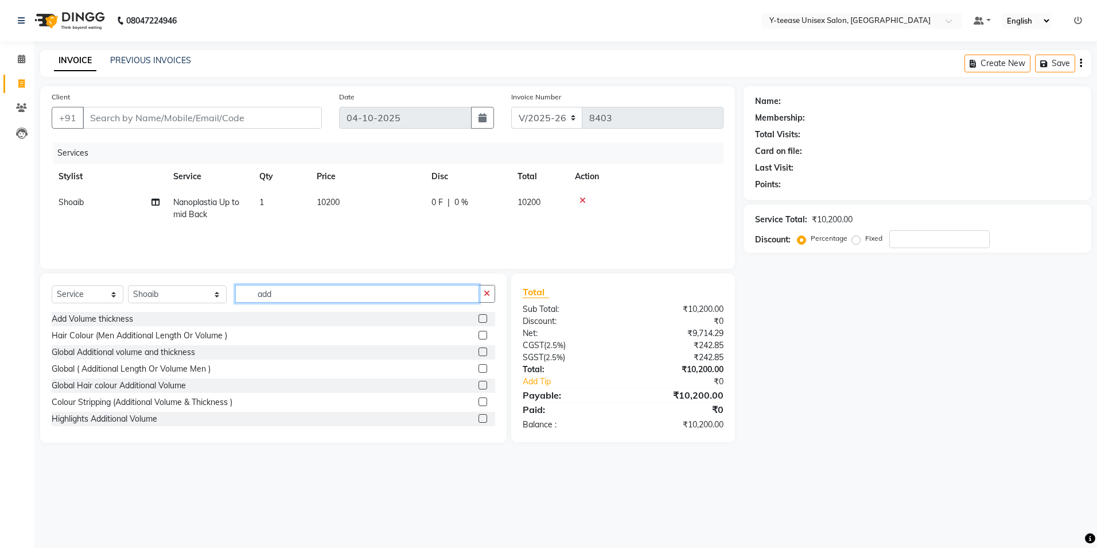
type input "add"
click at [479, 317] on label at bounding box center [483, 318] width 9 height 9
click at [479, 317] on input "checkbox" at bounding box center [482, 318] width 7 height 7
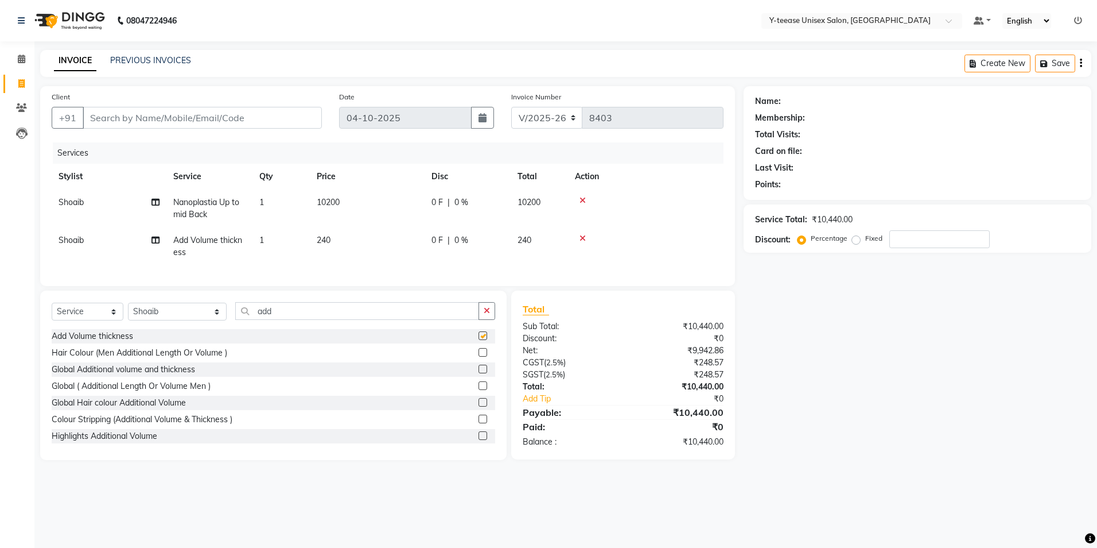
checkbox input "false"
click at [383, 244] on td "240" at bounding box center [367, 246] width 115 height 38
select select "56"
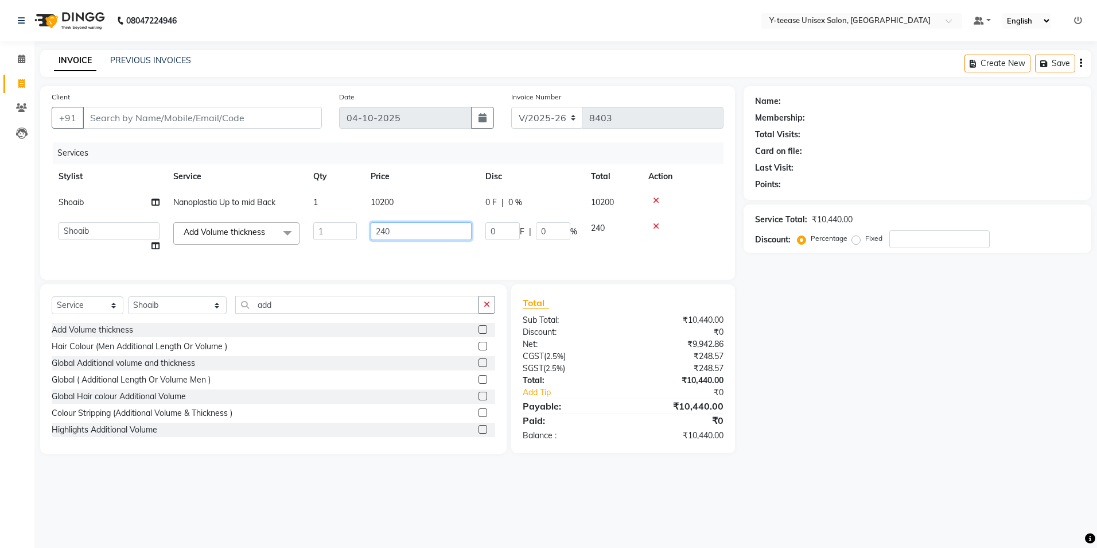
click at [410, 227] on input "240" at bounding box center [421, 231] width 101 height 18
type input "2"
type input "2000"
click at [796, 394] on div "Name: Membership: Total Visits: Card on file: Last Visit: Points: Service Total…" at bounding box center [922, 269] width 356 height 367
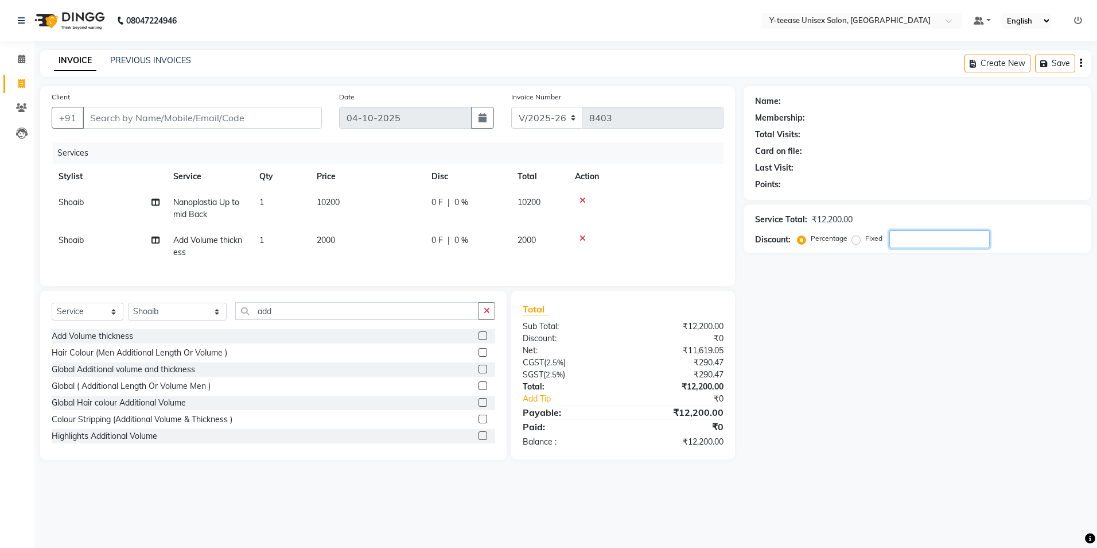
click at [952, 246] on input "number" at bounding box center [940, 239] width 100 height 18
type input "30"
click at [361, 240] on td "2000" at bounding box center [367, 246] width 115 height 38
select select "56"
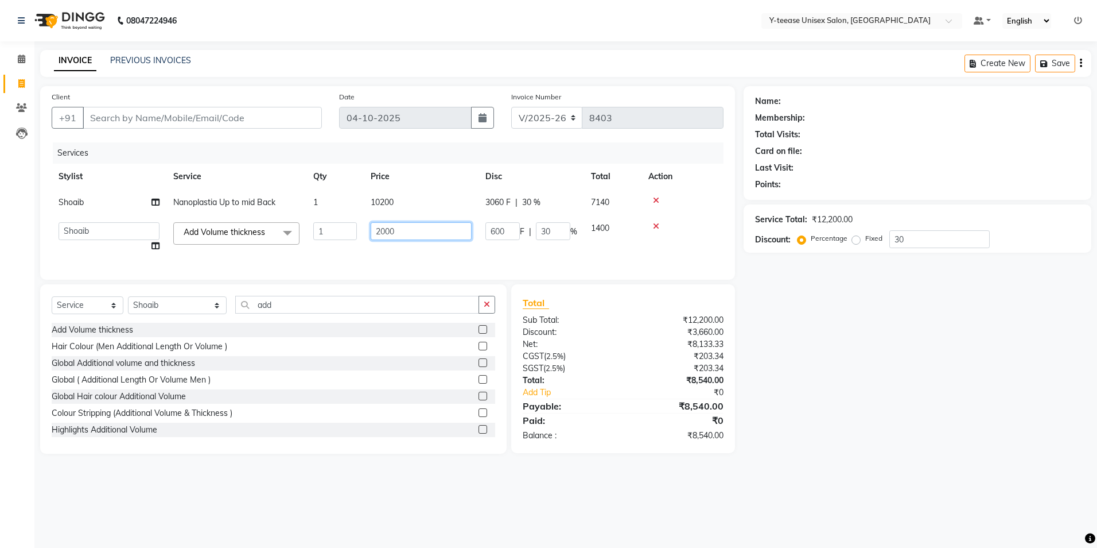
click at [403, 233] on input "2000" at bounding box center [421, 231] width 101 height 18
click at [404, 233] on input "2000" at bounding box center [421, 231] width 101 height 18
type input "2"
type input "3000"
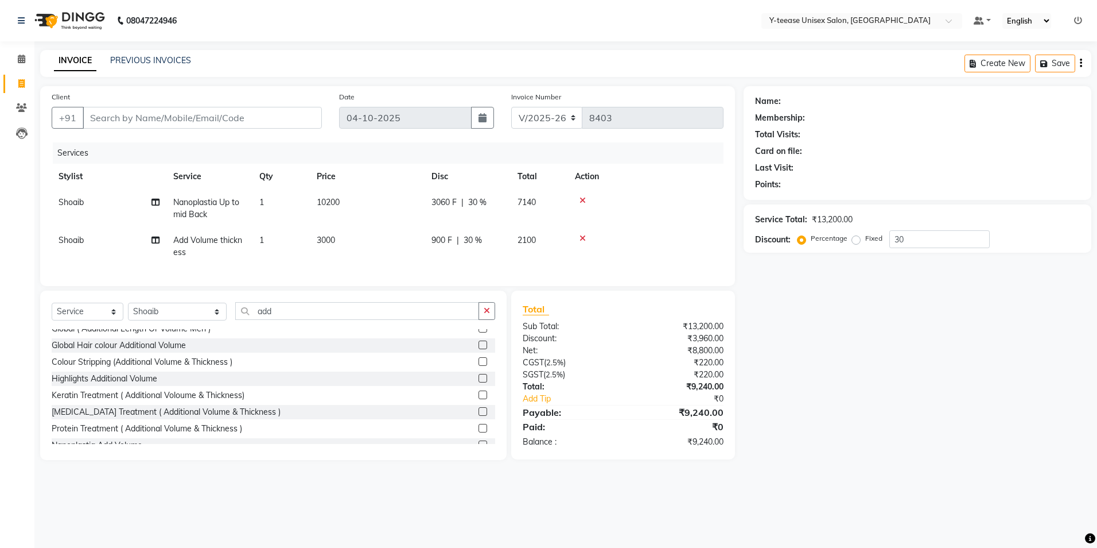
click at [765, 437] on div "Name: Membership: Total Visits: Card on file: Last Visit: Points: Service Total…" at bounding box center [922, 273] width 356 height 374
click at [1083, 23] on ul "Default Panel My Panel English ENGLISH Español العربية मराठी हिंदी ગુજરાતી தமிழ…" at bounding box center [1028, 20] width 120 height 15
click at [1081, 22] on icon at bounding box center [1078, 21] width 8 height 8
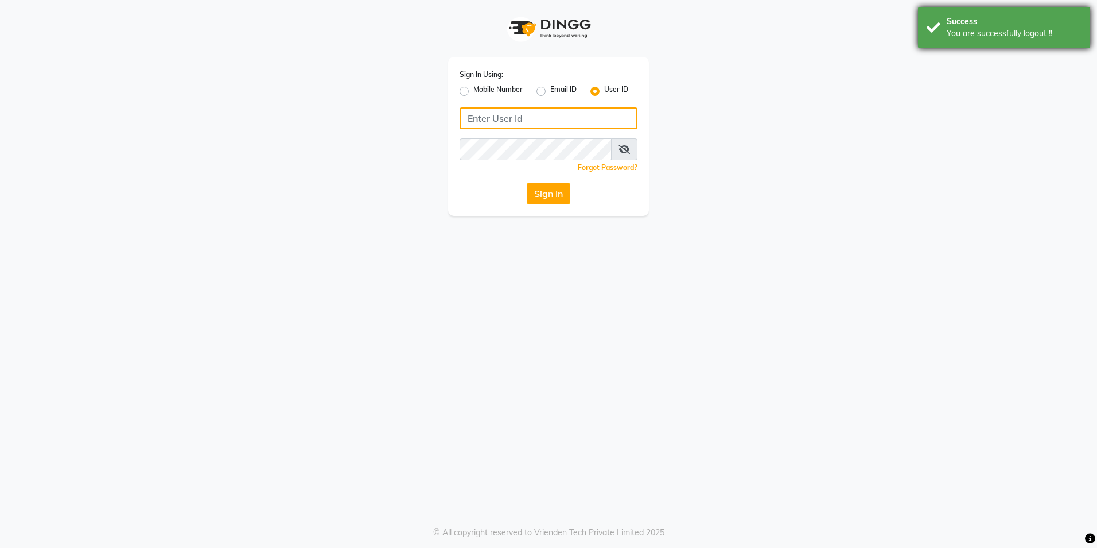
type input "8999679795"
click at [1022, 28] on div "You are successfully logout !!" at bounding box center [1014, 34] width 135 height 12
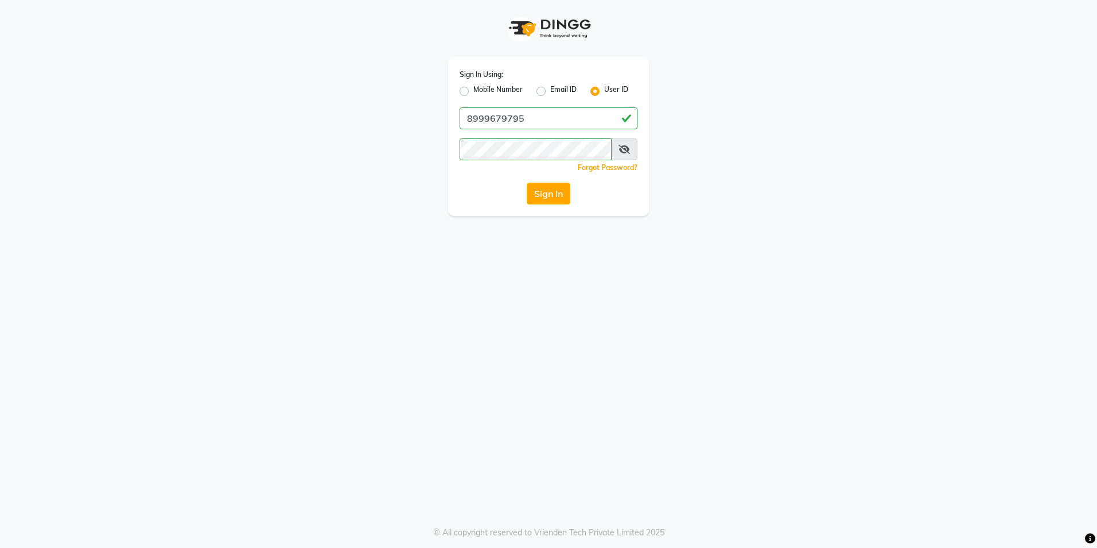
click at [474, 94] on label "Mobile Number" at bounding box center [498, 91] width 49 height 14
click at [474, 92] on input "Mobile Number" at bounding box center [477, 87] width 7 height 7
radio input "true"
radio input "false"
drag, startPoint x: 542, startPoint y: 122, endPoint x: 553, endPoint y: 122, distance: 10.3
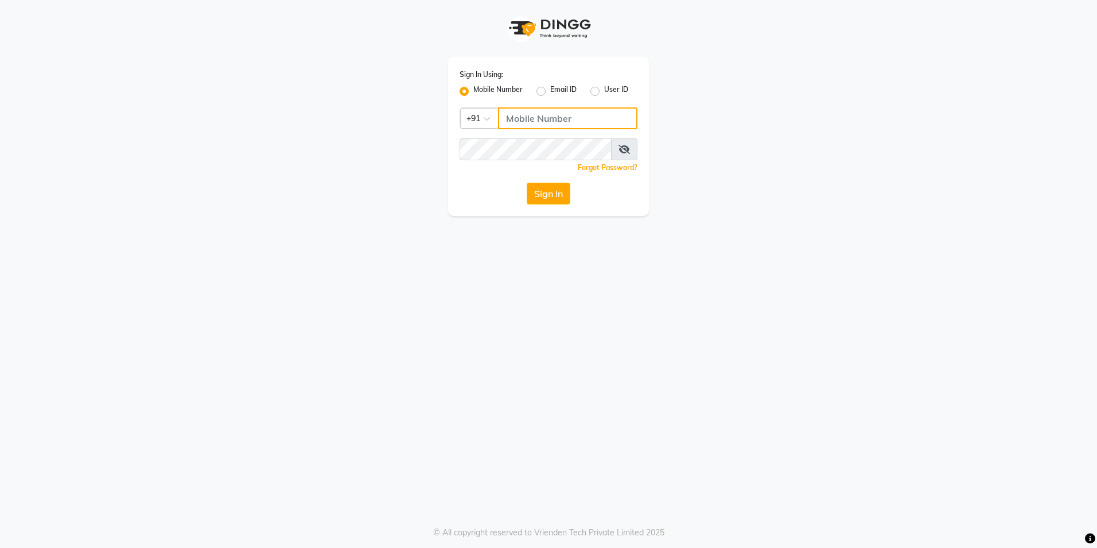
click at [542, 122] on input "Username" at bounding box center [567, 118] width 139 height 22
type input "9860099181"
click at [539, 197] on button "Sign In" at bounding box center [549, 194] width 44 height 22
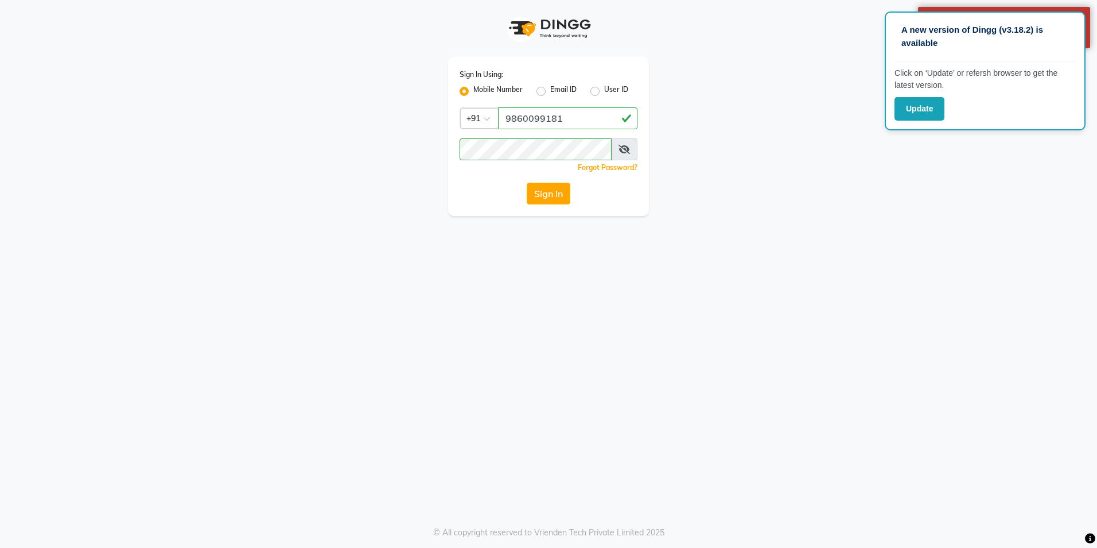
click at [548, 209] on div "Sign In Using: Mobile Number Email ID User ID Country Code × [PHONE_NUMBER] Rem…" at bounding box center [548, 136] width 201 height 159
click at [548, 197] on button "Sign In" at bounding box center [549, 194] width 44 height 22
